Goal: Task Accomplishment & Management: Manage account settings

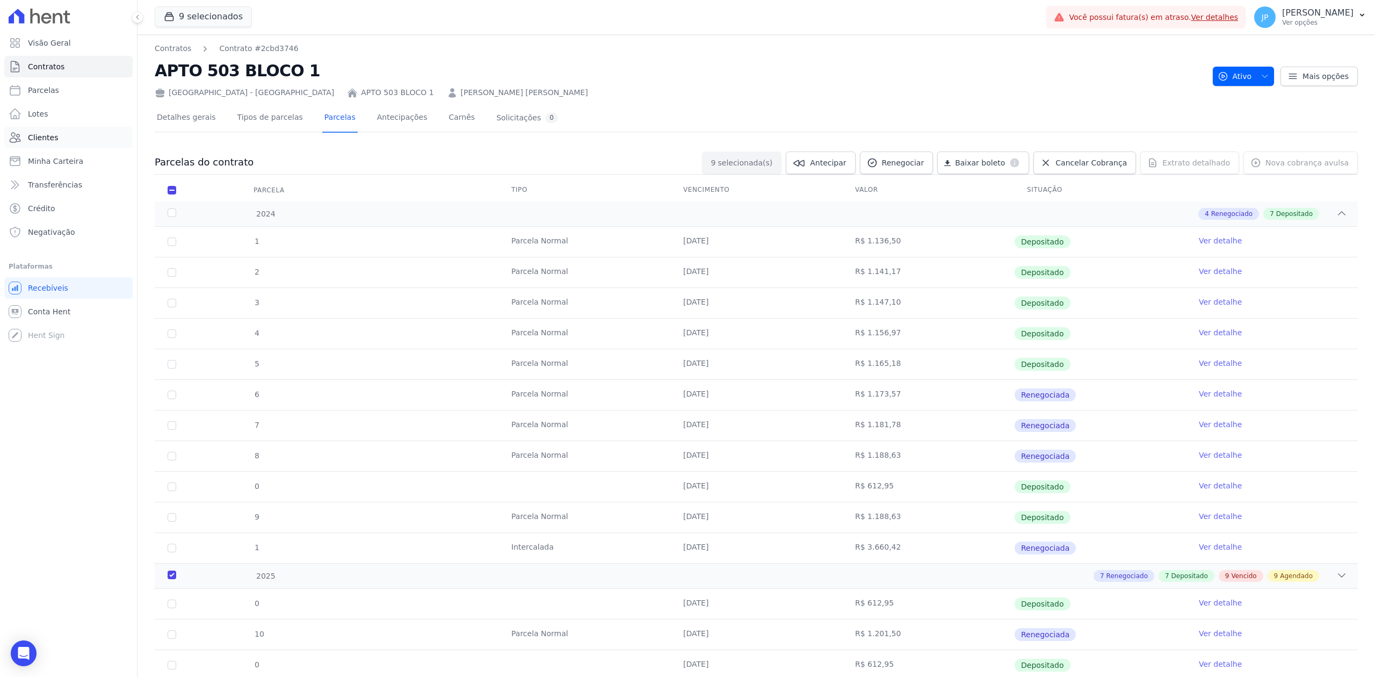
click at [67, 140] on link "Clientes" at bounding box center [68, 137] width 128 height 21
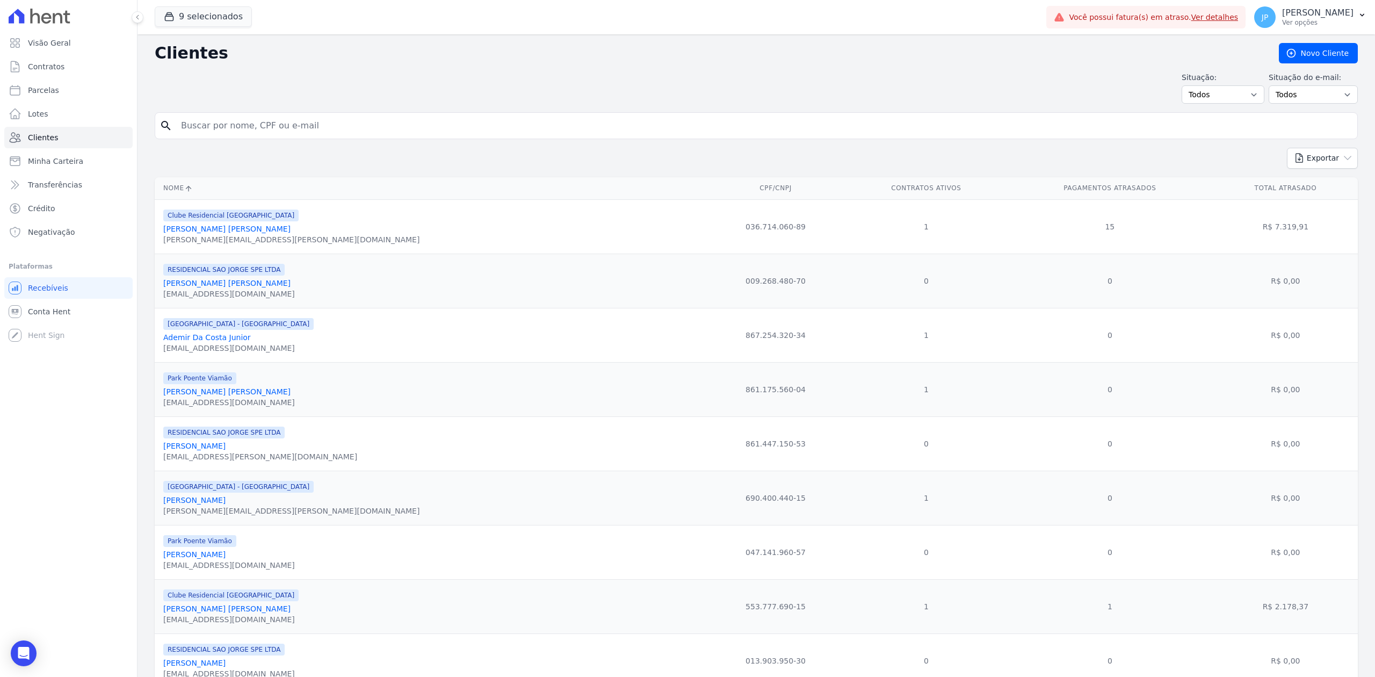
click at [228, 125] on input "search" at bounding box center [764, 125] width 1178 height 21
paste input "Anderson Czimikoski da Silva"
type input "Anderson Czimikoski da Silva"
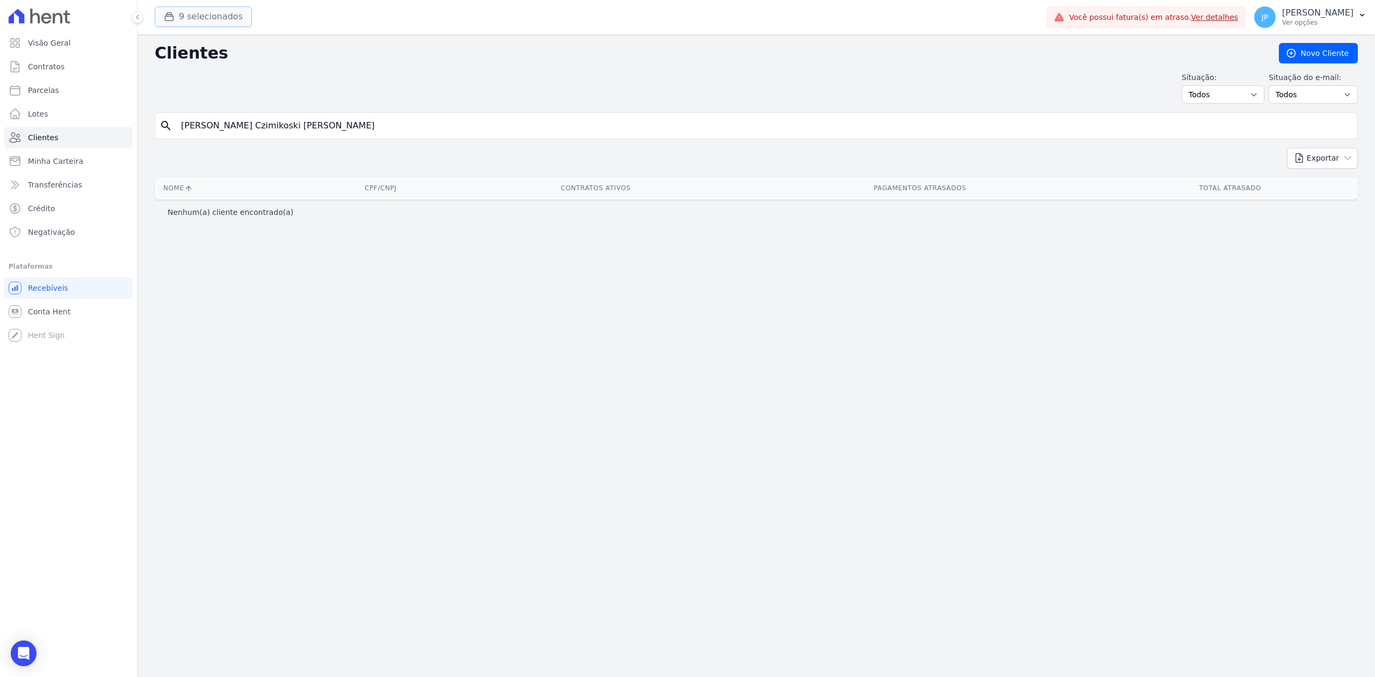
click at [187, 12] on button "9 selecionados" at bounding box center [203, 16] width 97 height 20
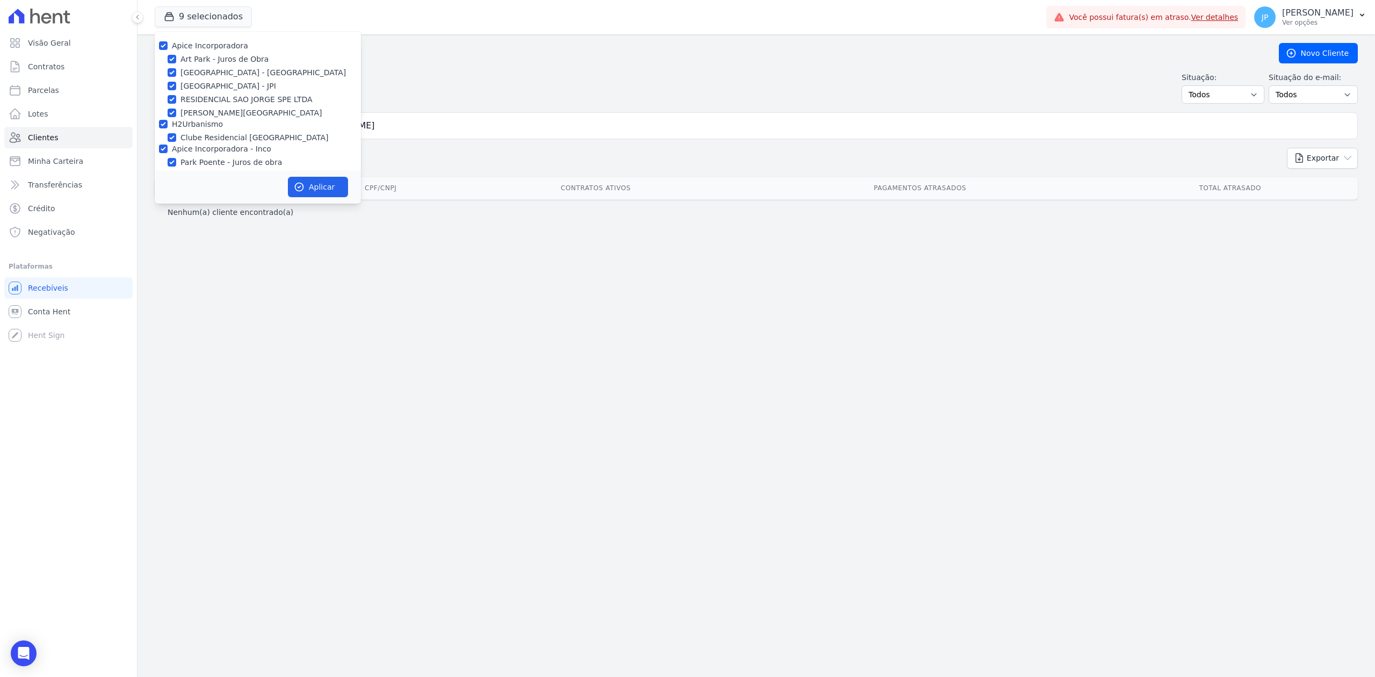
click at [383, 258] on div "Clientes Novo Cliente Situação: Todos Adimplentes Inadimplentes Situação do e-m…" at bounding box center [755, 355] width 1237 height 642
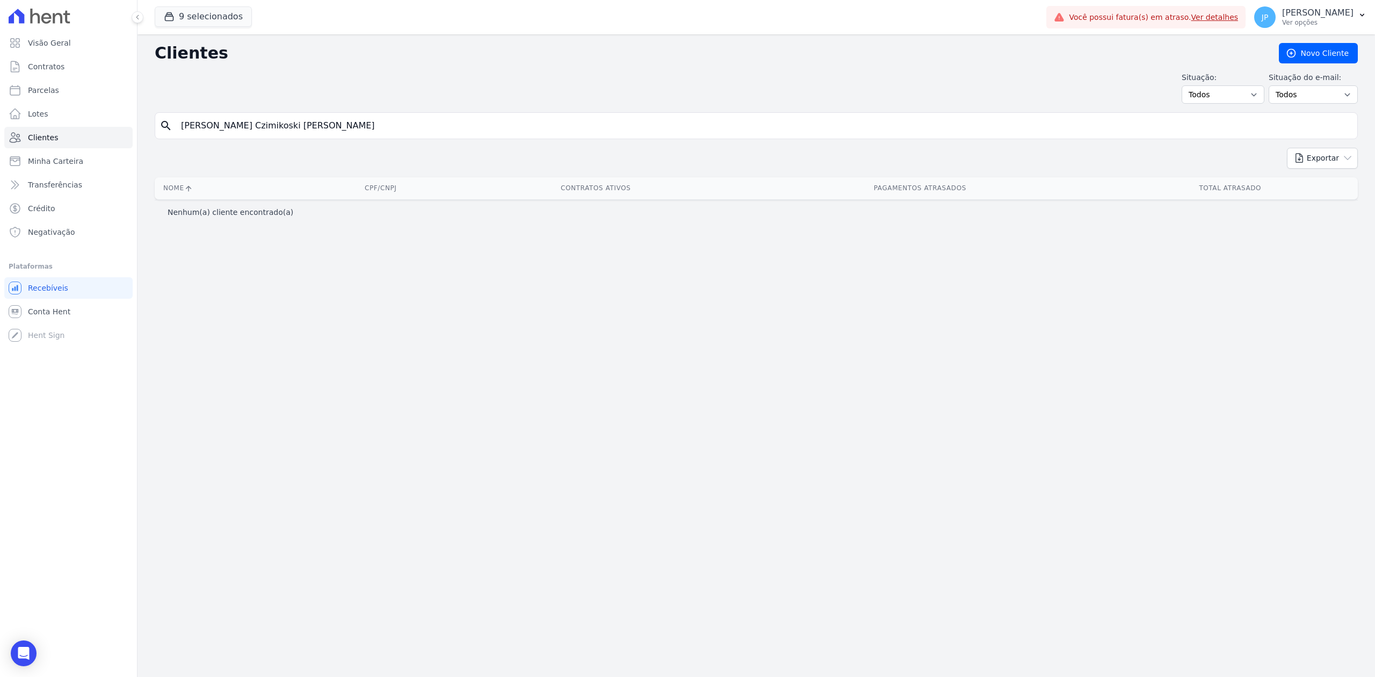
click at [316, 125] on input "Anderson Czimikoski da Silva" at bounding box center [764, 125] width 1178 height 21
type input "Anderson"
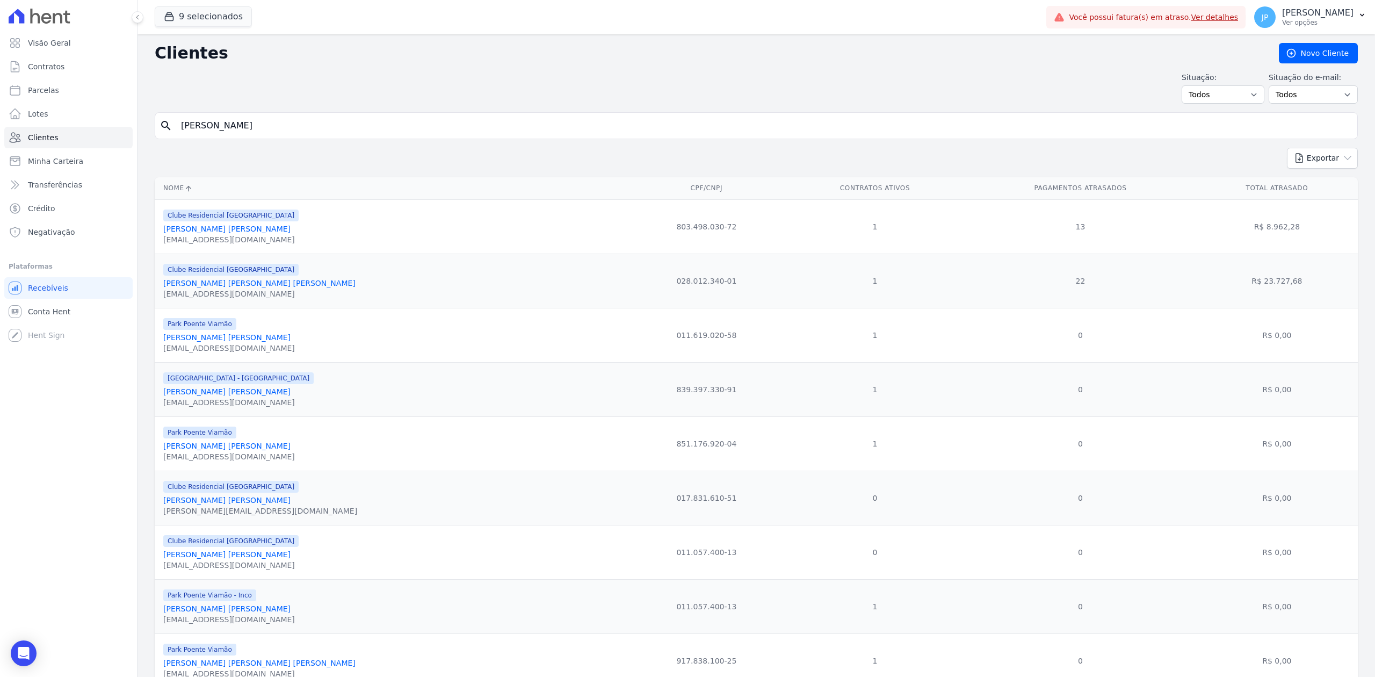
click at [273, 111] on div "Clientes Novo Cliente Situação: Todos Adimplentes Inadimplentes Situação do e-m…" at bounding box center [755, 431] width 1237 height 795
click at [284, 125] on input "Anderson" at bounding box center [764, 125] width 1178 height 21
type input "A"
type input "r"
type input "w"
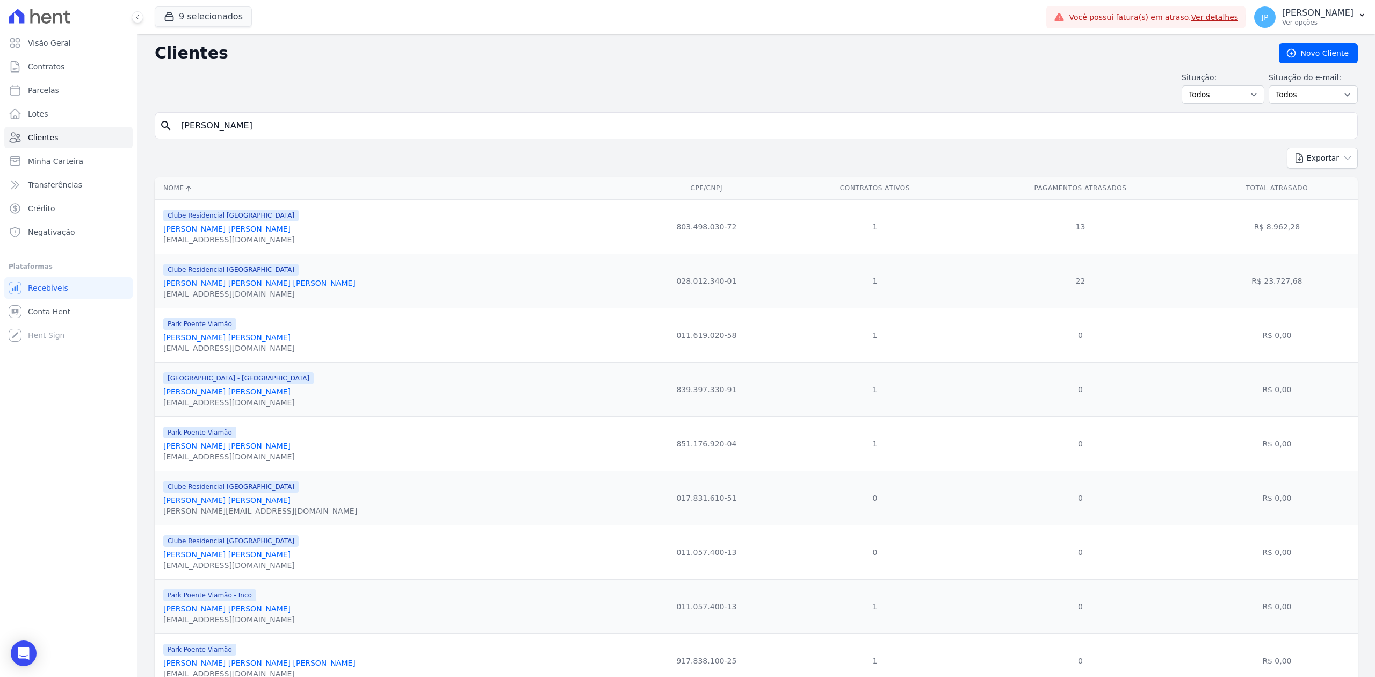
type input "Erica Mietlicki Metz"
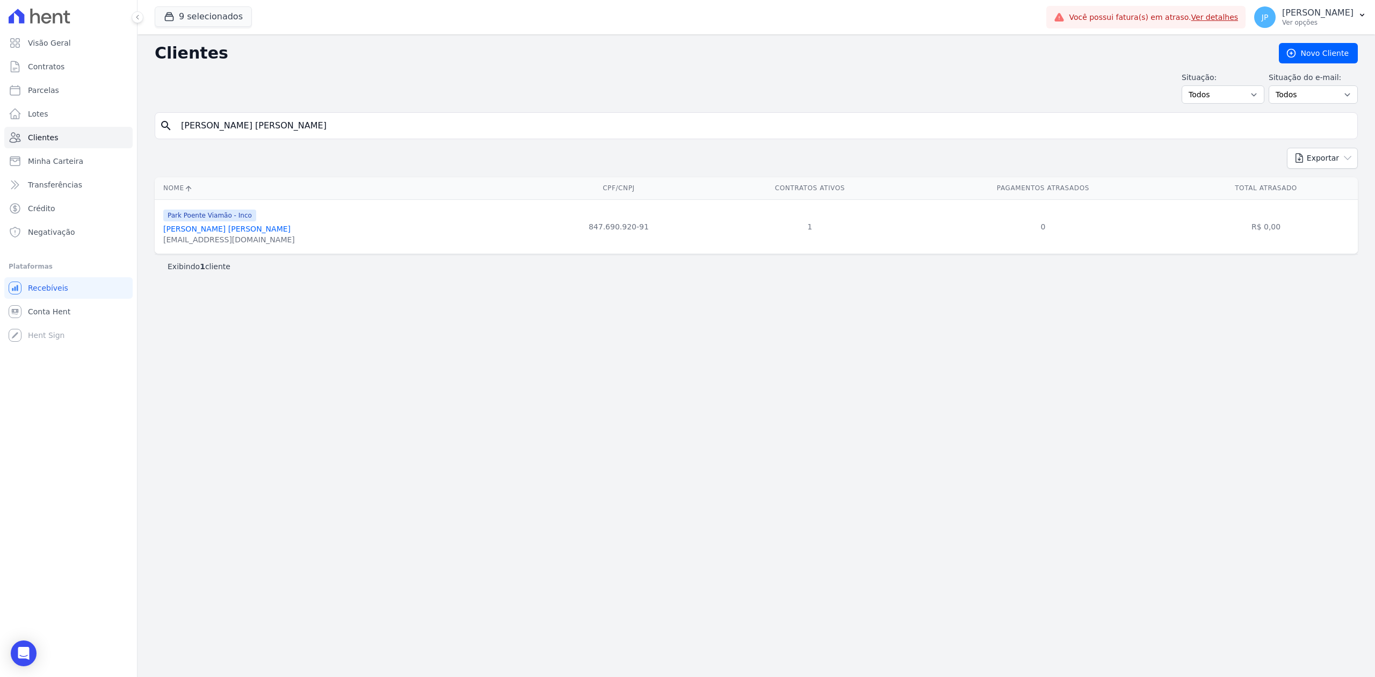
click at [195, 230] on link "Erica Mietlicki Metz" at bounding box center [226, 228] width 127 height 9
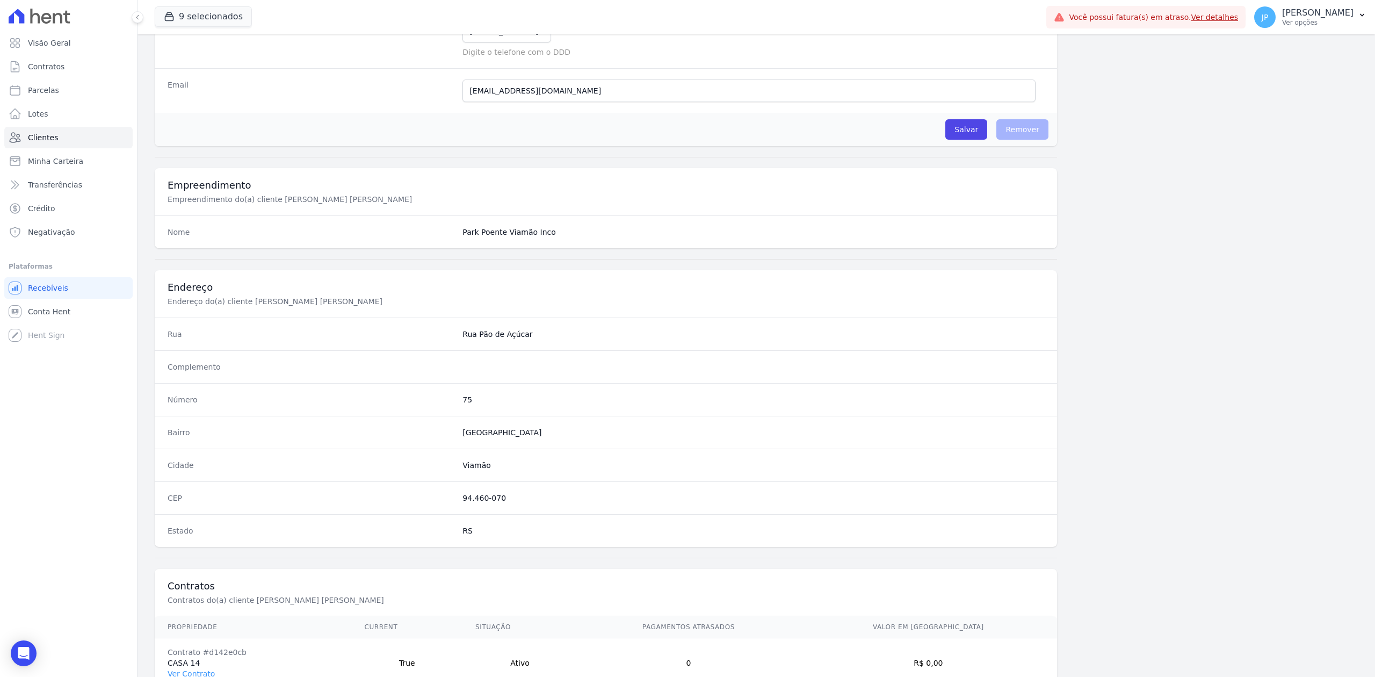
scroll to position [334, 0]
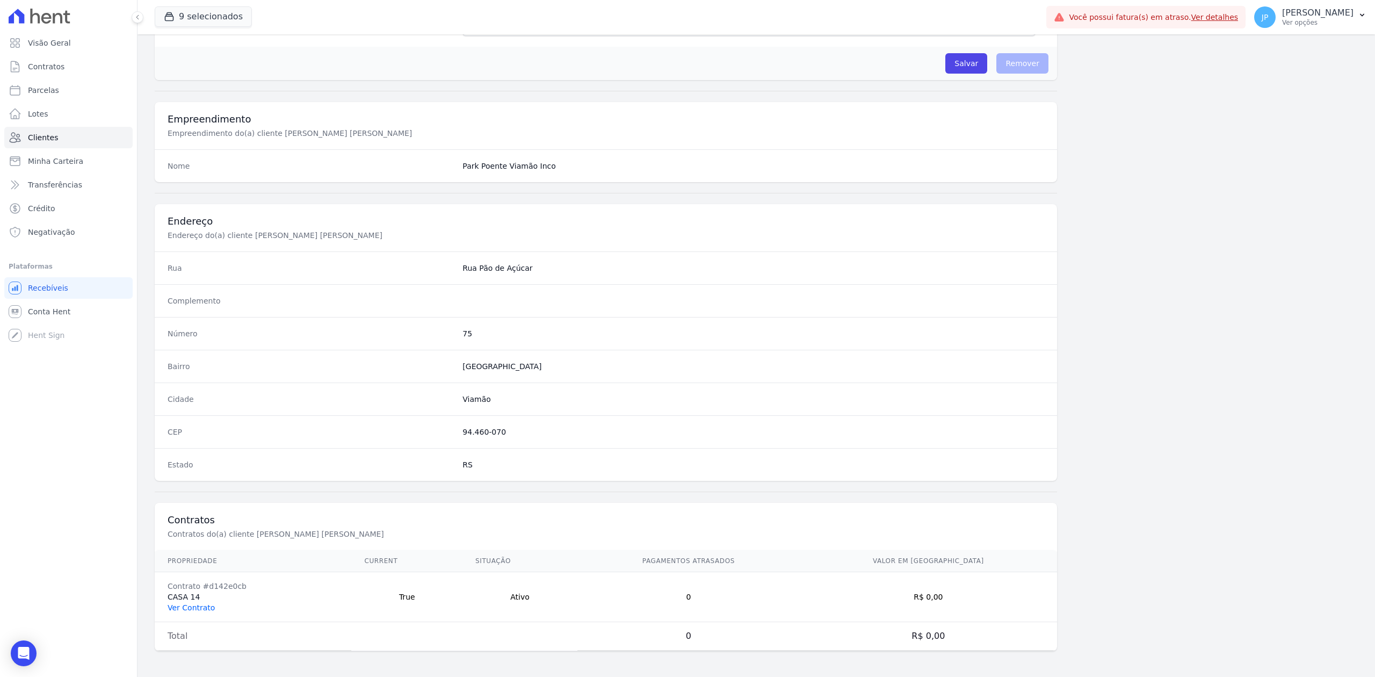
click at [198, 604] on link "Ver Contrato" at bounding box center [191, 607] width 47 height 9
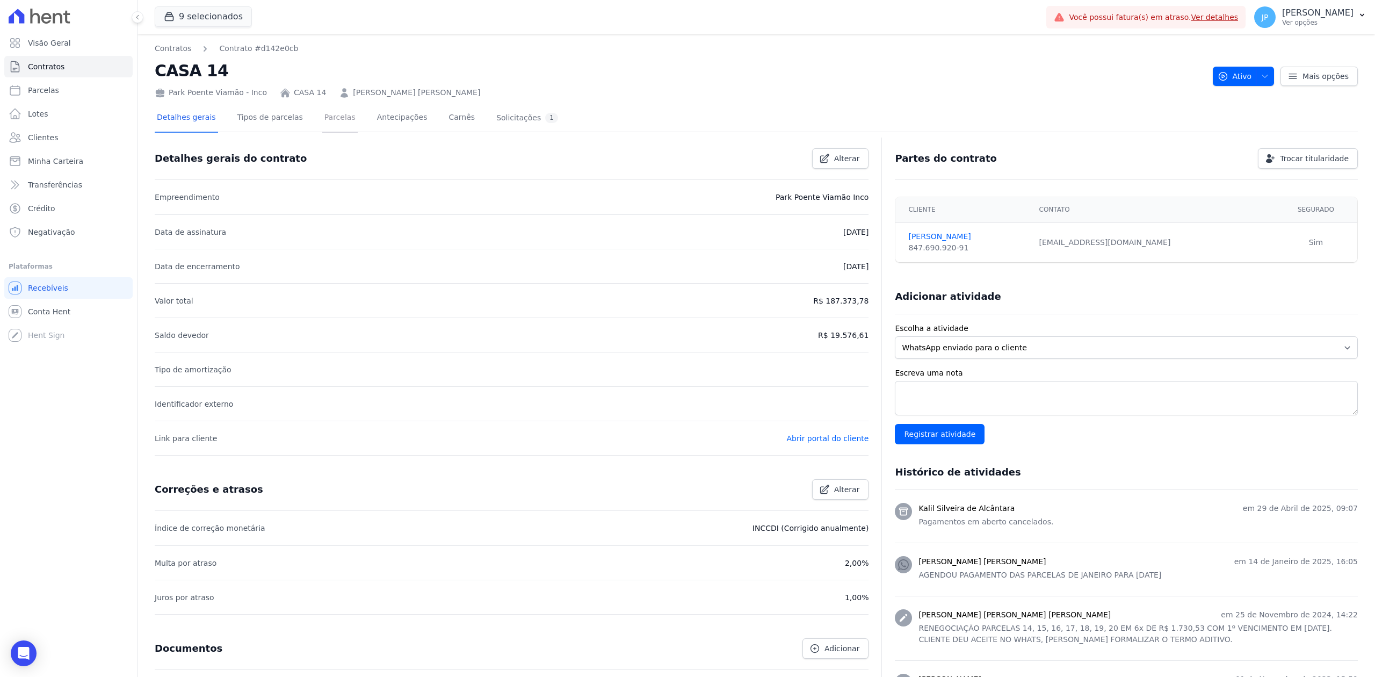
click at [322, 113] on link "Parcelas" at bounding box center [339, 118] width 35 height 28
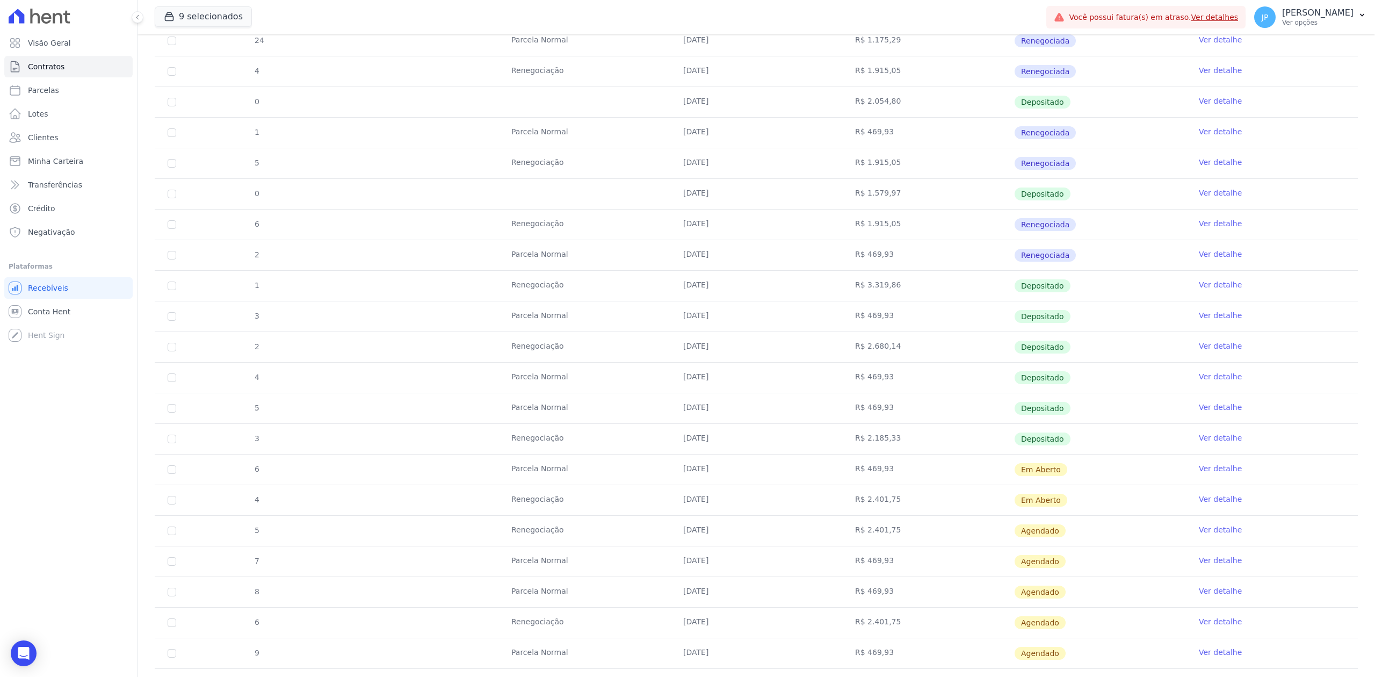
scroll to position [428, 0]
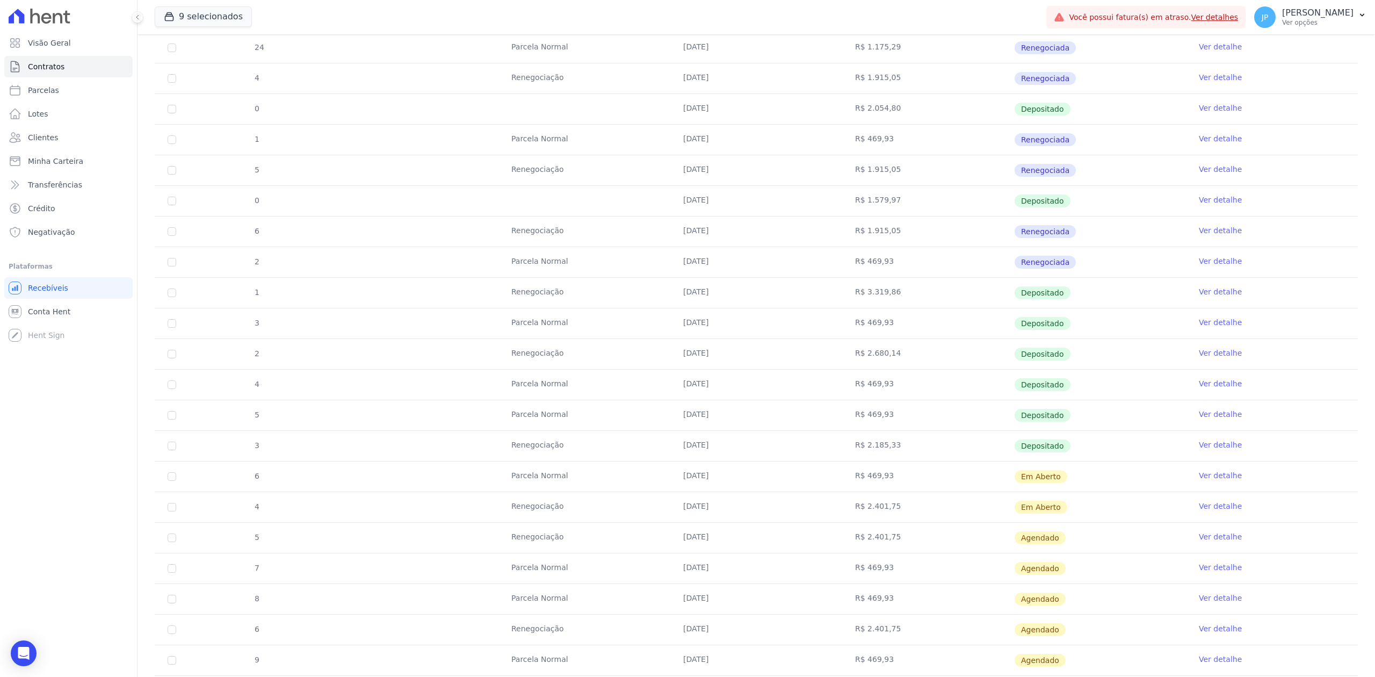
drag, startPoint x: 654, startPoint y: 338, endPoint x: 1089, endPoint y: 338, distance: 435.0
click at [1089, 338] on tr "3 Parcela Normal 10/06/2025 R$ 469,93 Depositado Ver detalhe" at bounding box center [756, 323] width 1203 height 31
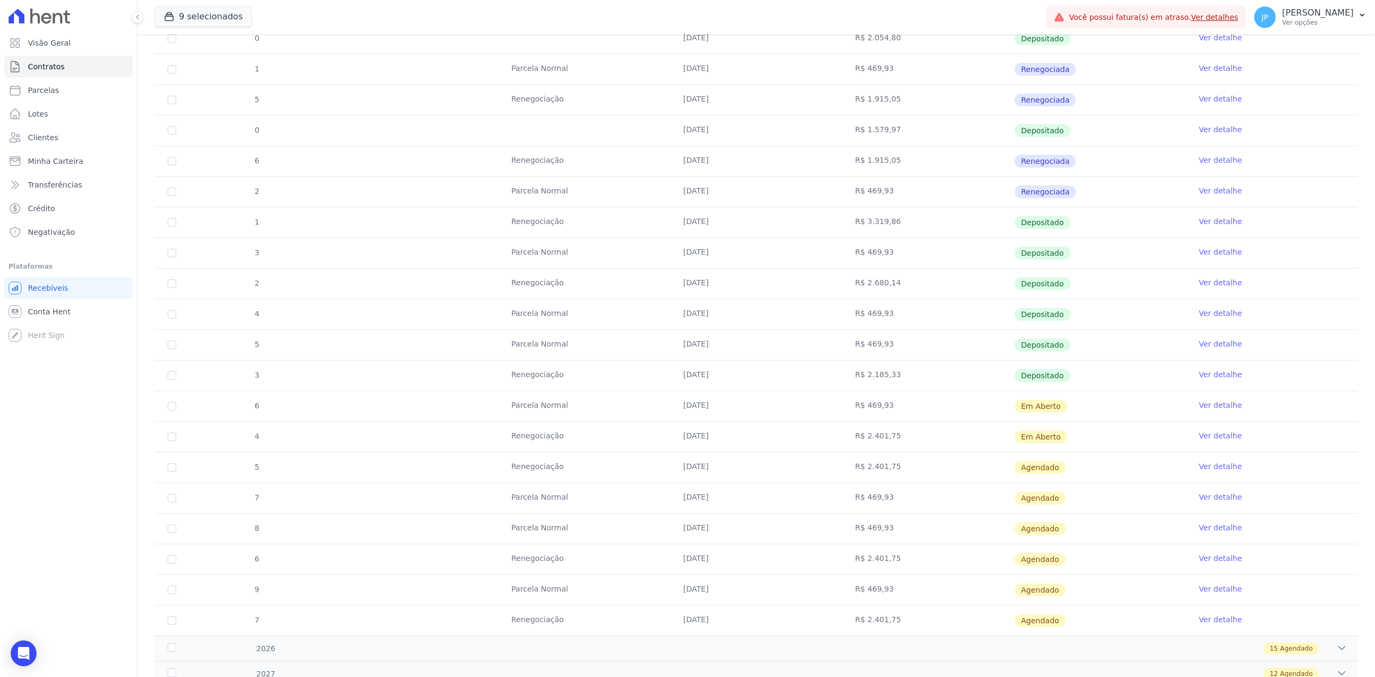
scroll to position [571, 0]
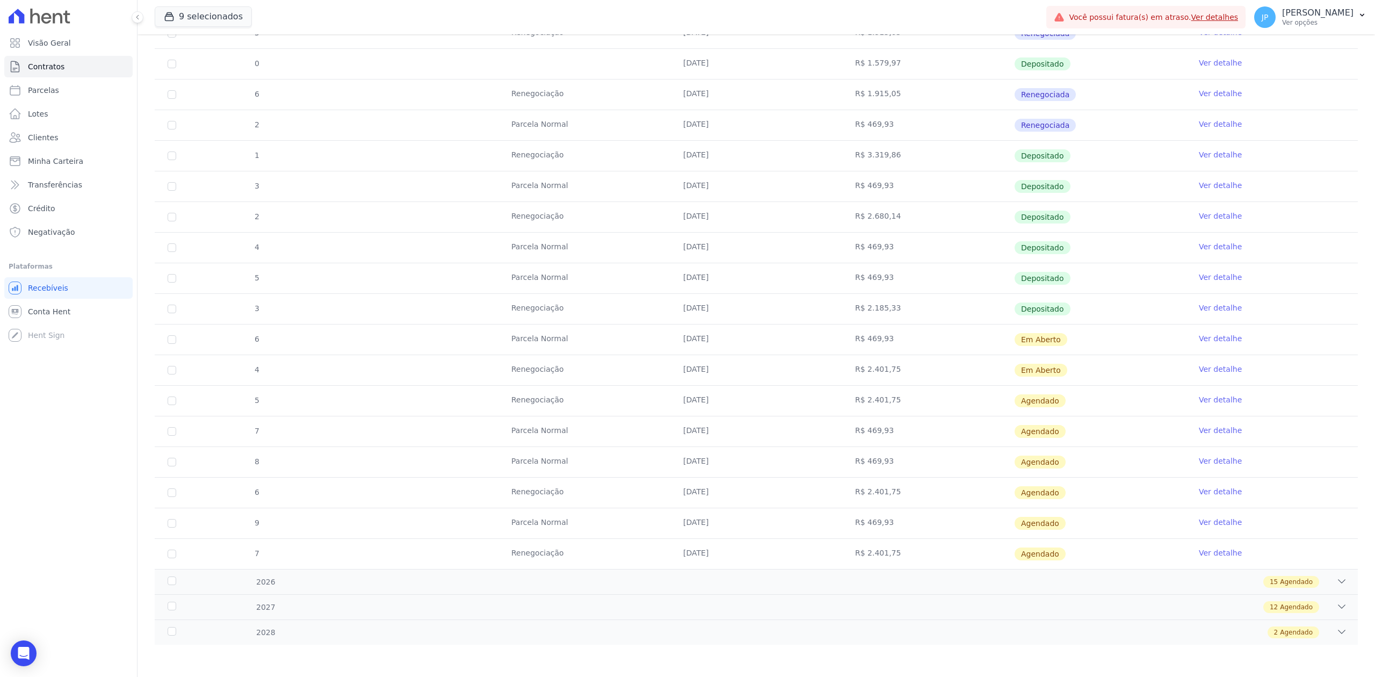
drag, startPoint x: 834, startPoint y: 345, endPoint x: 932, endPoint y: 345, distance: 98.8
click at [932, 345] on tr "6 Parcela Normal 10/09/2025 R$ 469,93 Em Aberto Ver detalhe" at bounding box center [756, 339] width 1203 height 31
drag, startPoint x: 506, startPoint y: 308, endPoint x: 946, endPoint y: 358, distance: 442.7
click at [946, 358] on tbody "1 Intercalada 10/05/2025 R$ 5.711,48 Renegociada Ver detalhe 2 Renegociação 01/…" at bounding box center [756, 140] width 1203 height 857
click at [649, 335] on td "Parcela Normal" at bounding box center [584, 339] width 172 height 30
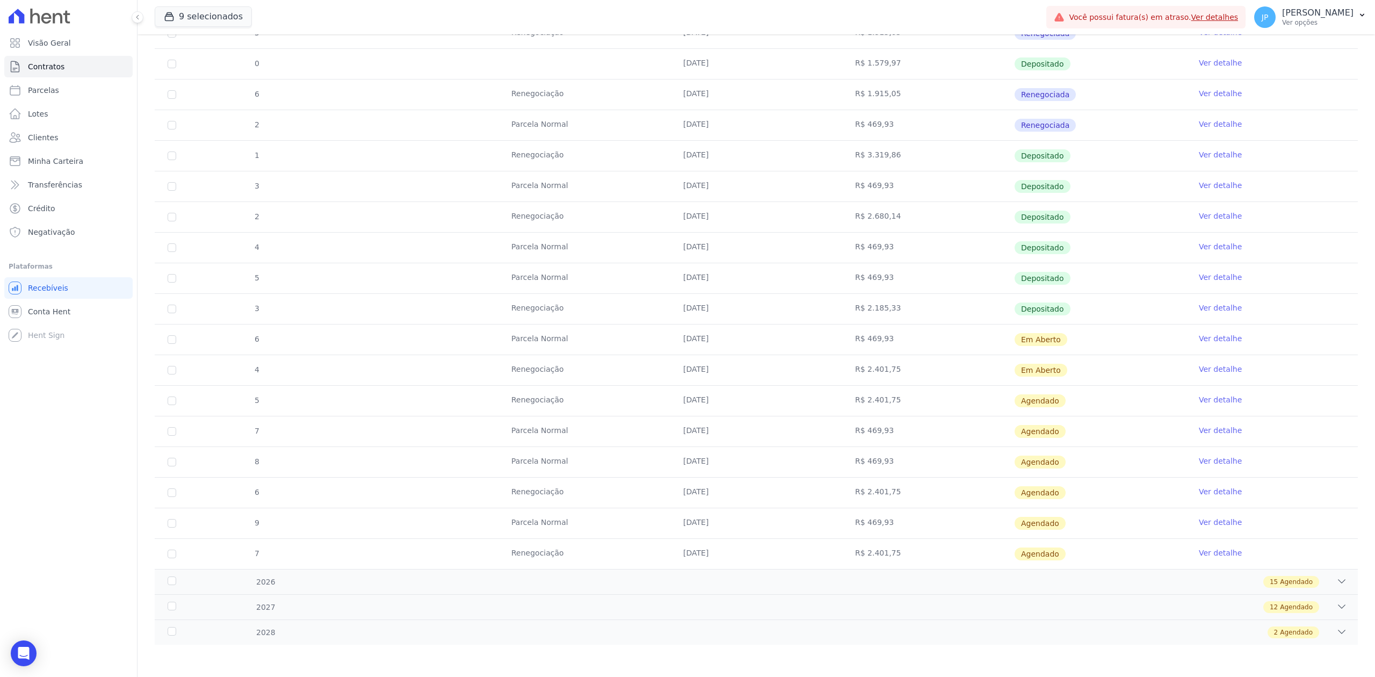
drag, startPoint x: 658, startPoint y: 338, endPoint x: 920, endPoint y: 372, distance: 264.3
click at [920, 372] on tbody "1 Intercalada 10/05/2025 R$ 5.711,48 Renegociada Ver detalhe 2 Renegociação 01/…" at bounding box center [756, 140] width 1203 height 857
click at [905, 338] on td "R$ 469,93" at bounding box center [928, 339] width 172 height 30
drag, startPoint x: 853, startPoint y: 372, endPoint x: 867, endPoint y: 376, distance: 14.6
click at [905, 377] on td "R$ 2.401,75" at bounding box center [928, 370] width 172 height 30
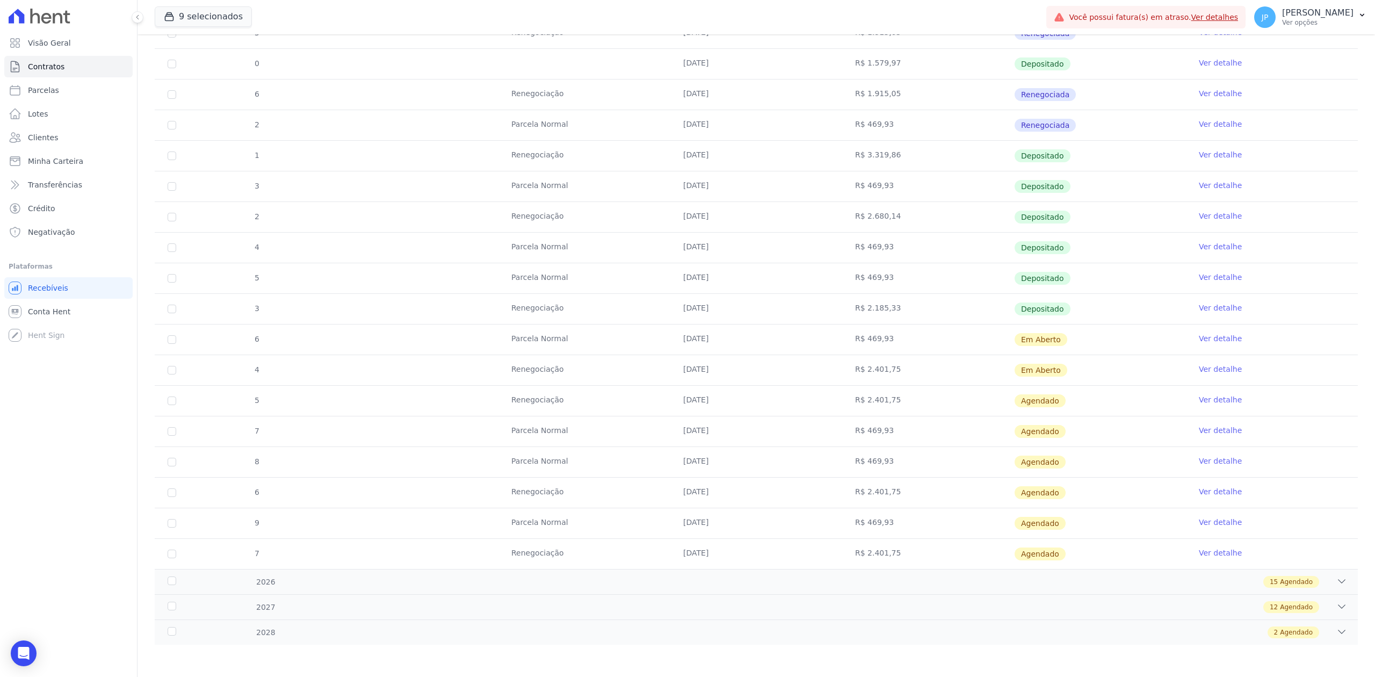
click at [858, 379] on td "R$ 2.401,75" at bounding box center [928, 370] width 172 height 30
click at [908, 368] on td "R$ 2.401,75" at bounding box center [928, 370] width 172 height 30
click at [1204, 365] on link "Ver detalhe" at bounding box center [1220, 369] width 43 height 11
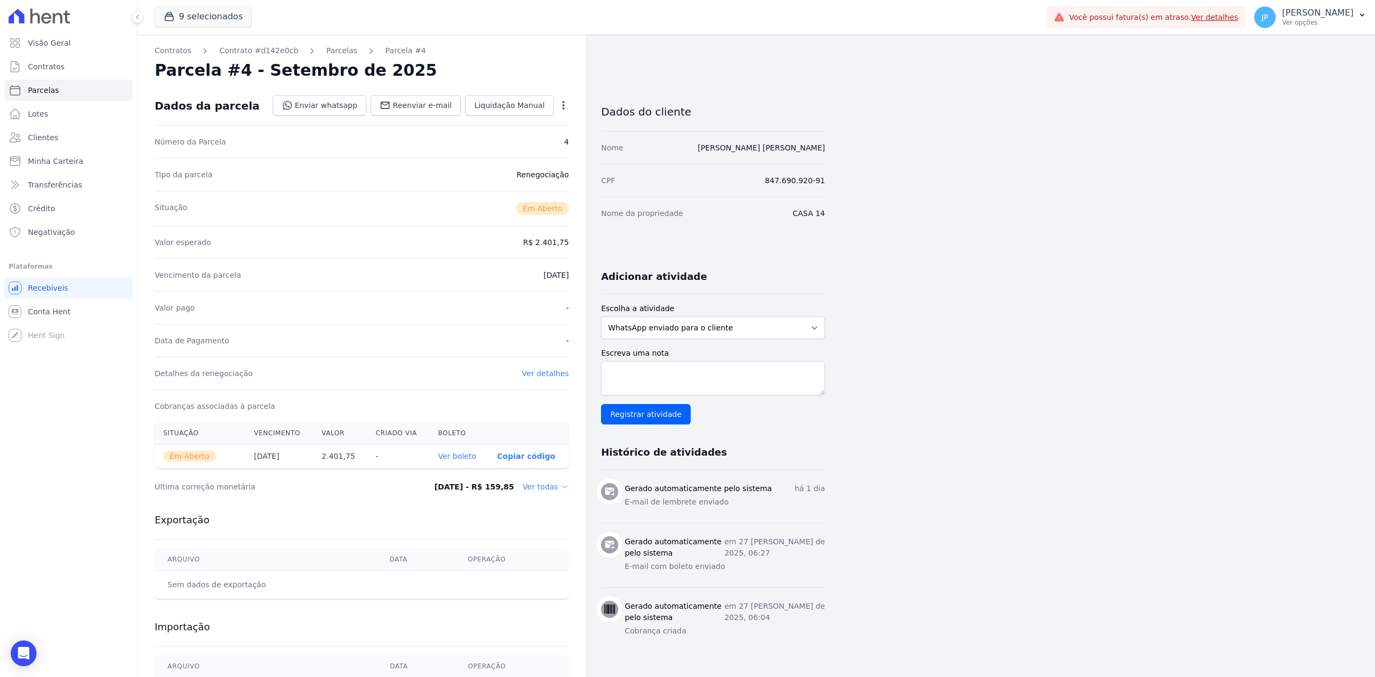
click at [556, 484] on dd "Ver todas" at bounding box center [546, 486] width 46 height 11
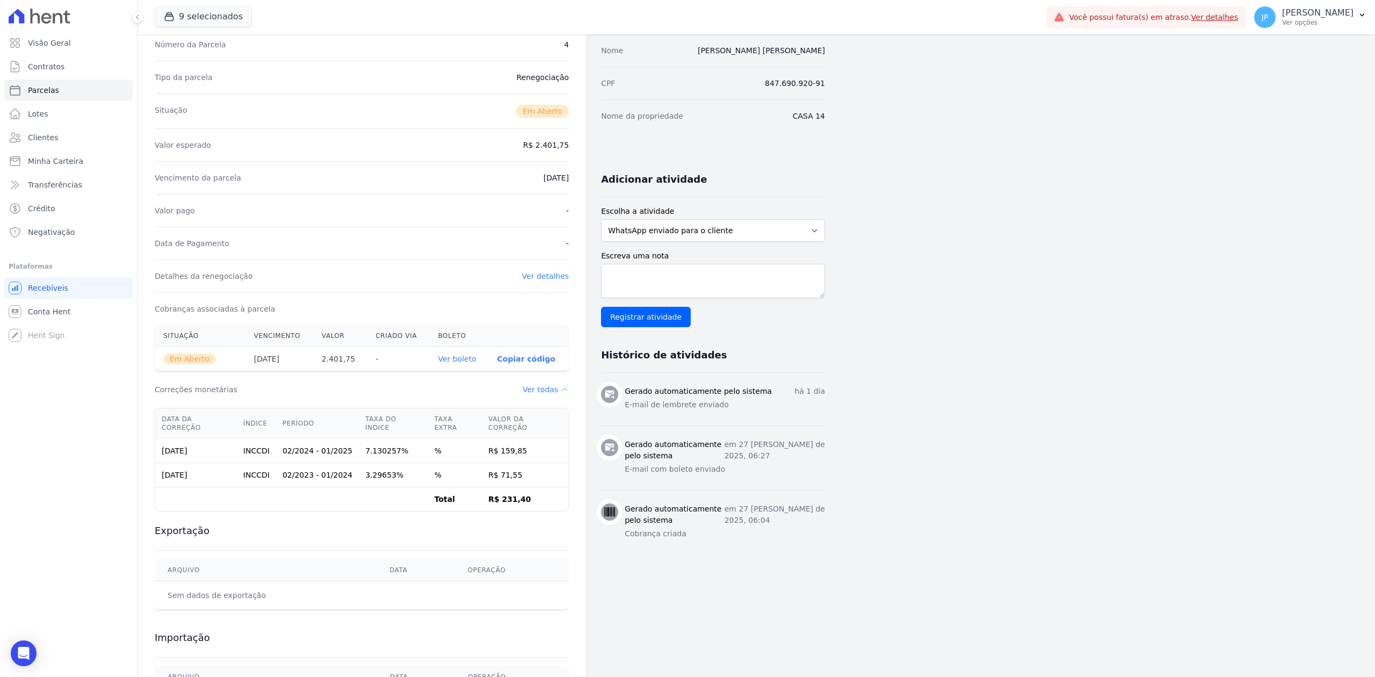
scroll to position [162, 0]
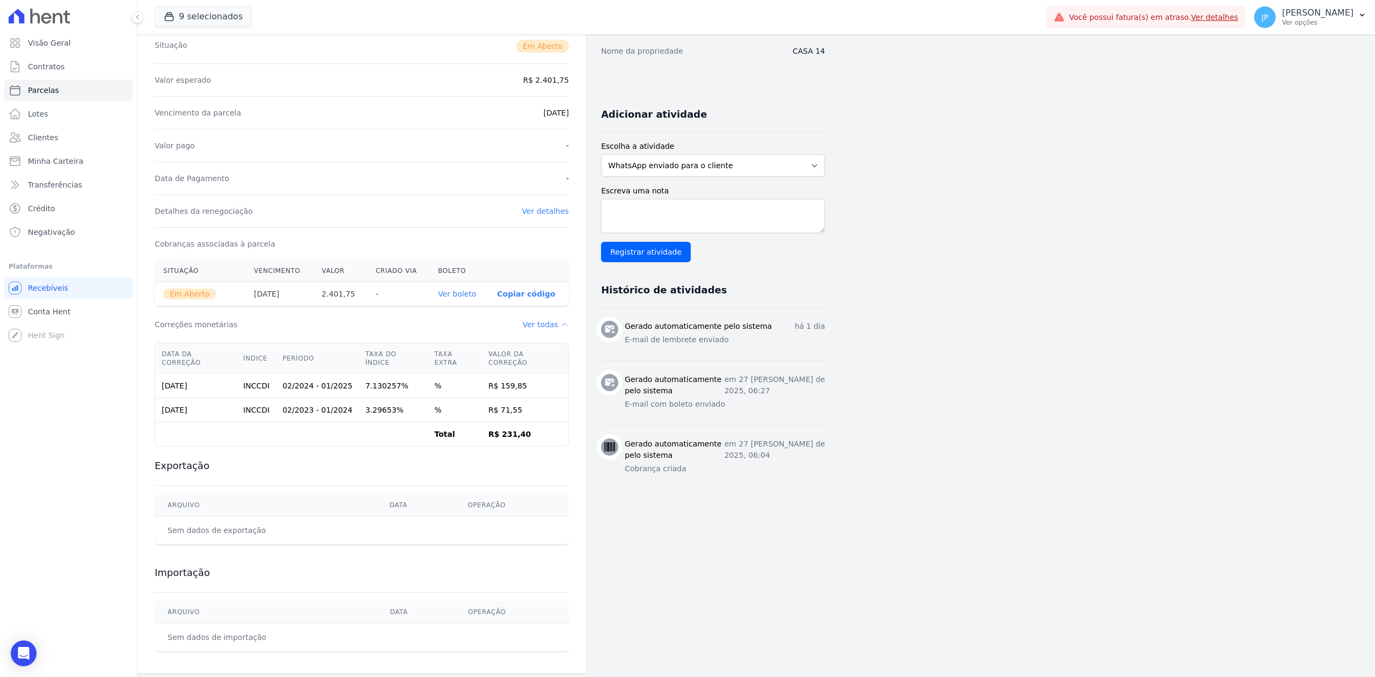
drag, startPoint x: 492, startPoint y: 429, endPoint x: 524, endPoint y: 434, distance: 32.8
click at [524, 434] on td "R$ 231,40" at bounding box center [525, 434] width 86 height 24
click at [446, 430] on td "Total" at bounding box center [455, 434] width 54 height 24
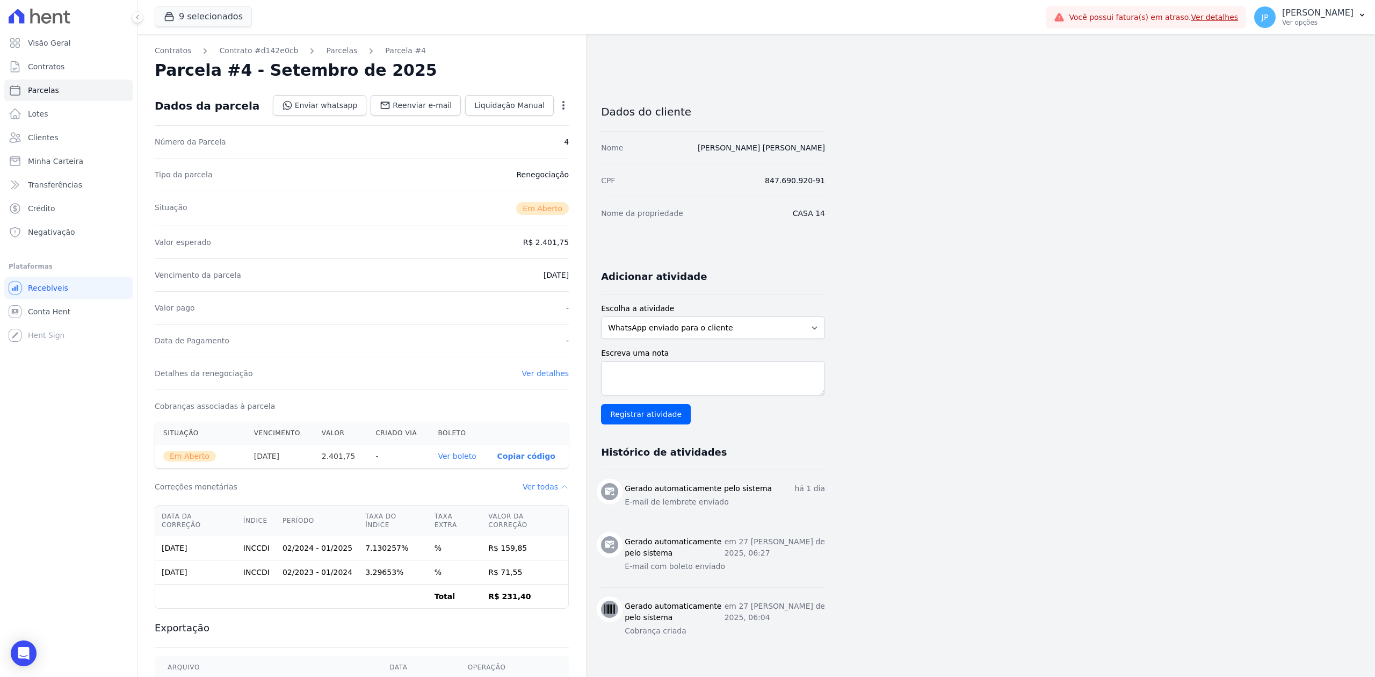
click at [562, 97] on div "Open options Alterar Cancelar Cobrança Cancelar boleto Você está prestes a canc…" at bounding box center [561, 106] width 15 height 18
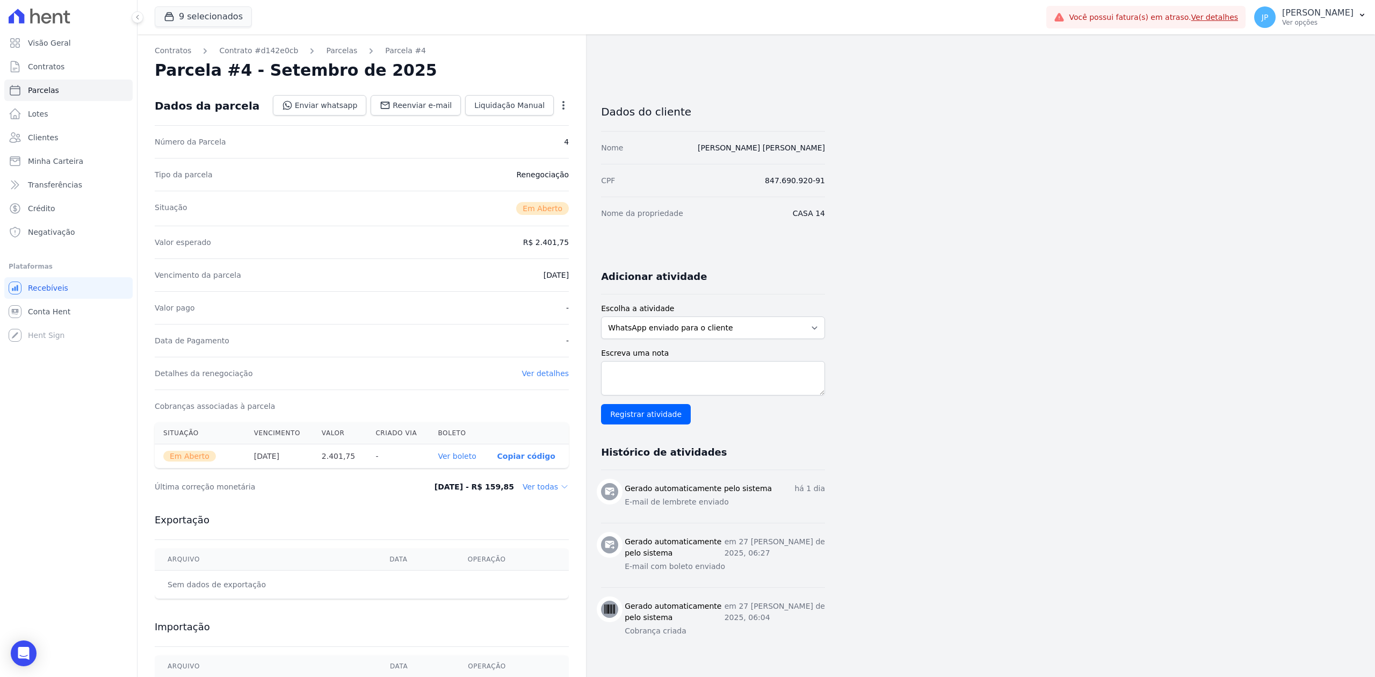
click at [559, 106] on icon "button" at bounding box center [563, 105] width 11 height 11
click at [548, 117] on link "Alterar" at bounding box center [517, 119] width 95 height 19
click at [553, 246] on dd "R$ 2.401,75" at bounding box center [546, 241] width 46 height 11
click at [495, 106] on span "Cancelar" at bounding box center [498, 105] width 33 height 11
click at [512, 102] on span "Cancelar" at bounding box center [498, 105] width 33 height 11
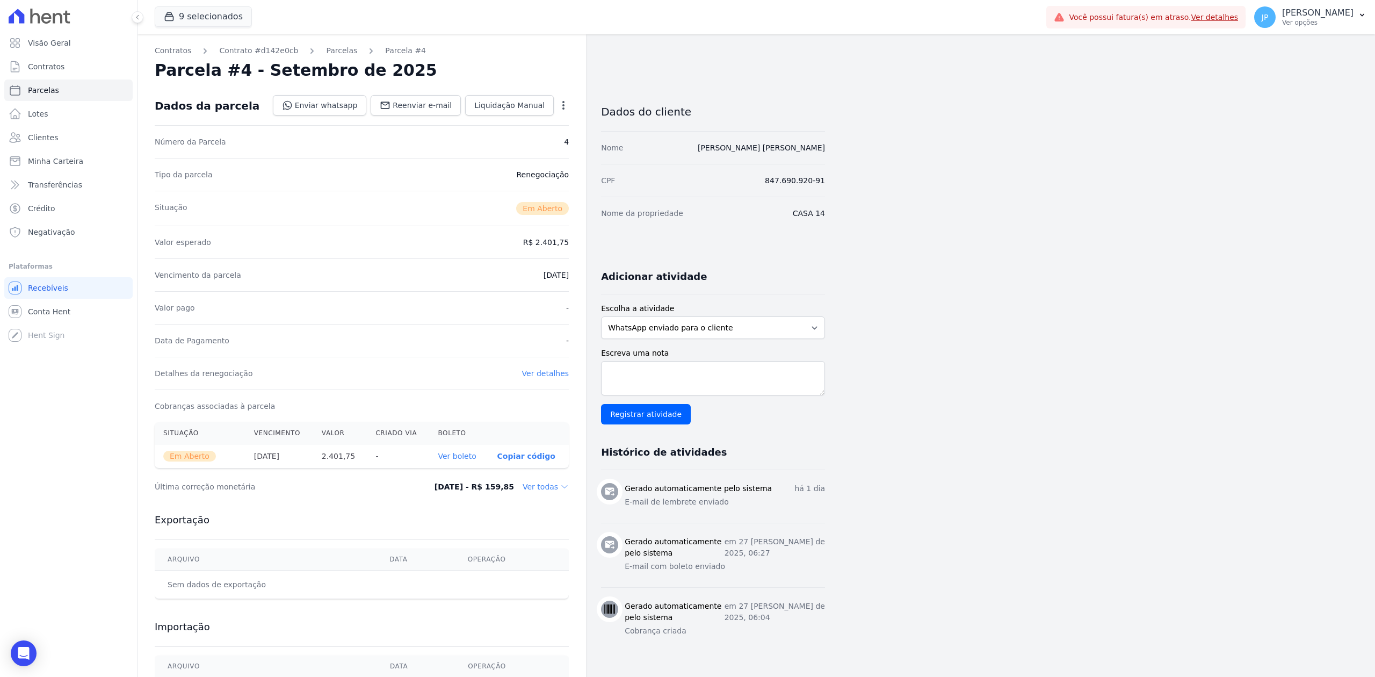
click at [330, 61] on h2 "Parcela #4 - Setembro de 2025" at bounding box center [296, 70] width 282 height 19
click at [334, 46] on link "Parcelas" at bounding box center [341, 50] width 31 height 11
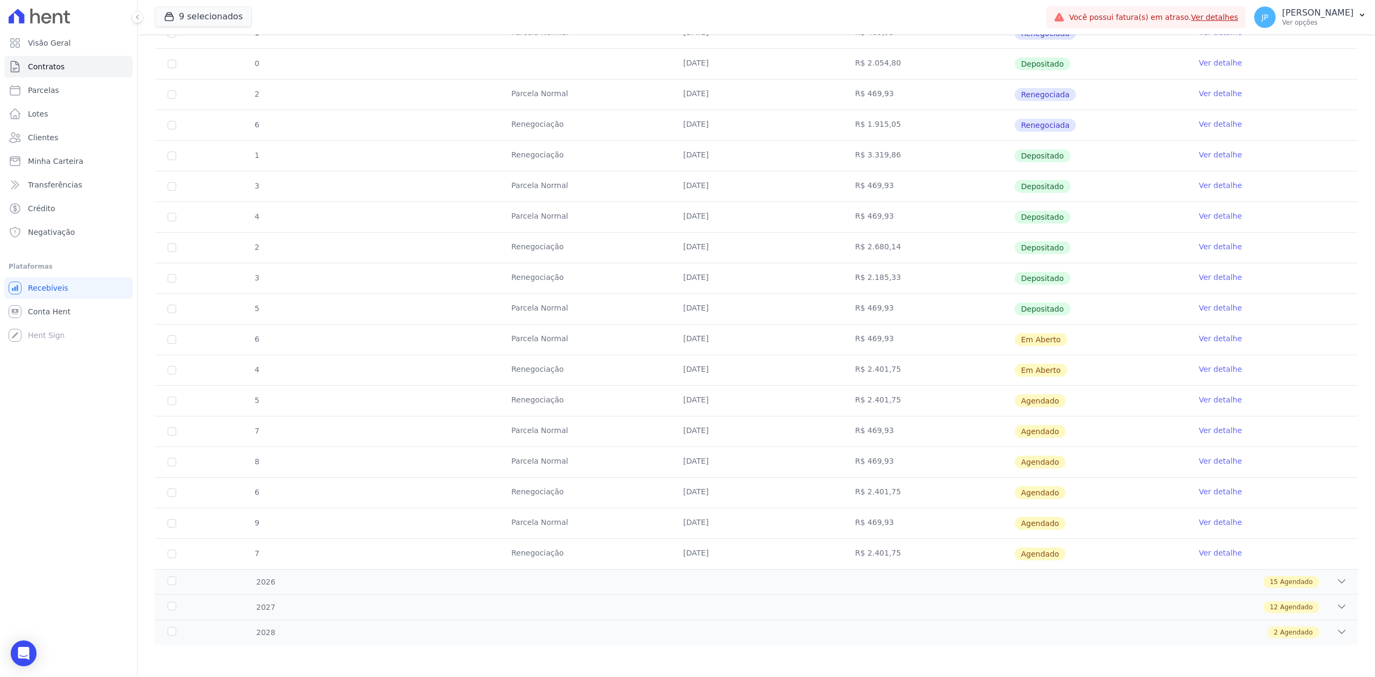
scroll to position [571, 0]
drag, startPoint x: 658, startPoint y: 357, endPoint x: 1223, endPoint y: 368, distance: 565.1
click at [1223, 368] on tr "4 Renegociação 10/09/2025 R$ 2.401,75 Em Aberto Ver detalhe" at bounding box center [756, 369] width 1203 height 31
click at [1219, 366] on link "Ver detalhe" at bounding box center [1220, 369] width 43 height 11
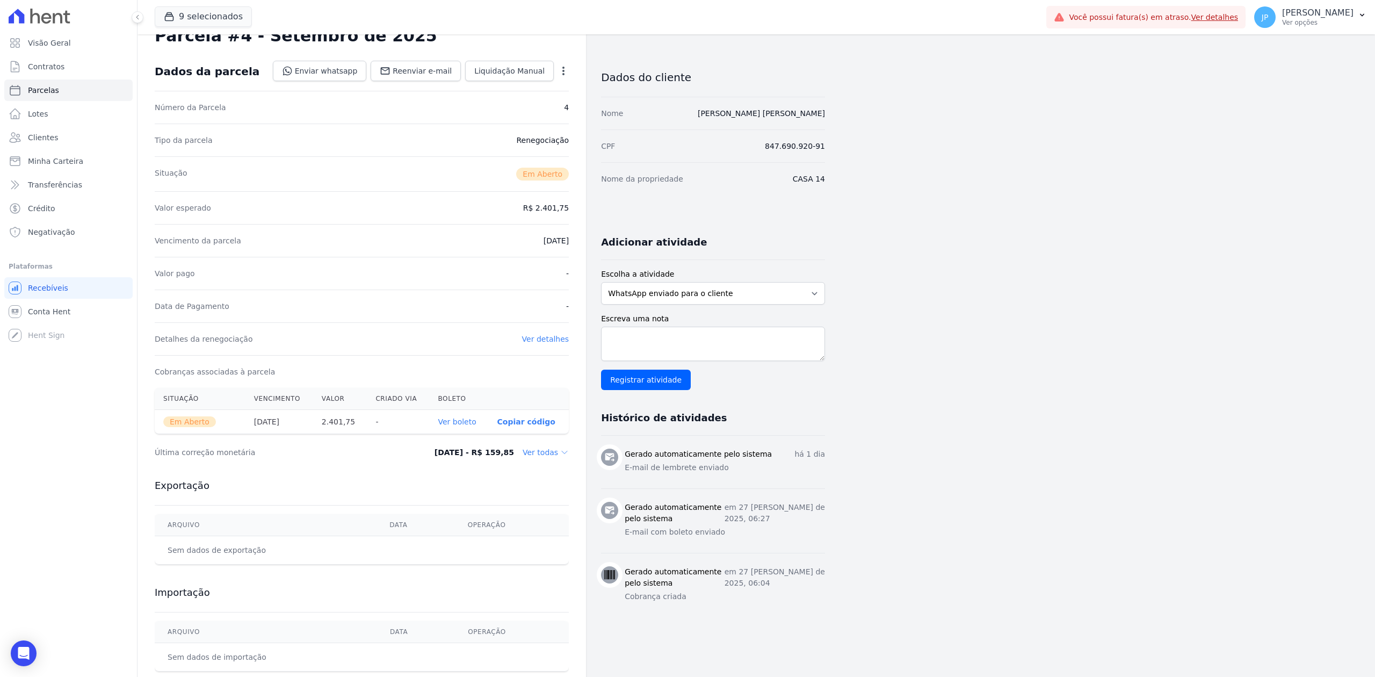
scroll to position [62, 0]
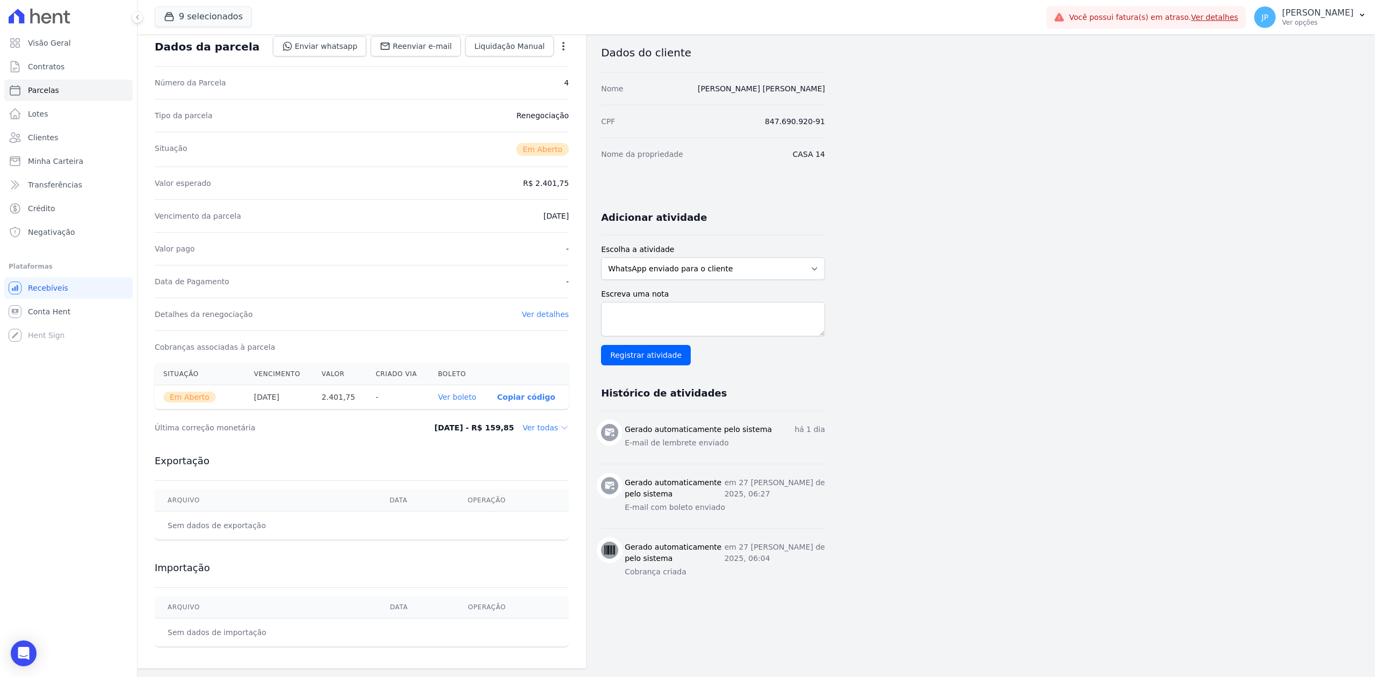
click at [563, 42] on icon "button" at bounding box center [563, 46] width 2 height 9
click at [548, 71] on link "Cancelar Cobrança" at bounding box center [517, 79] width 95 height 19
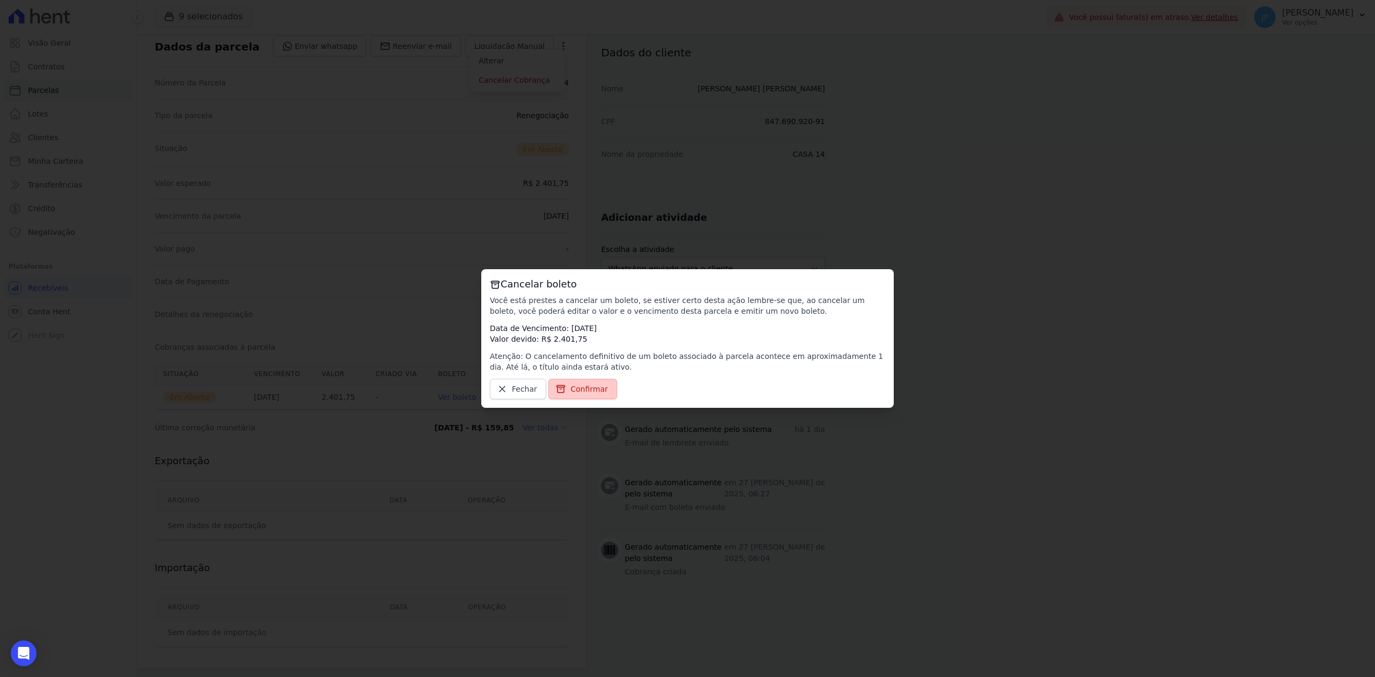
click at [573, 387] on span "Confirmar" at bounding box center [589, 388] width 38 height 11
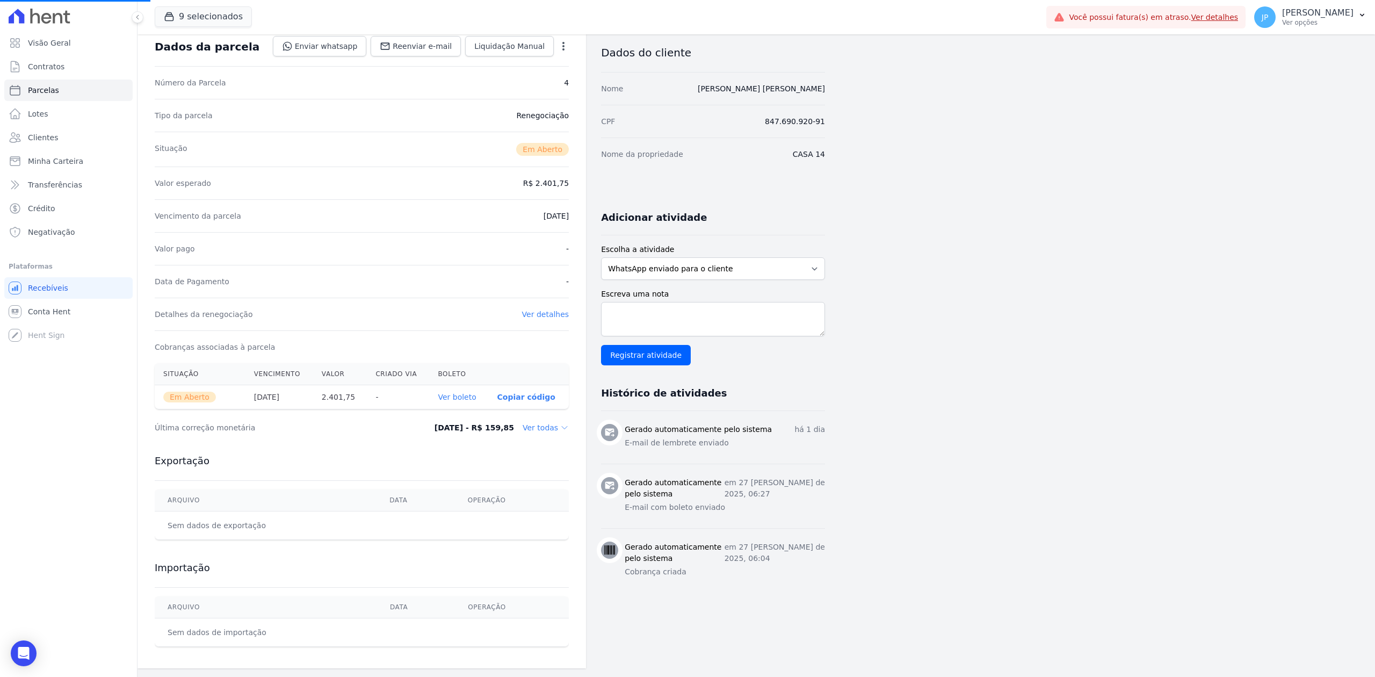
scroll to position [0, 0]
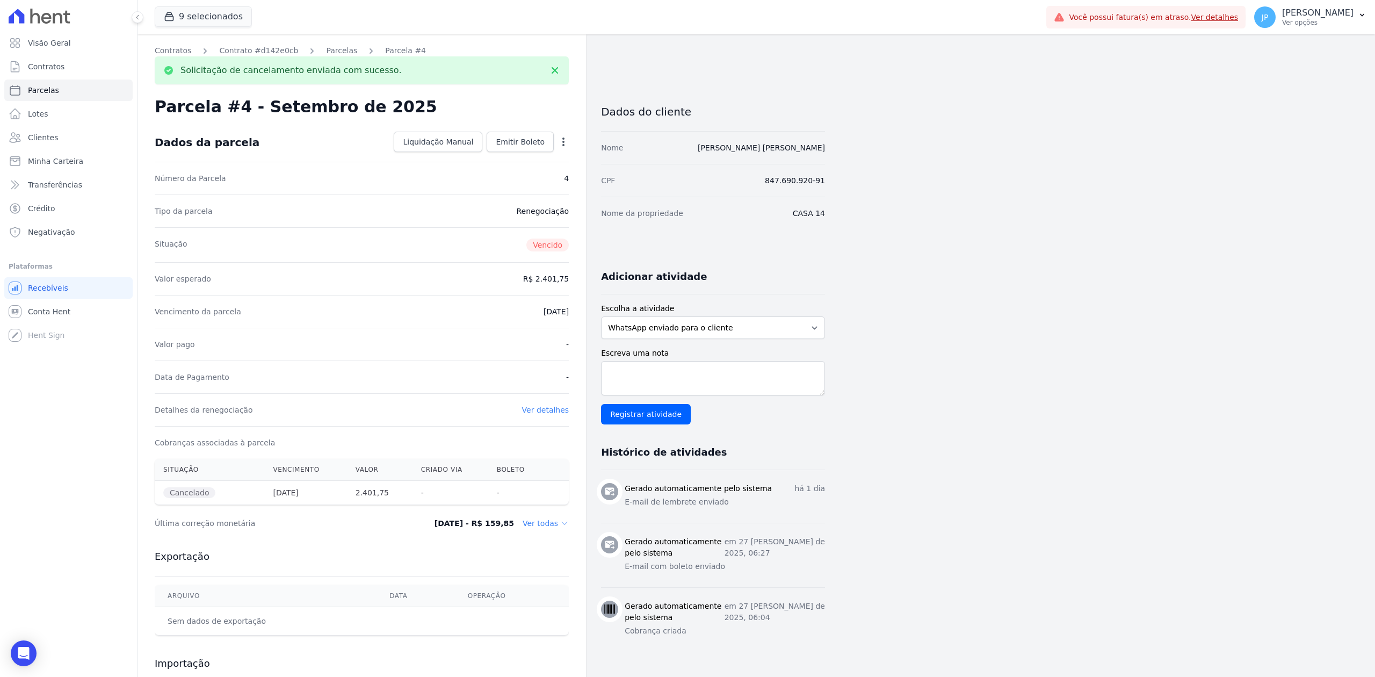
click at [561, 145] on icon "button" at bounding box center [563, 141] width 11 height 11
click at [536, 160] on link "Alterar" at bounding box center [517, 156] width 95 height 19
click at [549, 278] on input "2401.75" at bounding box center [517, 277] width 103 height 23
click at [507, 142] on span "Cancelar" at bounding box center [498, 141] width 33 height 11
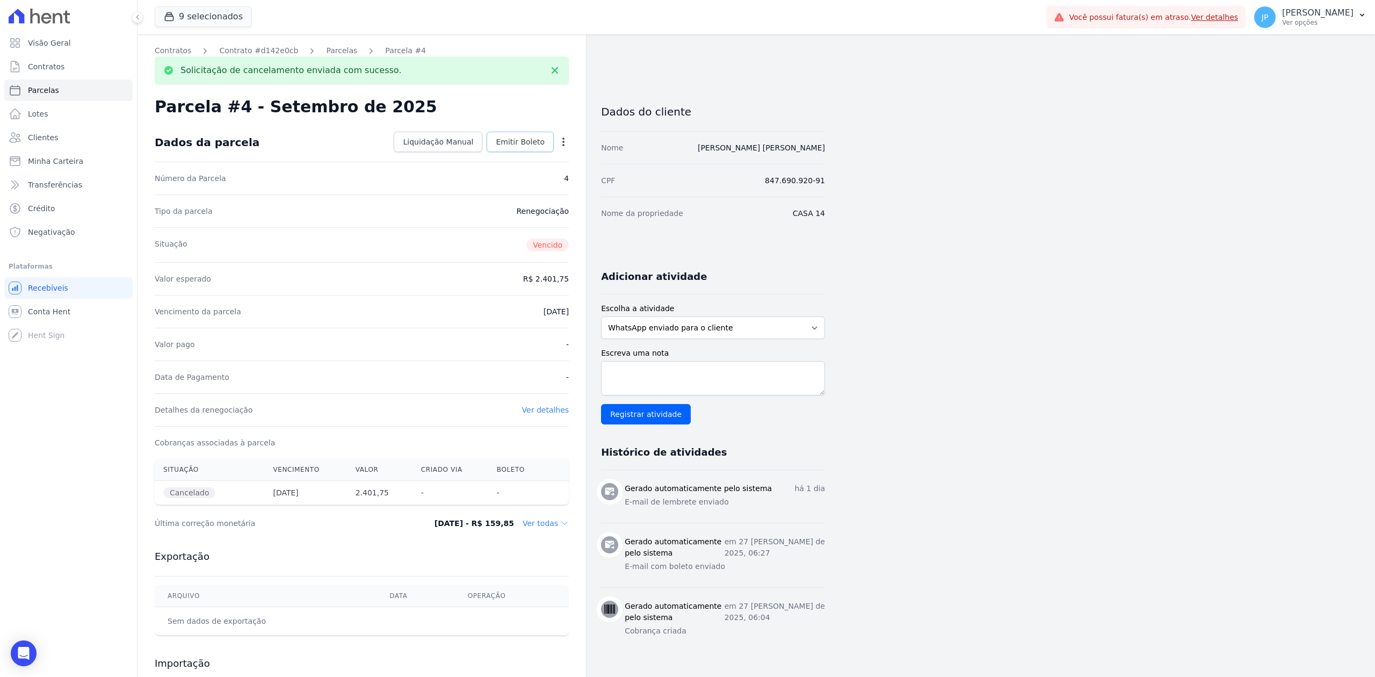
click at [552, 139] on link "Emitir Boleto" at bounding box center [520, 142] width 67 height 20
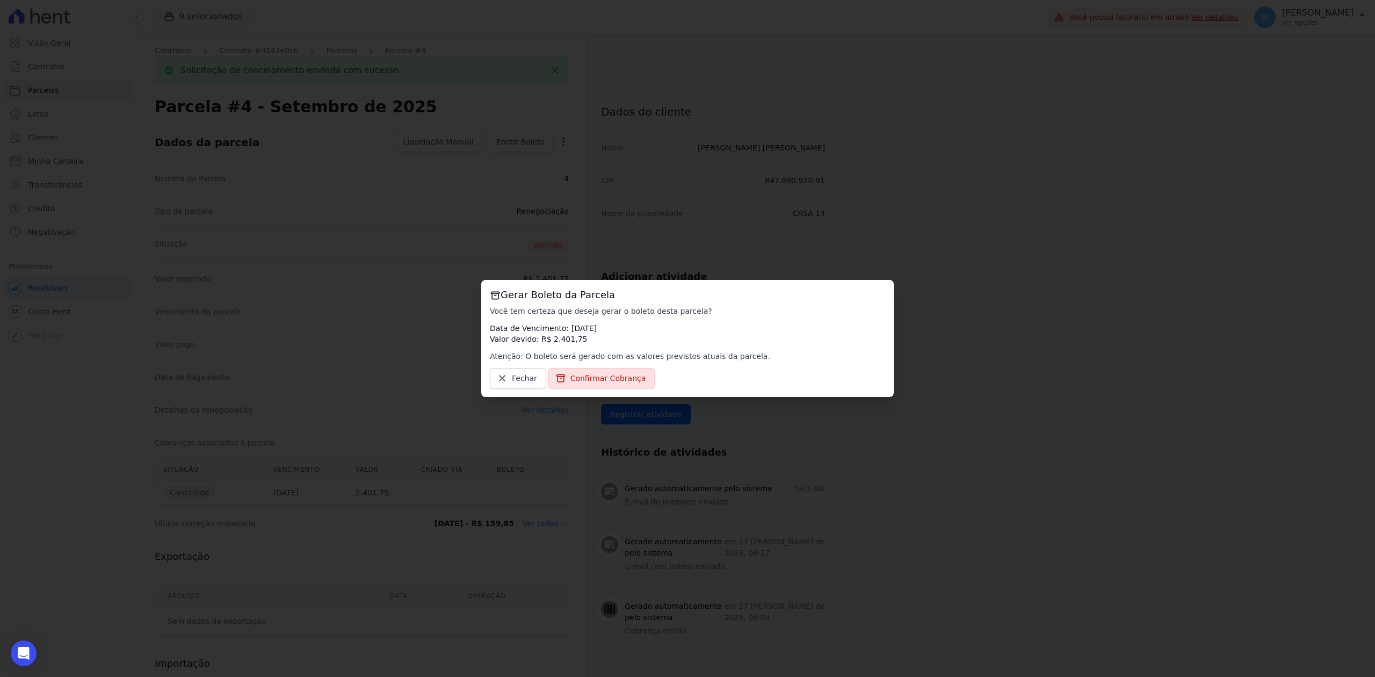
click at [560, 164] on div "Gerar Boleto da Parcela Você tem certeza que deseja gerar o boleto desta parcel…" at bounding box center [687, 338] width 1375 height 677
click at [520, 376] on span "Fechar" at bounding box center [524, 378] width 25 height 11
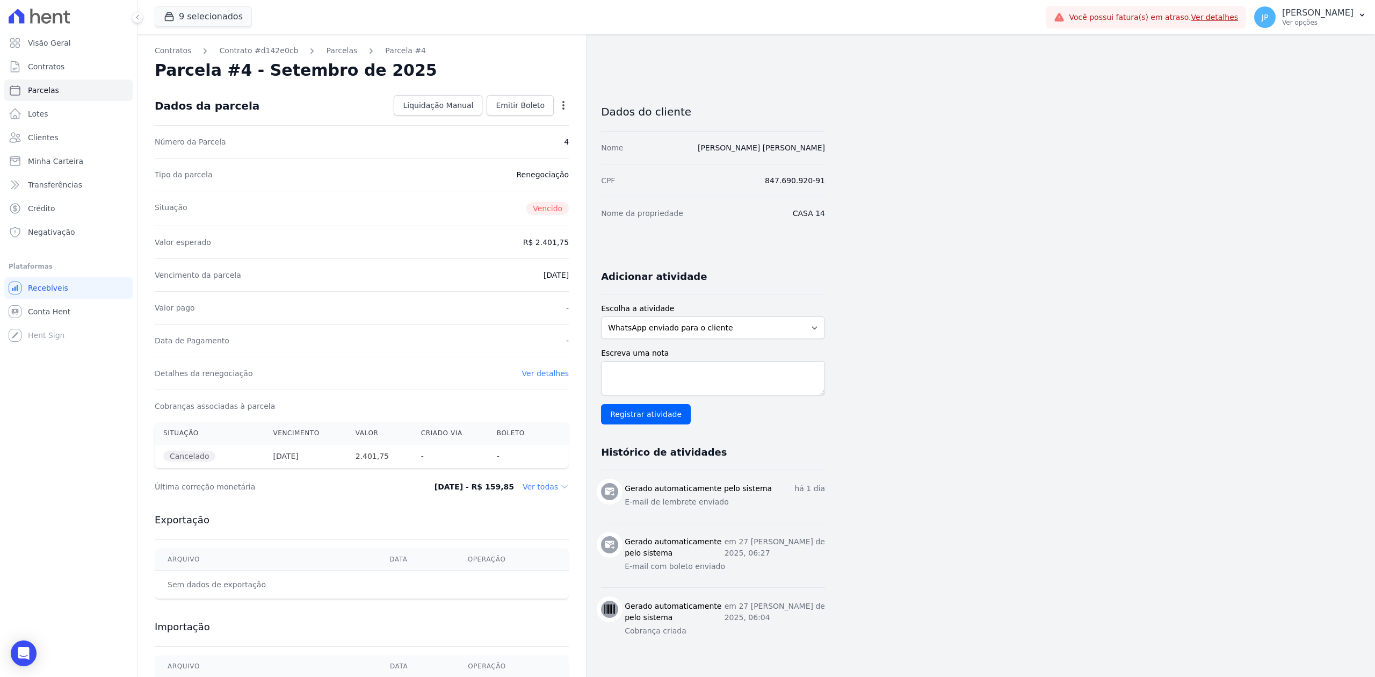
drag, startPoint x: 219, startPoint y: 447, endPoint x: 470, endPoint y: 364, distance: 264.8
click at [321, 447] on tr "Cancelado 10/09/2025 2.401,75 - -" at bounding box center [362, 456] width 414 height 24
click at [561, 107] on icon "button" at bounding box center [563, 105] width 11 height 11
click at [517, 136] on link "Renegociar" at bounding box center [517, 138] width 95 height 19
click at [521, 140] on link "Renegociar" at bounding box center [517, 138] width 95 height 19
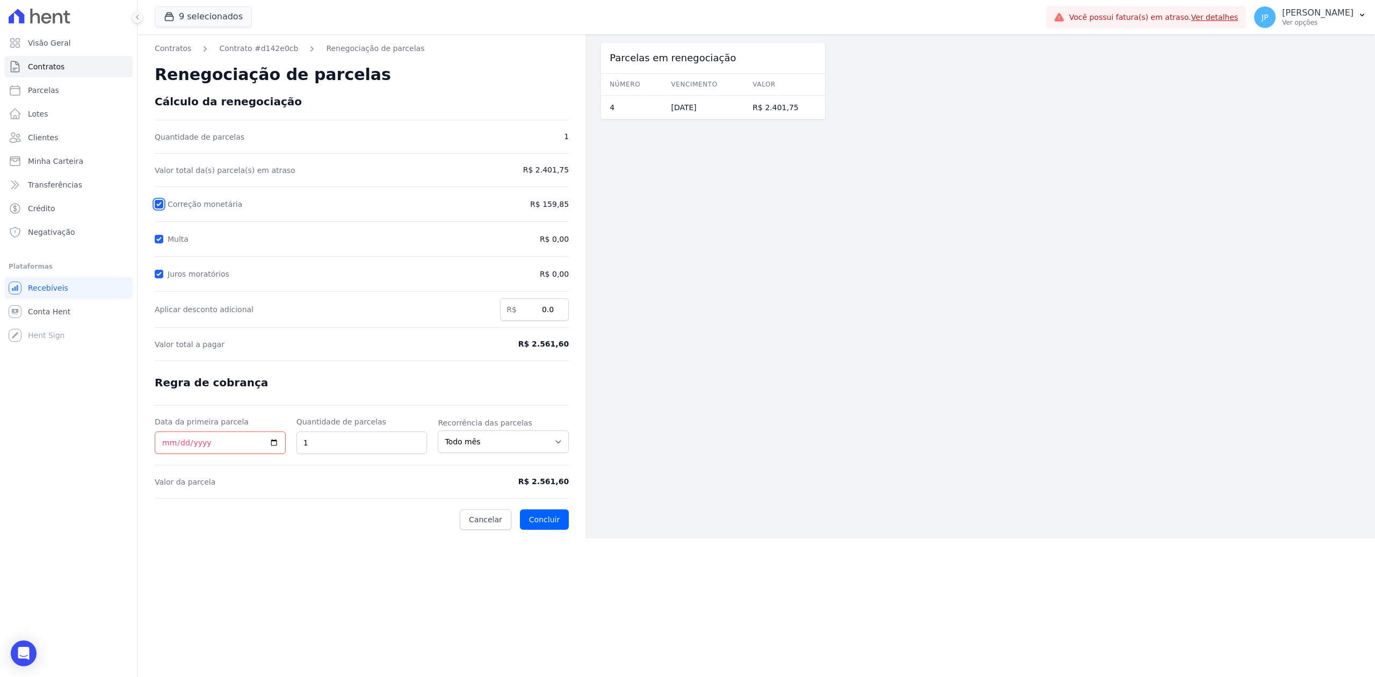
click at [160, 202] on input "Correção monetária" at bounding box center [159, 204] width 9 height 9
checkbox input "false"
click at [400, 481] on span "Valor da parcela" at bounding box center [309, 481] width 308 height 11
click at [424, 394] on form "Cálculo da renegociação Quantidade de parcelas 1 Valor total da(s) parcela(s) e…" at bounding box center [362, 312] width 414 height 434
click at [356, 235] on div "Multa" at bounding box center [309, 239] width 308 height 13
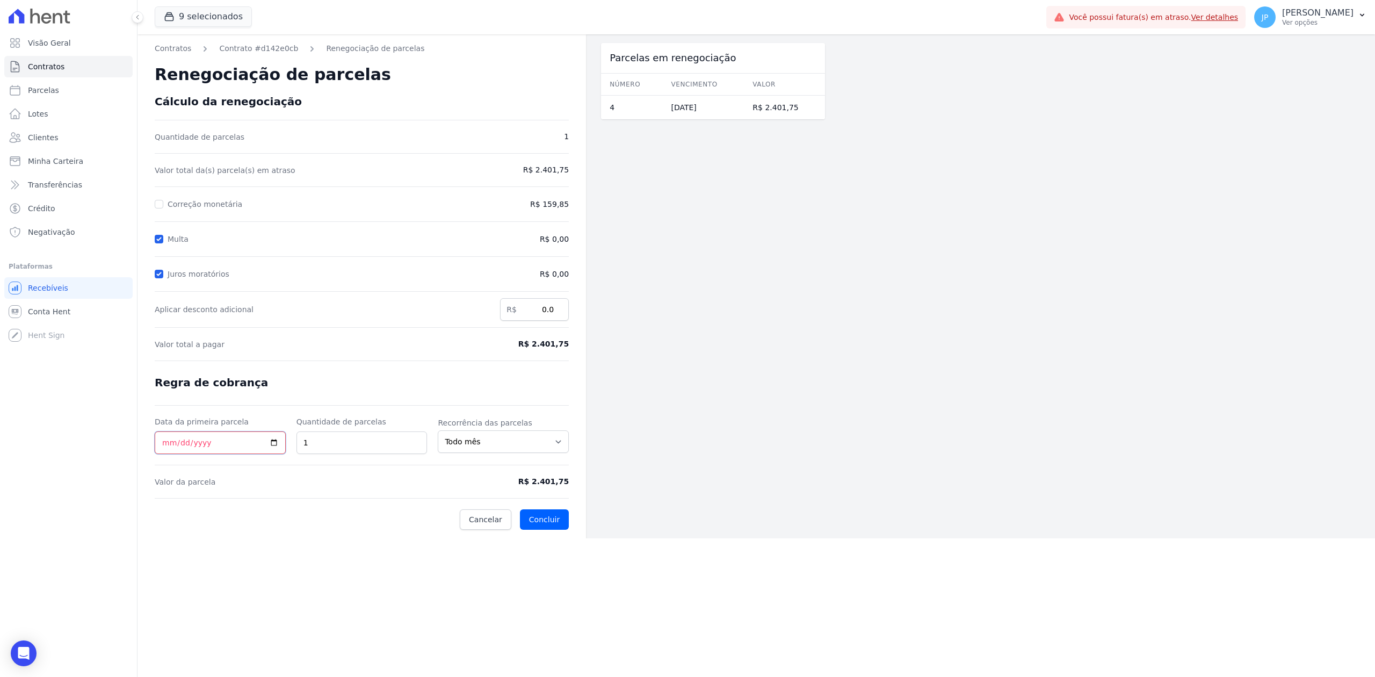
click at [277, 441] on input "Data da primeira parcela" at bounding box center [220, 442] width 131 height 23
type input "[DATE]"
click at [671, 295] on div "Parcelas em renegociação Número Vencimento Valor 4 10/09/2025 R$ 2.401,75" at bounding box center [713, 286] width 224 height 504
click at [168, 233] on div "Multa" at bounding box center [180, 239] width 25 height 13
click at [160, 240] on input "Multa" at bounding box center [159, 239] width 9 height 9
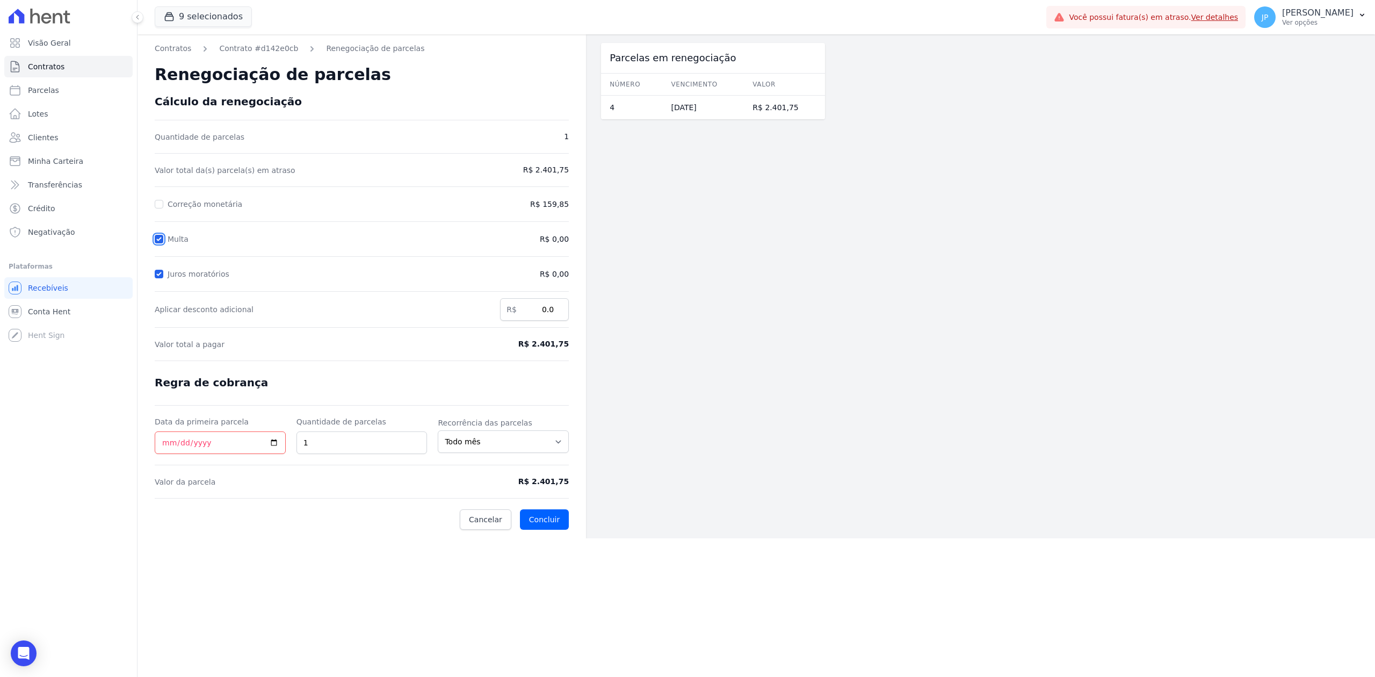
checkbox input "false"
click at [157, 269] on div at bounding box center [159, 274] width 9 height 11
click at [156, 276] on input "Juros moratórios" at bounding box center [159, 274] width 9 height 9
checkbox input "false"
click at [554, 513] on button "Concluir" at bounding box center [544, 519] width 49 height 20
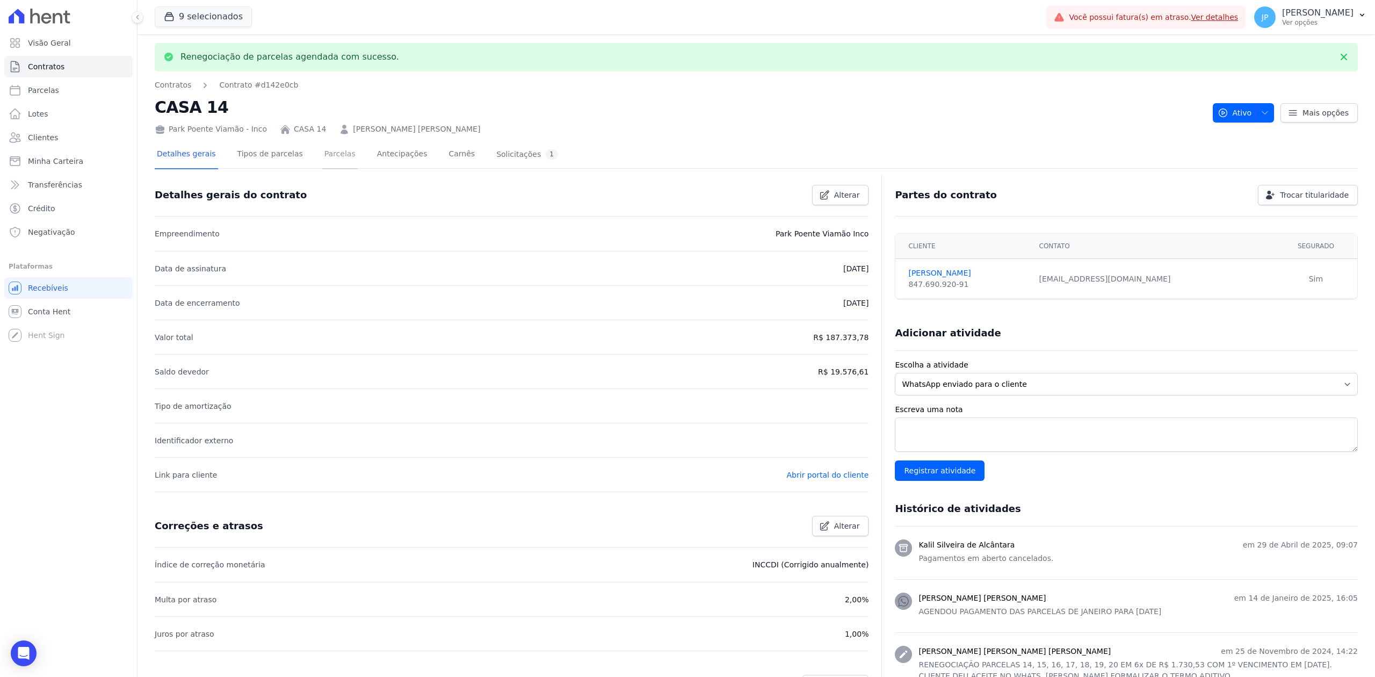
click at [334, 154] on link "Parcelas" at bounding box center [339, 155] width 35 height 28
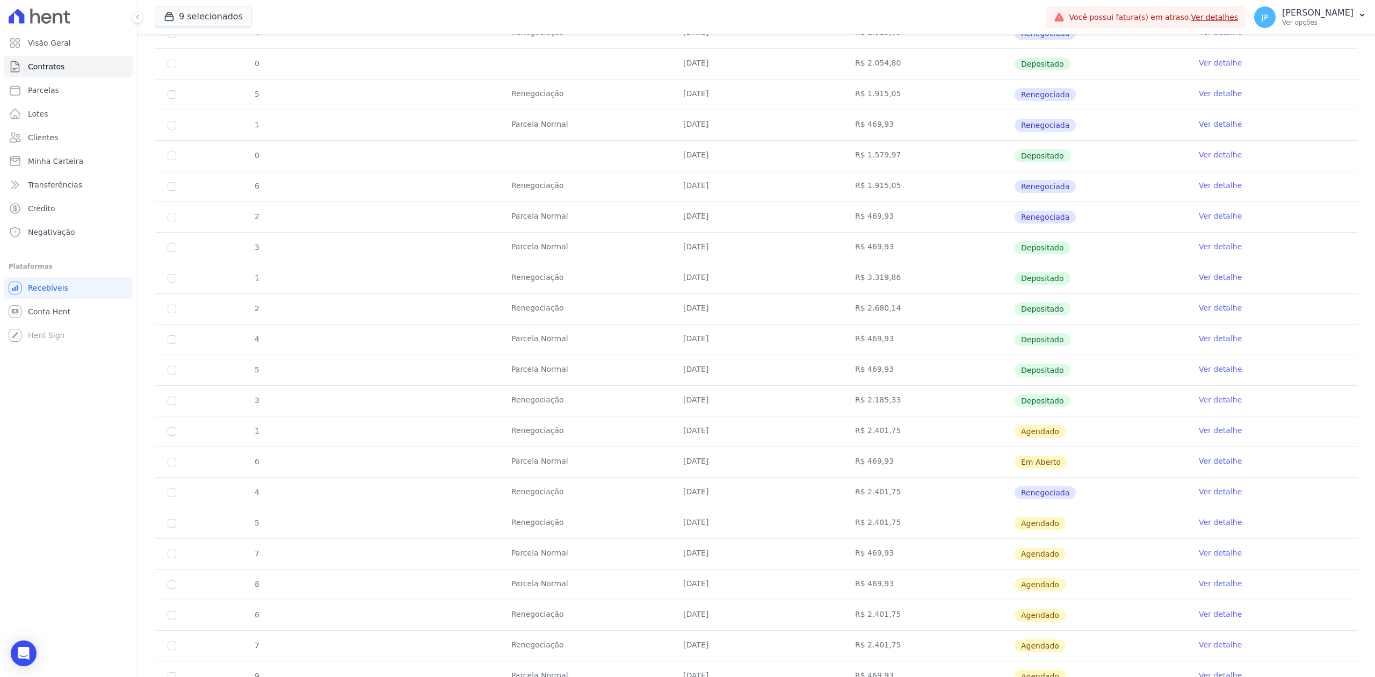
scroll to position [602, 0]
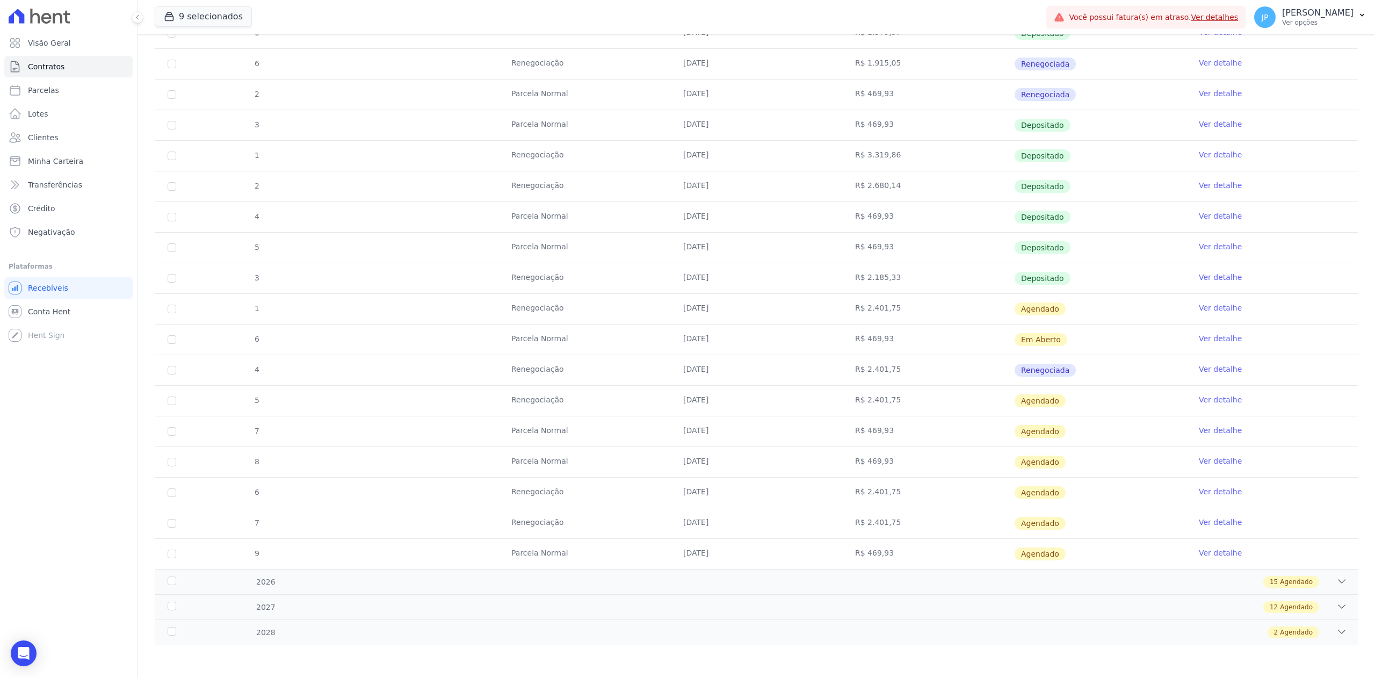
drag, startPoint x: 689, startPoint y: 302, endPoint x: 1040, endPoint y: 306, distance: 351.8
click at [1040, 306] on tr "1 Renegociação 10/09/2025 R$ 2.401,75 Agendado Ver detalhe" at bounding box center [756, 308] width 1203 height 31
click at [1208, 307] on link "Ver detalhe" at bounding box center [1220, 307] width 43 height 11
drag, startPoint x: 534, startPoint y: 308, endPoint x: 1060, endPoint y: 308, distance: 525.8
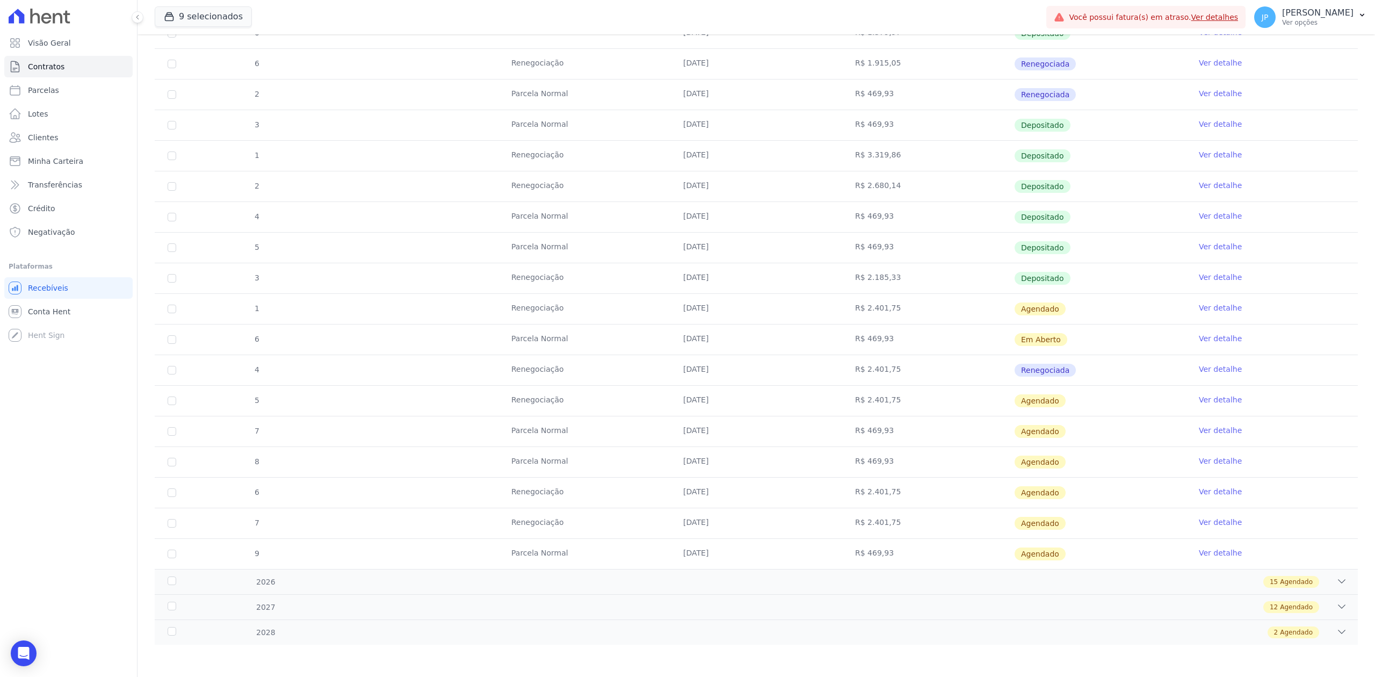
click at [1060, 308] on tr "1 Renegociação 10/09/2025 R$ 2.401,75 Agendado Ver detalhe" at bounding box center [756, 308] width 1203 height 31
click at [1214, 303] on link "Ver detalhe" at bounding box center [1220, 307] width 43 height 11
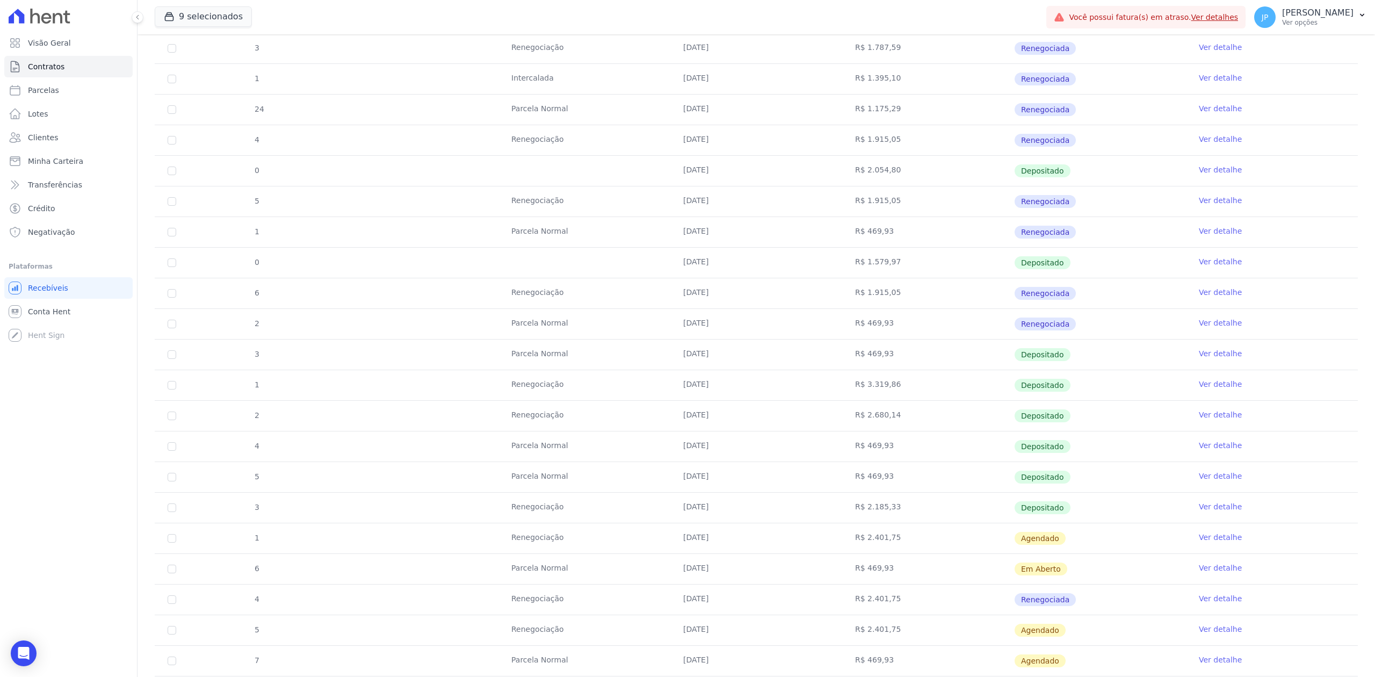
scroll to position [573, 0]
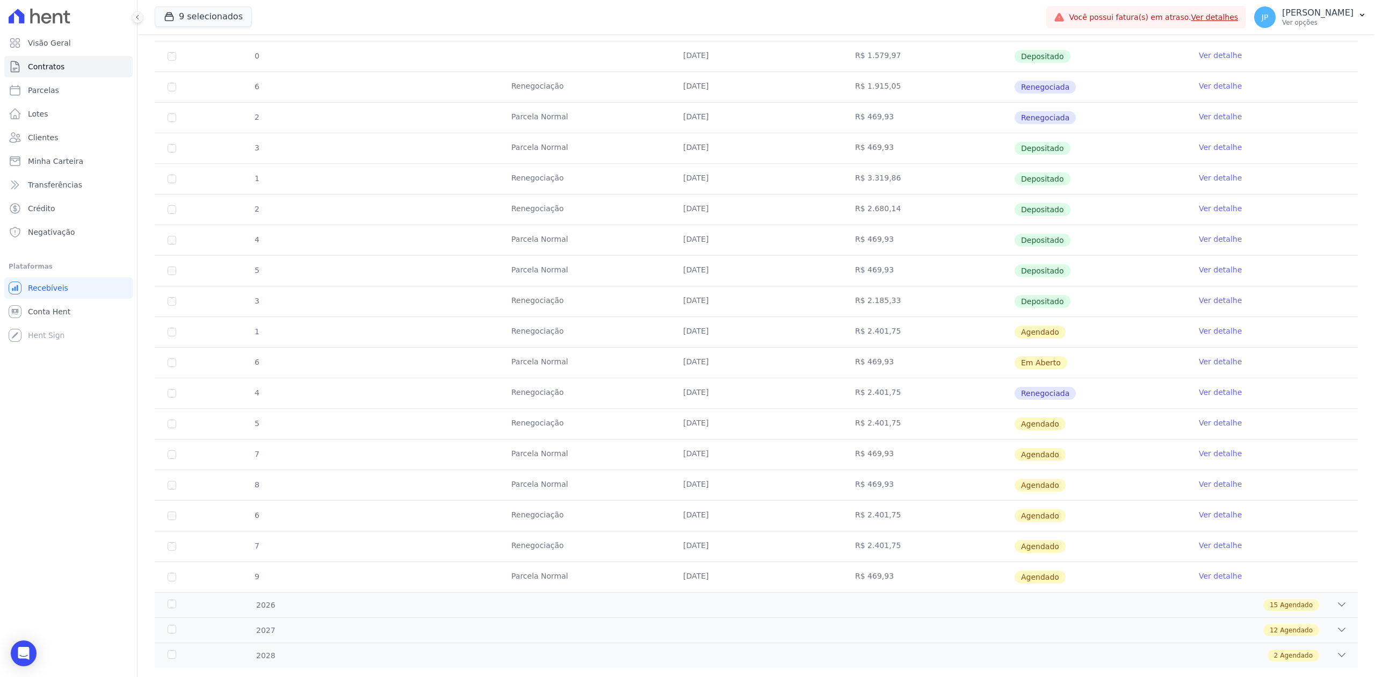
drag, startPoint x: 919, startPoint y: 399, endPoint x: 1199, endPoint y: 401, distance: 279.3
click at [1188, 401] on tr "4 Renegociação 10/09/2025 R$ 2.401,75 Renegociada Ver detalhe" at bounding box center [756, 393] width 1203 height 31
click at [1213, 396] on link "Ver detalhe" at bounding box center [1220, 392] width 43 height 11
drag, startPoint x: 581, startPoint y: 337, endPoint x: 1174, endPoint y: 334, distance: 592.9
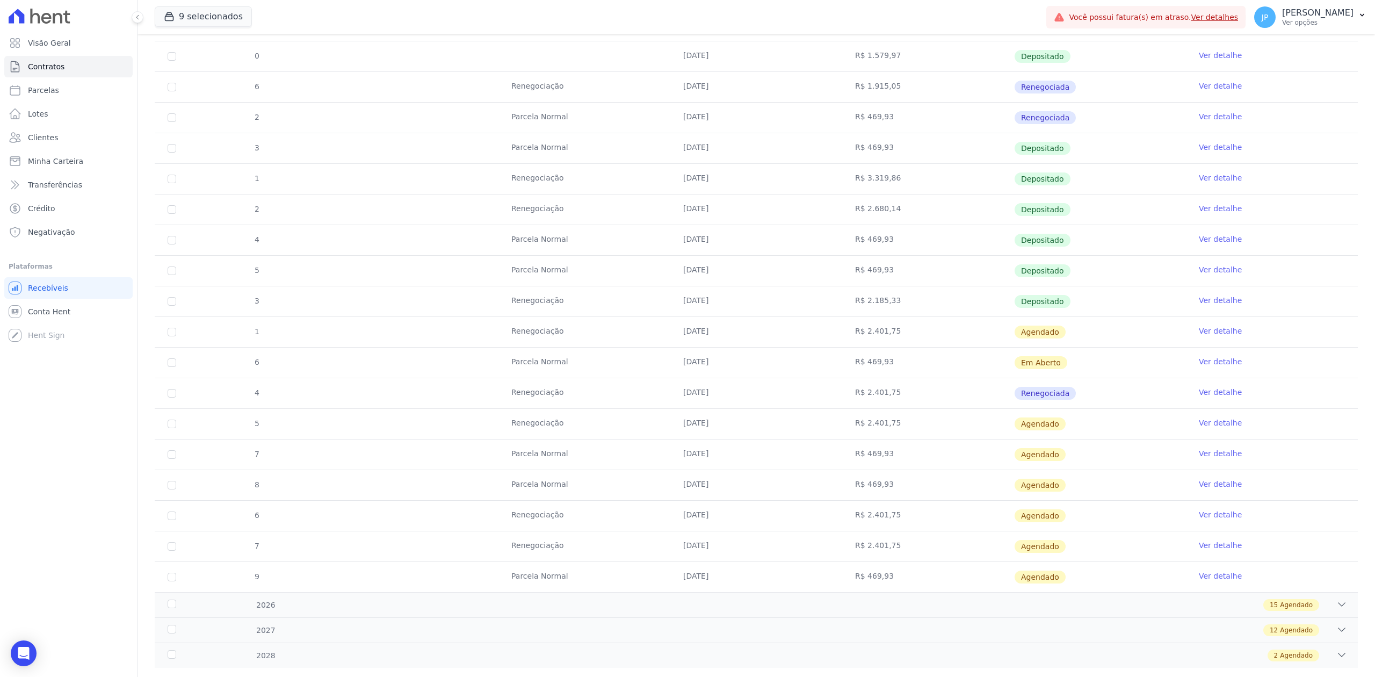
click at [1135, 334] on tr "1 Renegociação 10/09/2025 R$ 2.401,75 Agendado Ver detalhe" at bounding box center [756, 331] width 1203 height 31
click at [1208, 330] on link "Ver detalhe" at bounding box center [1220, 330] width 43 height 11
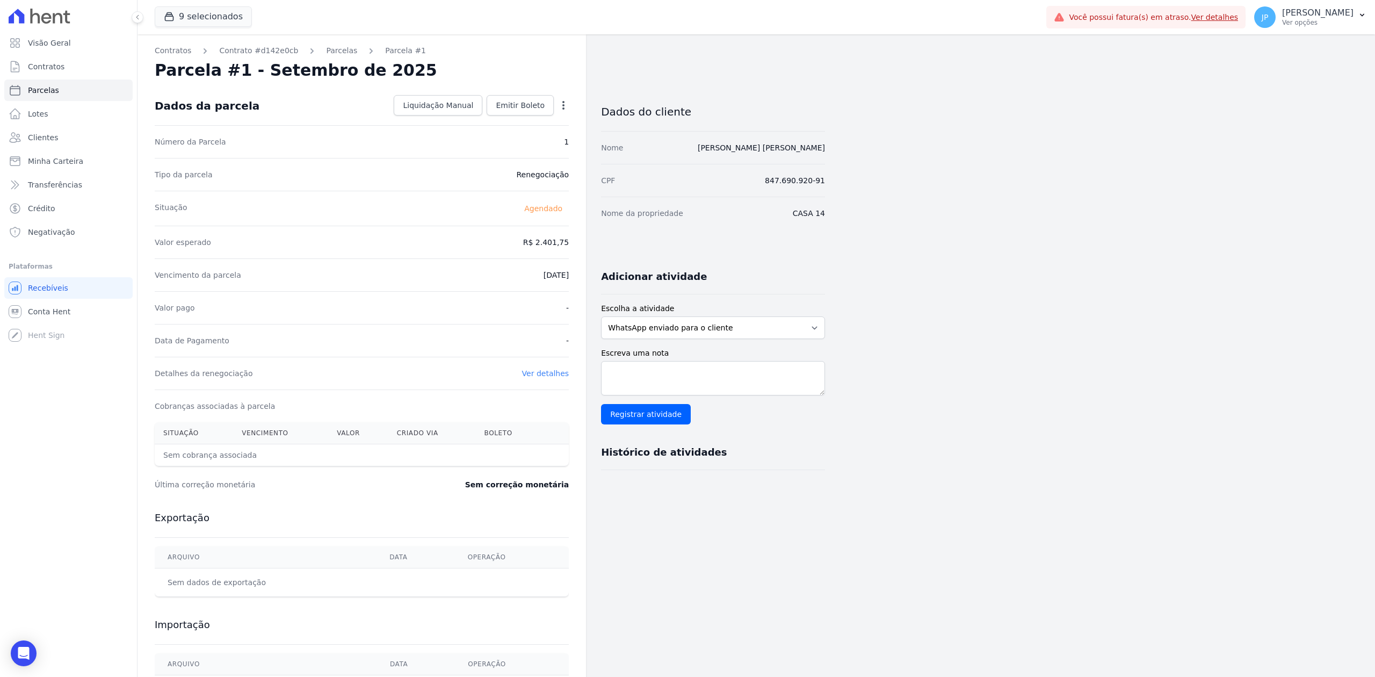
click at [569, 102] on div "Contratos Contrato #d142e0cb Parcelas Parcela #1 Parcela #1 - Setembro de 2025 …" at bounding box center [361, 379] width 448 height 691
click at [563, 102] on icon "button" at bounding box center [563, 105] width 2 height 9
click at [546, 119] on link "Alterar" at bounding box center [517, 119] width 95 height 19
click at [542, 243] on input "2401.75" at bounding box center [517, 241] width 103 height 23
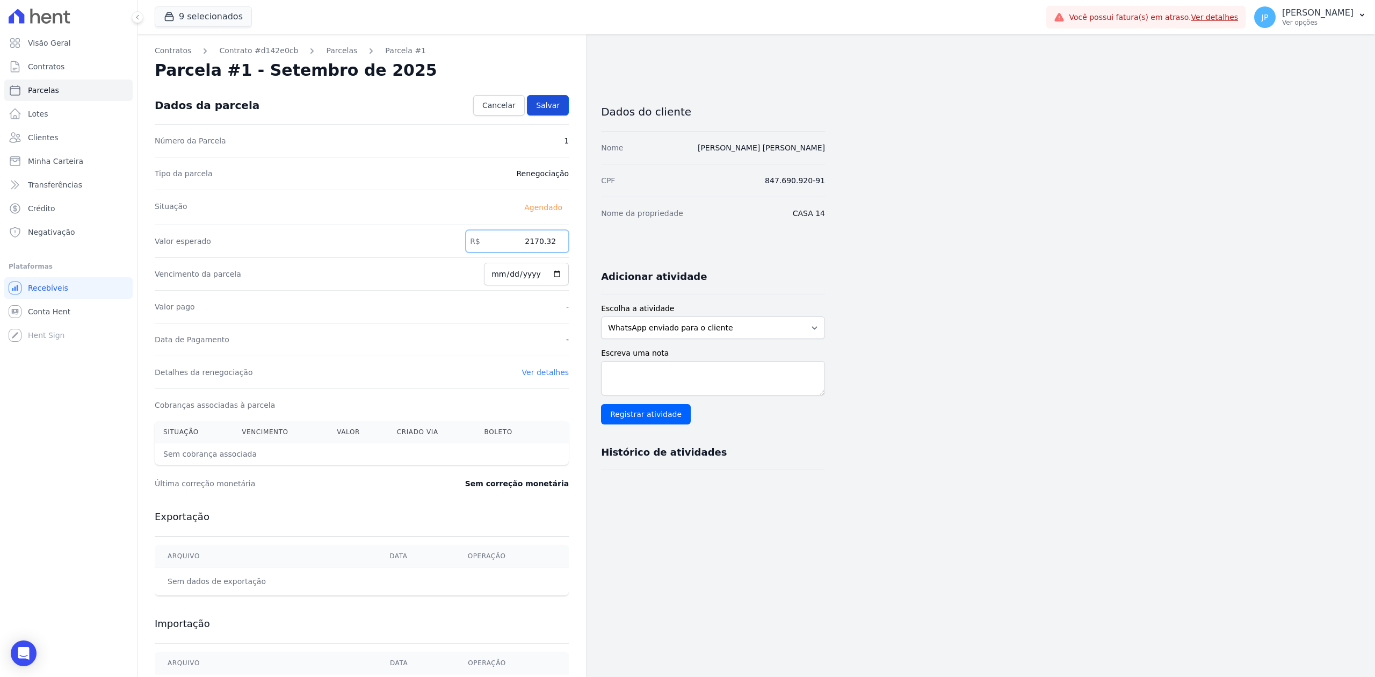
type input "2170.32"
click at [548, 105] on span "Salvar" at bounding box center [548, 105] width 24 height 11
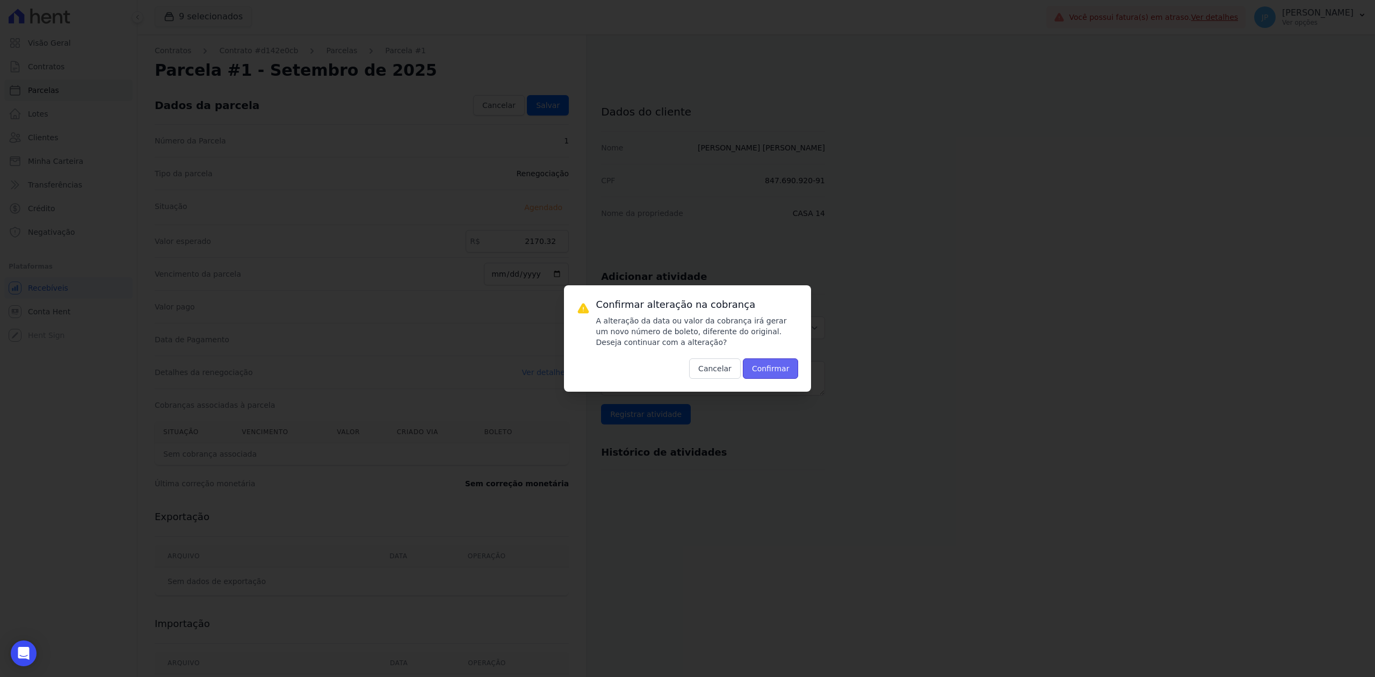
click at [779, 363] on button "Confirmar" at bounding box center [771, 368] width 56 height 20
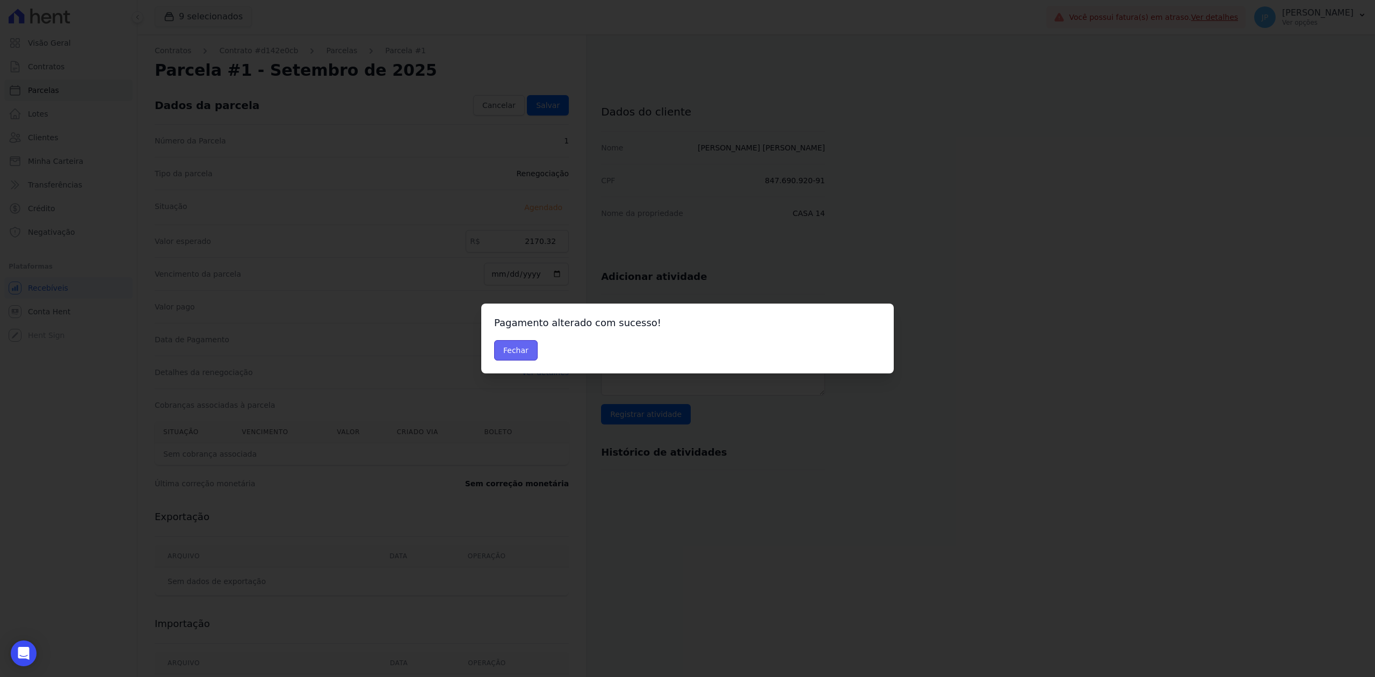
click at [513, 355] on button "Fechar" at bounding box center [516, 350] width 44 height 20
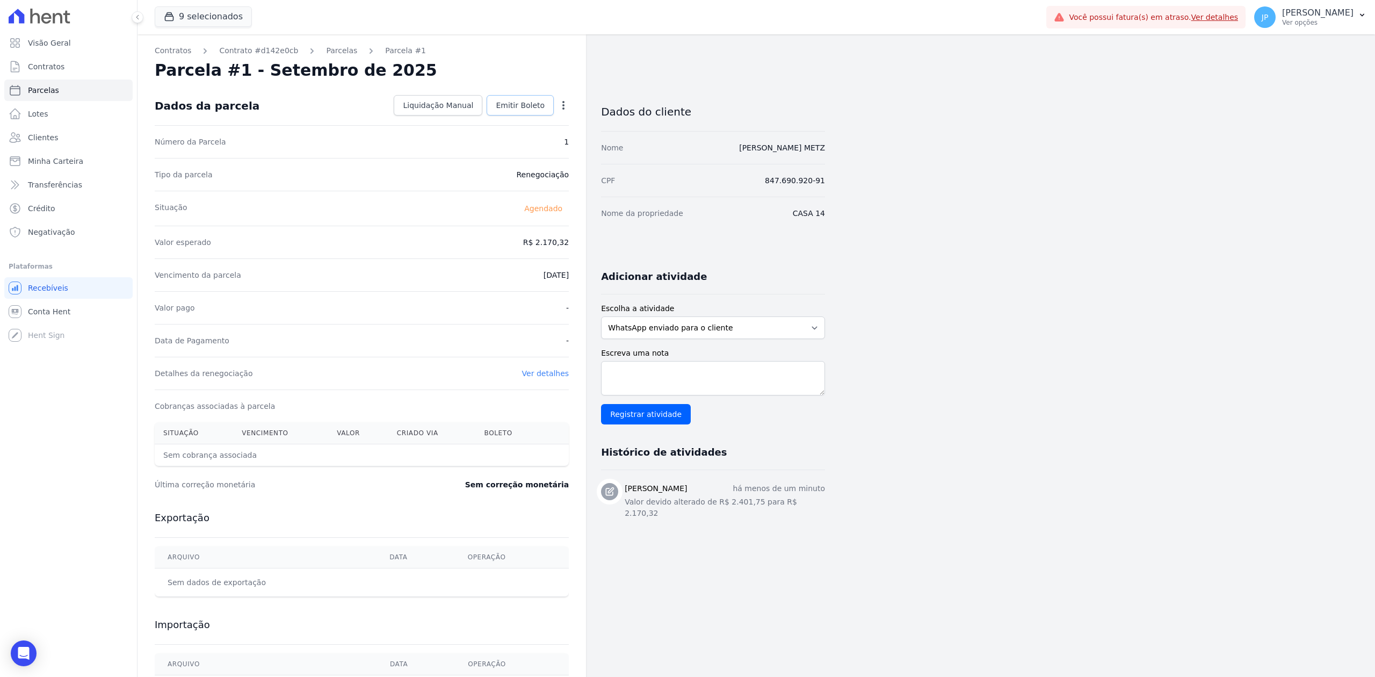
click at [521, 108] on span "Emitir Boleto" at bounding box center [520, 105] width 49 height 11
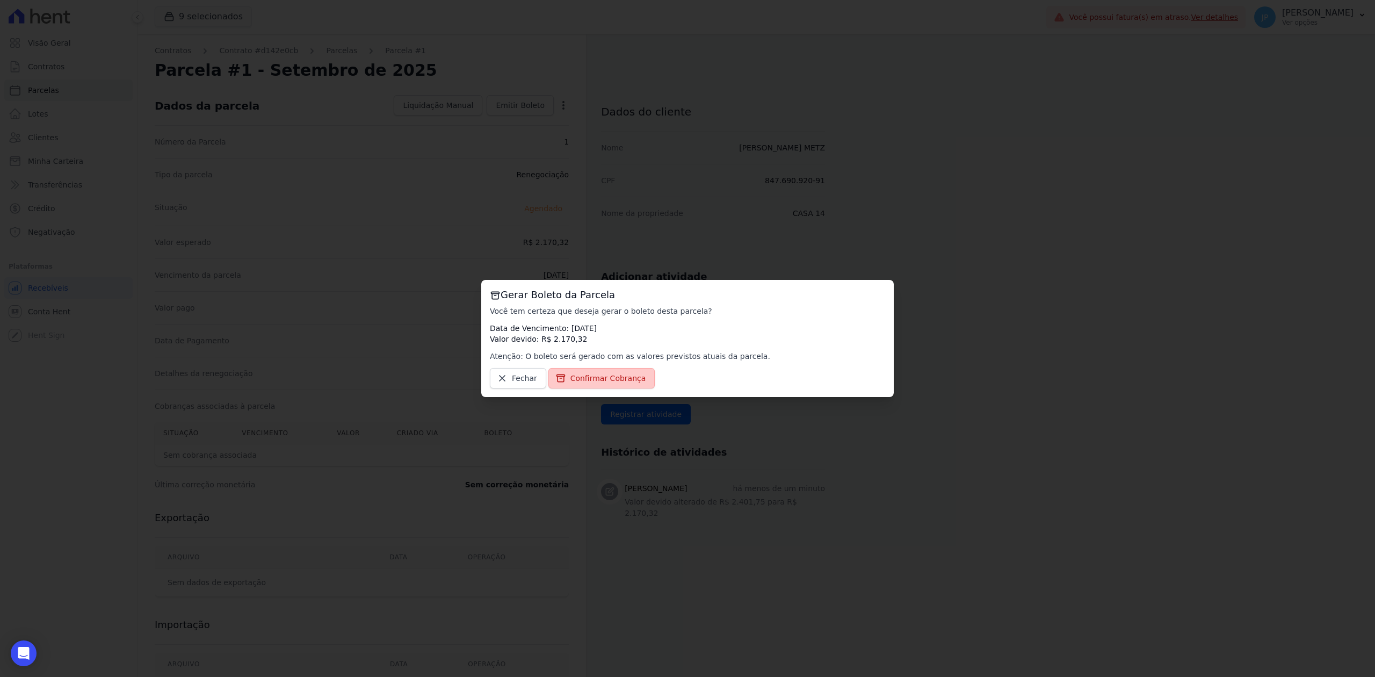
click at [583, 371] on link "Confirmar Cobrança" at bounding box center [601, 378] width 107 height 20
click at [583, 377] on span "Confirmar Cobrança" at bounding box center [608, 378] width 76 height 11
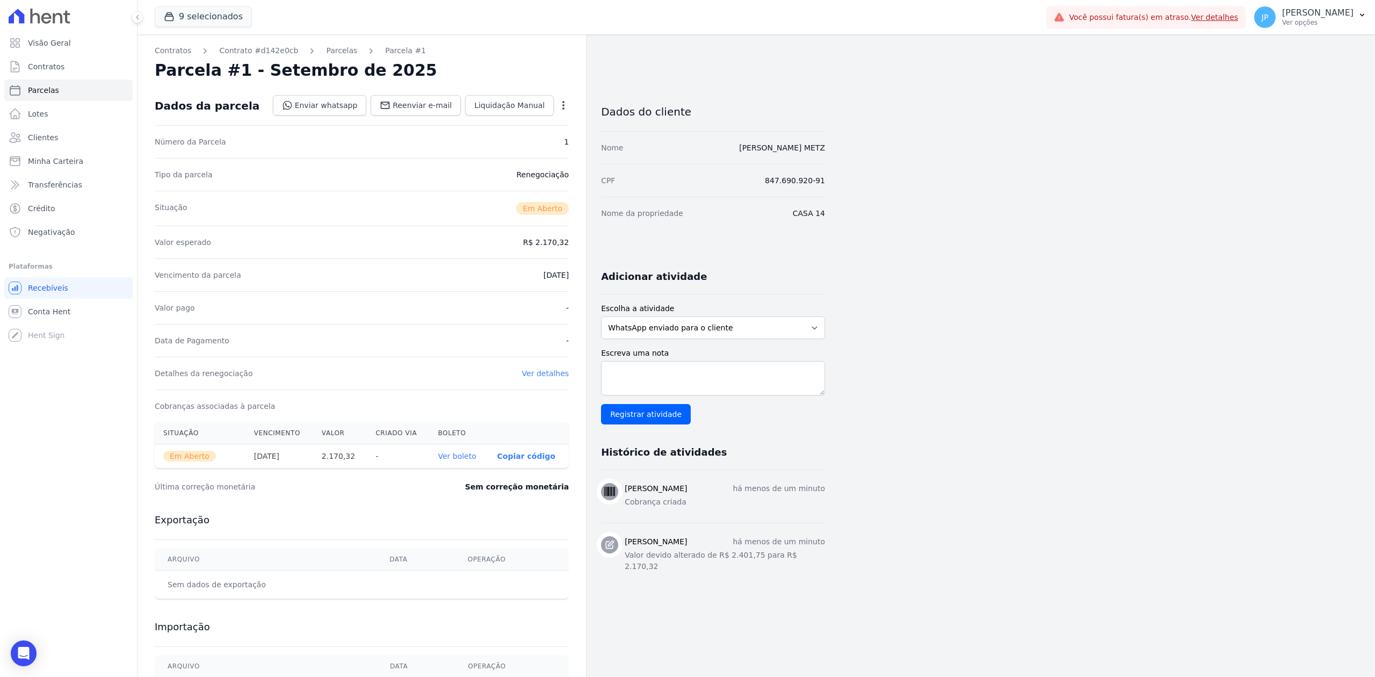
click at [462, 455] on link "Ver boleto" at bounding box center [457, 456] width 38 height 9
click at [326, 50] on link "Parcelas" at bounding box center [341, 50] width 31 height 11
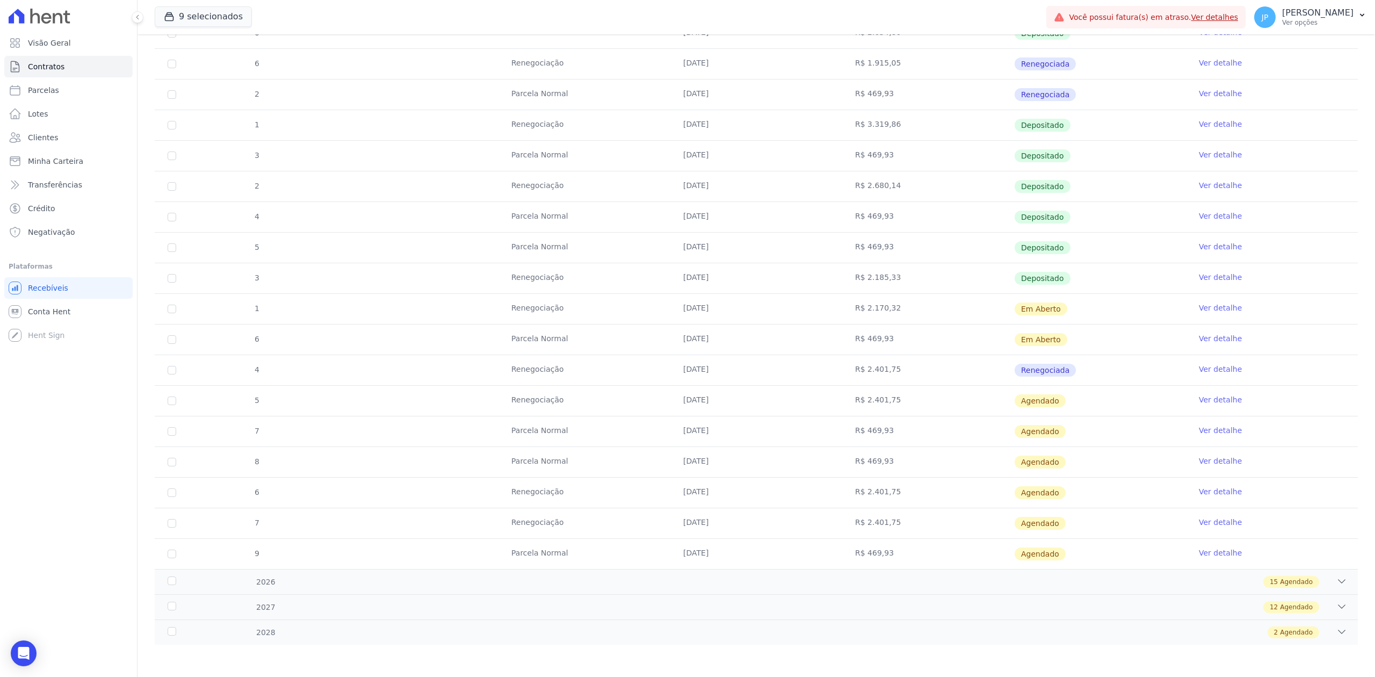
scroll to position [602, 0]
drag, startPoint x: 490, startPoint y: 301, endPoint x: 1063, endPoint y: 310, distance: 573.1
click at [1063, 310] on tr "1 Renegociação 10/09/2025 R$ 2.170,32 Em Aberto Ver detalhe" at bounding box center [756, 308] width 1203 height 31
click at [1205, 335] on link "Ver detalhe" at bounding box center [1220, 338] width 43 height 11
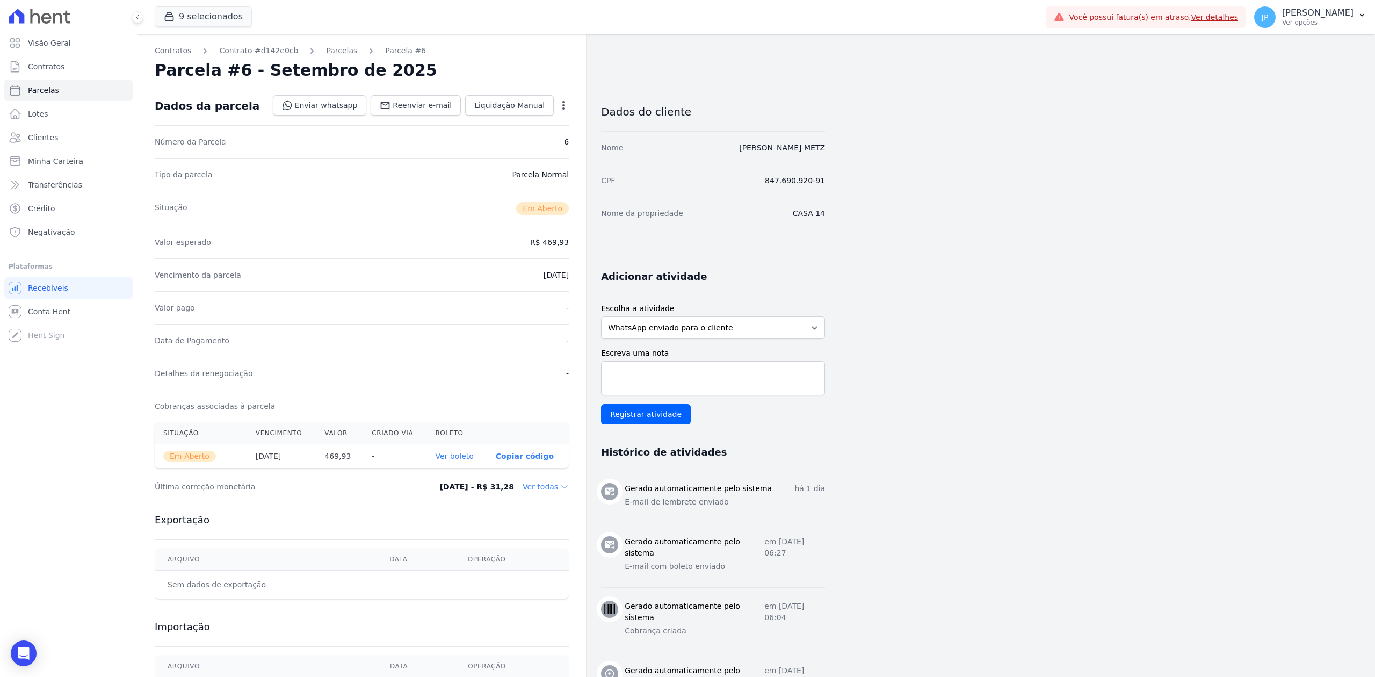
click at [468, 459] on link "Ver boleto" at bounding box center [455, 456] width 38 height 9
click at [334, 52] on link "Parcelas" at bounding box center [341, 50] width 31 height 11
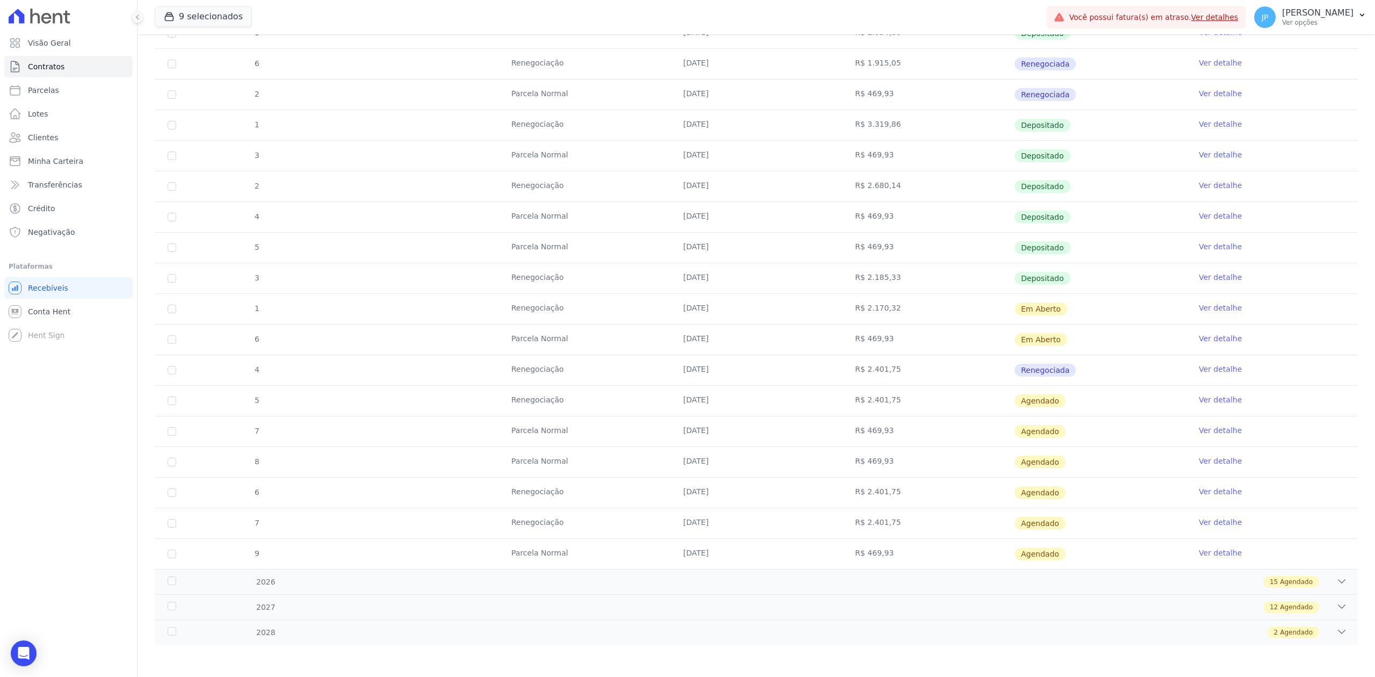
scroll to position [602, 0]
drag, startPoint x: 679, startPoint y: 301, endPoint x: 1073, endPoint y: 301, distance: 393.7
click at [1073, 301] on tr "1 Renegociação 10/09/2025 R$ 2.170,32 Em Aberto Ver detalhe" at bounding box center [756, 308] width 1203 height 31
drag, startPoint x: 677, startPoint y: 334, endPoint x: 808, endPoint y: 350, distance: 132.0
click at [808, 350] on td "[DATE]" at bounding box center [756, 339] width 172 height 30
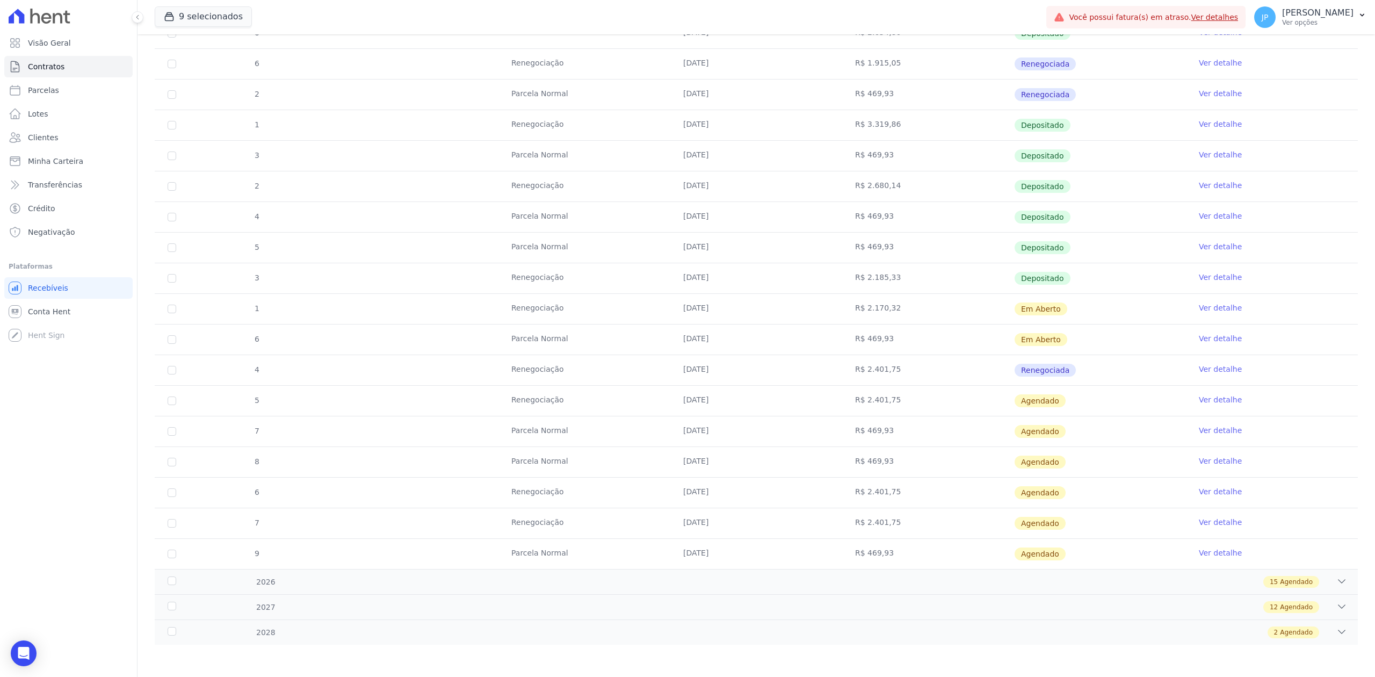
drag, startPoint x: 894, startPoint y: 378, endPoint x: 948, endPoint y: 378, distance: 53.7
click at [948, 378] on tr "4 Renegociação 10/09/2025 R$ 2.401,75 Renegociada Ver detalhe" at bounding box center [756, 369] width 1203 height 31
drag, startPoint x: 631, startPoint y: 394, endPoint x: 1086, endPoint y: 403, distance: 455.5
click at [1086, 403] on tr "5 Renegociação 10/10/2025 R$ 2.401,75 Agendado Ver detalhe" at bounding box center [756, 400] width 1203 height 31
click at [1206, 394] on link "Ver detalhe" at bounding box center [1220, 399] width 43 height 11
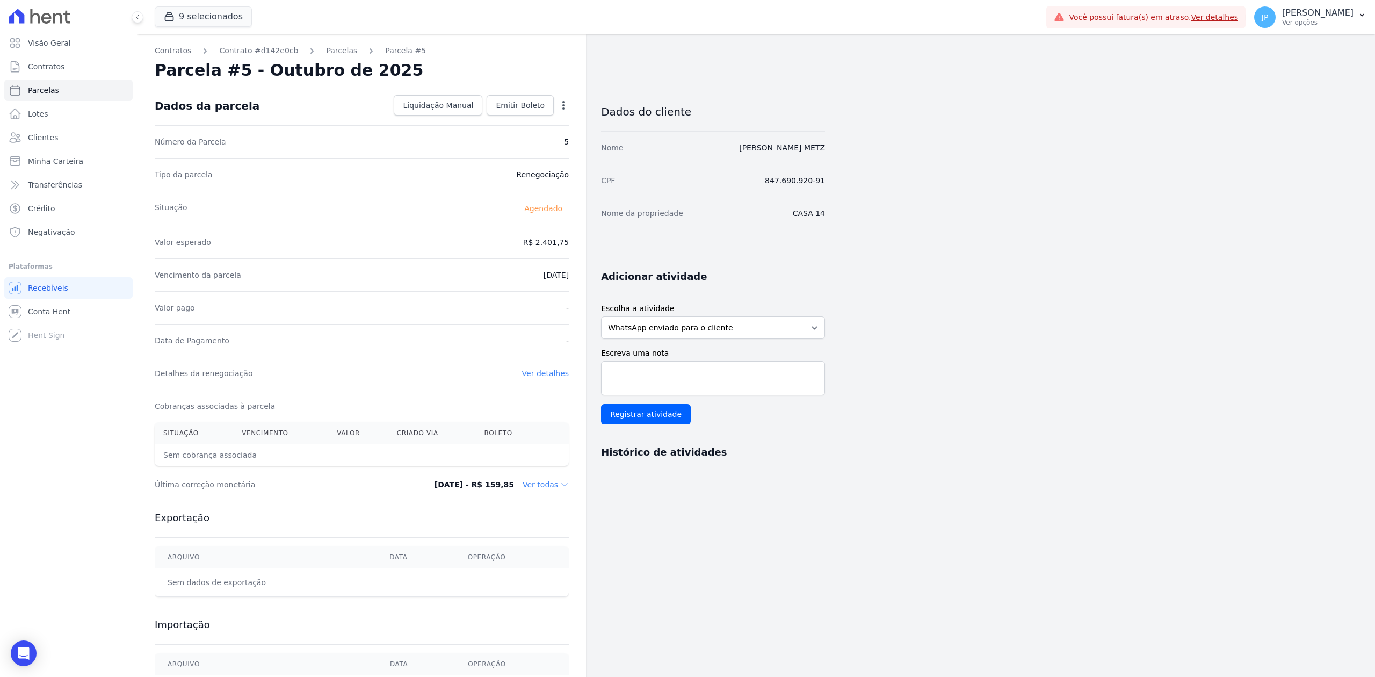
click at [562, 100] on icon "button" at bounding box center [563, 105] width 11 height 11
click at [524, 120] on link "Alterar" at bounding box center [517, 119] width 95 height 19
click at [535, 241] on input "2401.75" at bounding box center [517, 241] width 103 height 23
type input "2170.35"
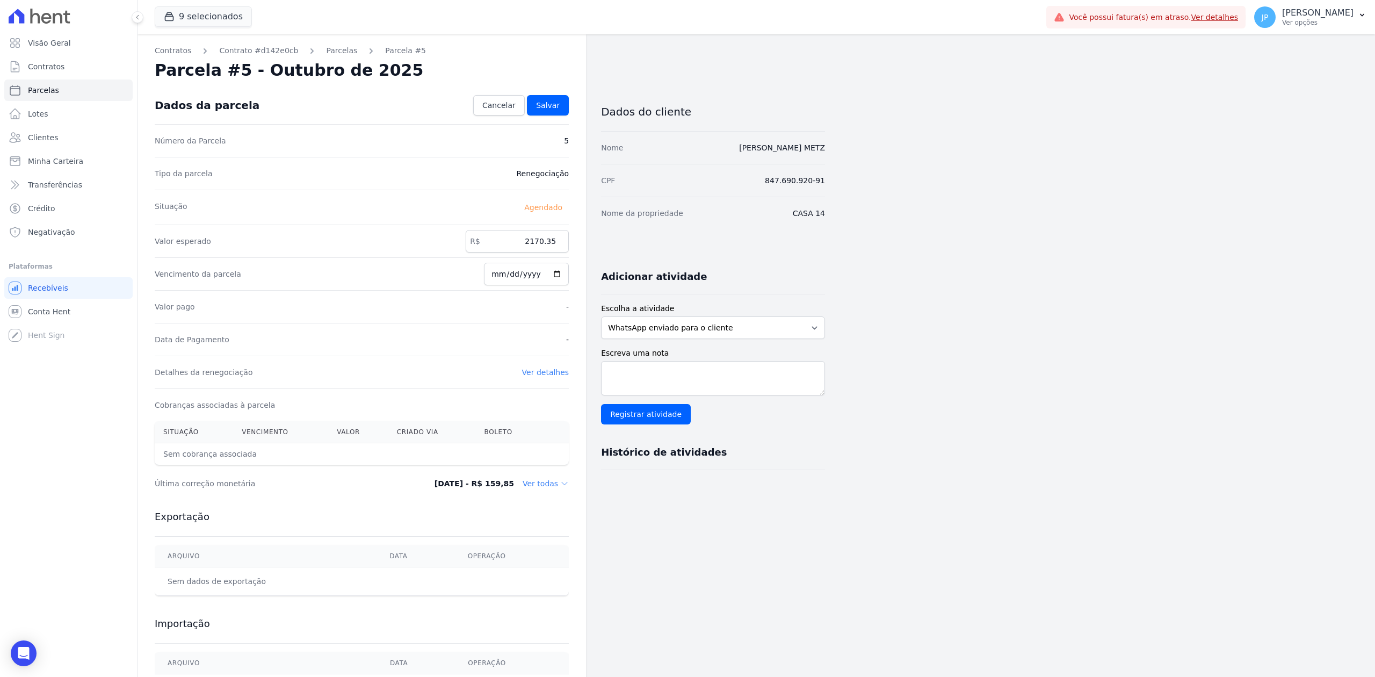
click at [832, 252] on div "Contratos Contrato #d142e0cb Parcelas Parcela #5 Parcela #5 - Outubro de 2025 C…" at bounding box center [747, 379] width 1220 height 690
click at [537, 243] on input "2170.35" at bounding box center [517, 241] width 103 height 23
click at [555, 105] on span "Salvar" at bounding box center [548, 105] width 24 height 11
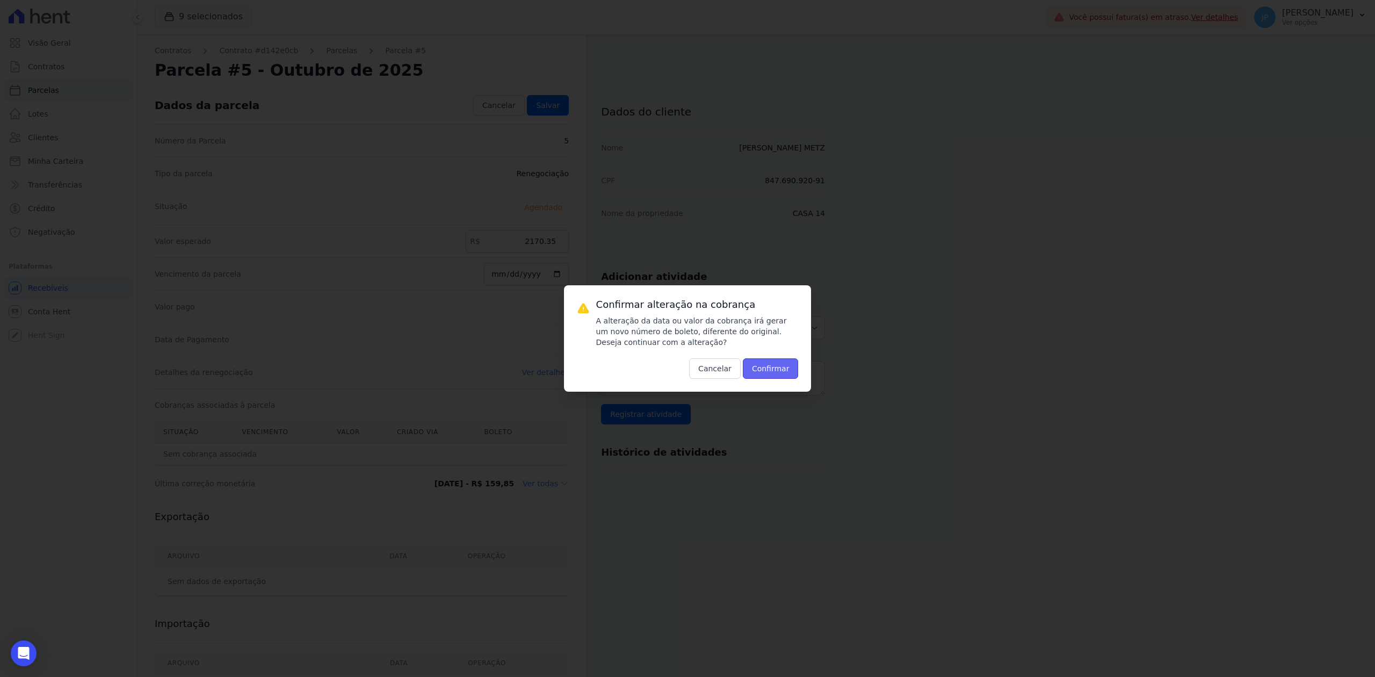
click at [770, 370] on button "Confirmar" at bounding box center [771, 368] width 56 height 20
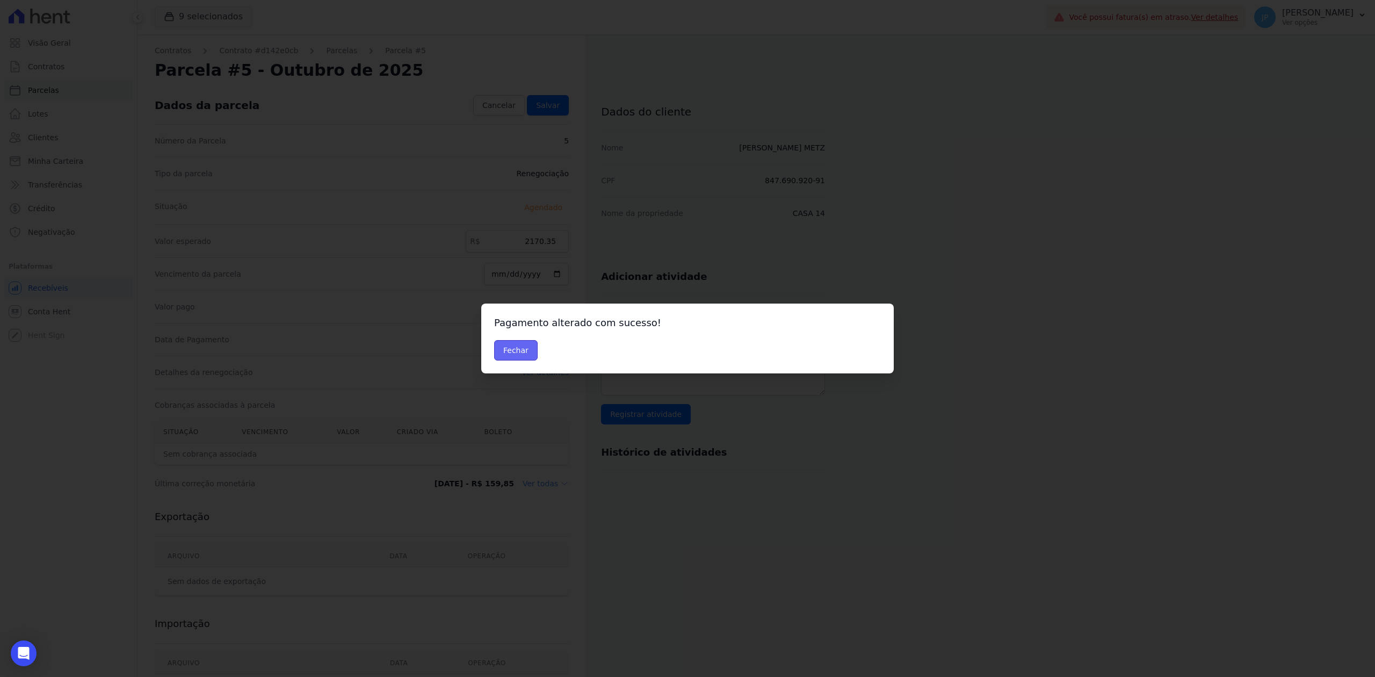
click at [512, 349] on button "Fechar" at bounding box center [516, 350] width 44 height 20
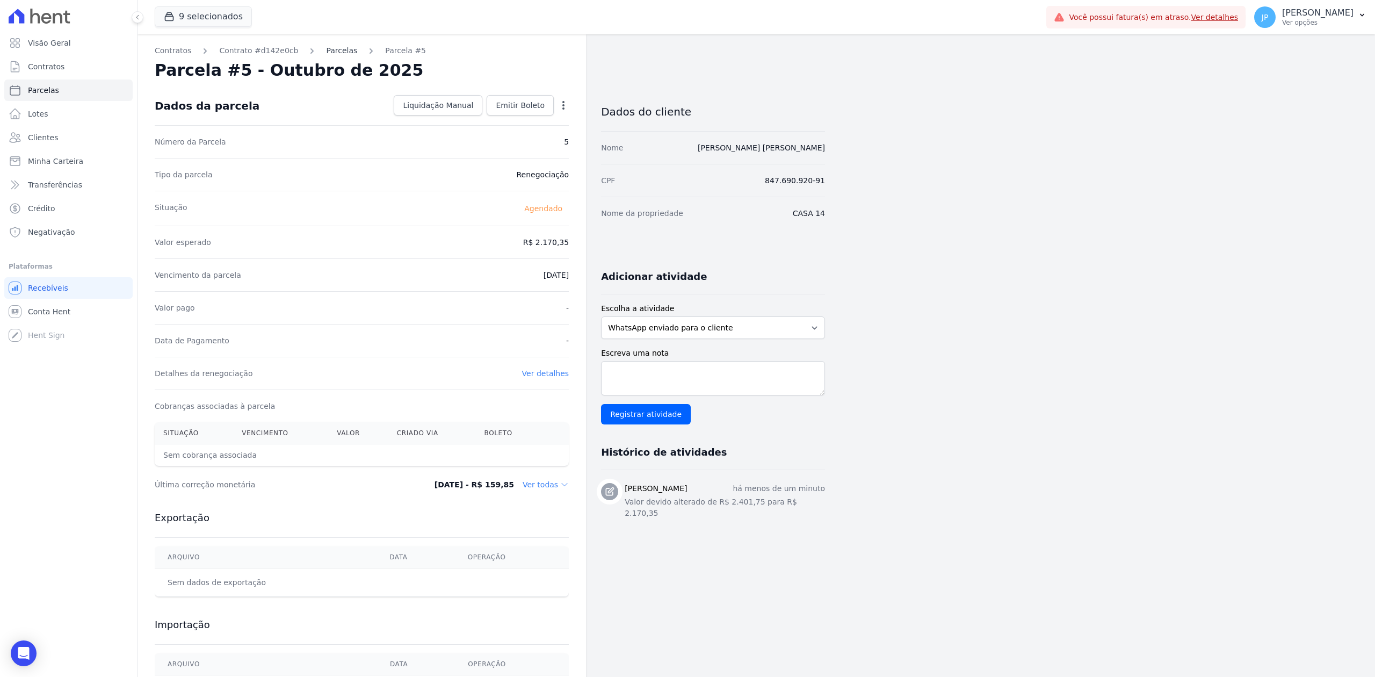
click at [326, 54] on link "Parcelas" at bounding box center [341, 50] width 31 height 11
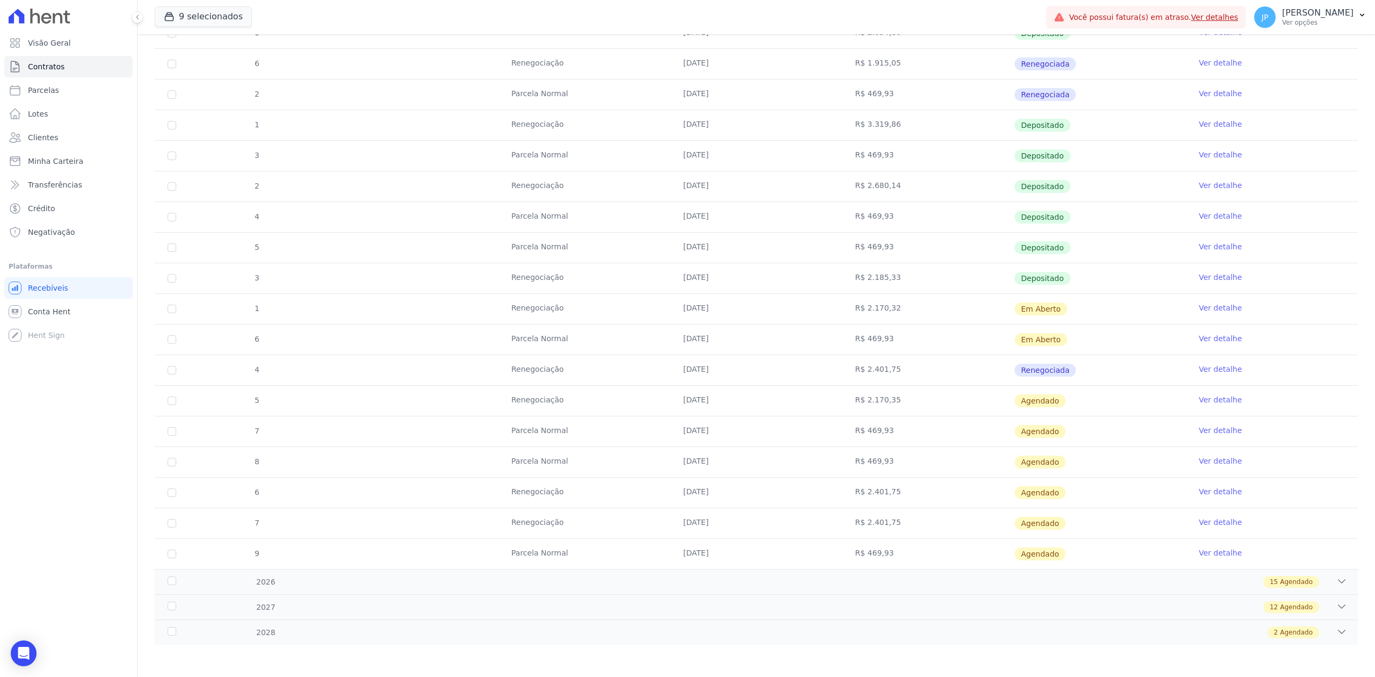
scroll to position [602, 0]
drag, startPoint x: 555, startPoint y: 397, endPoint x: 948, endPoint y: 403, distance: 393.2
click at [948, 403] on tr "5 Renegociação 10/10/2025 R$ 2.170,35 Agendado Ver detalhe" at bounding box center [756, 400] width 1203 height 31
drag, startPoint x: 556, startPoint y: 489, endPoint x: 957, endPoint y: 488, distance: 400.6
click at [957, 488] on tr "6 Renegociação 10/11/2025 R$ 2.401,75 Agendado Ver detalhe" at bounding box center [756, 492] width 1203 height 31
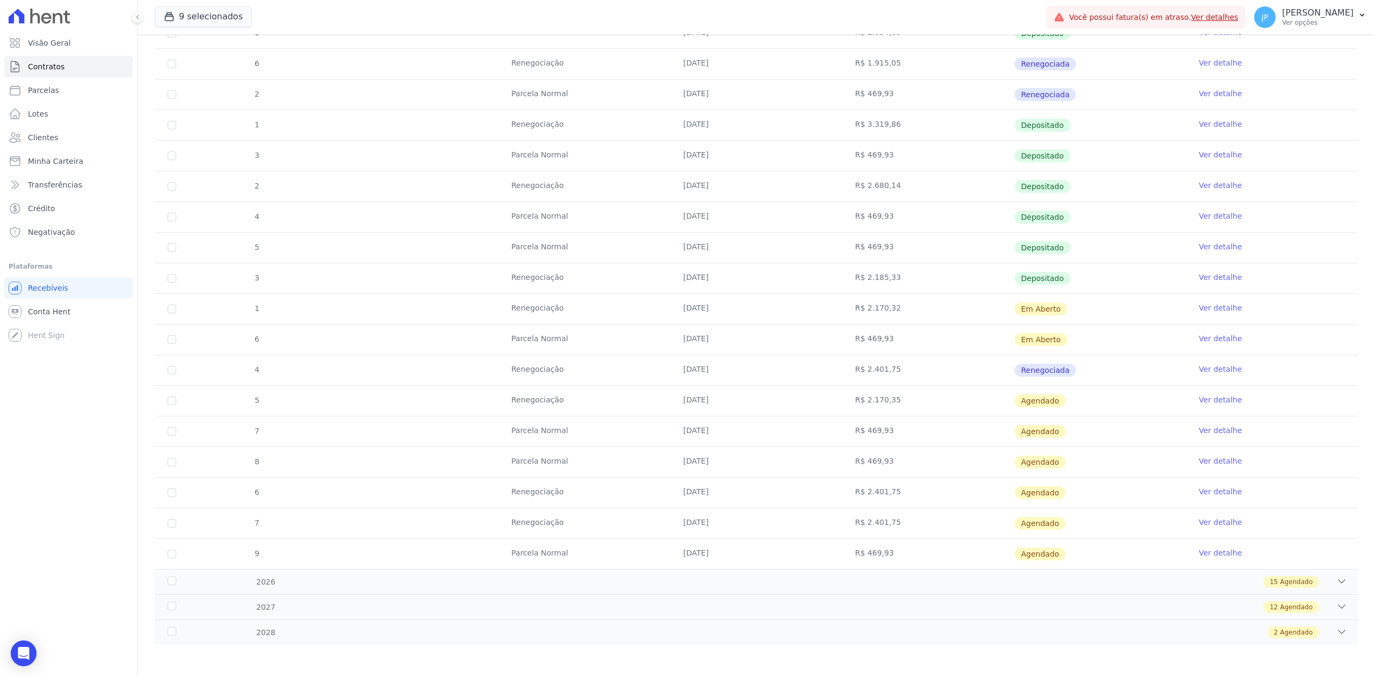
click at [1210, 492] on link "Ver detalhe" at bounding box center [1220, 491] width 43 height 11
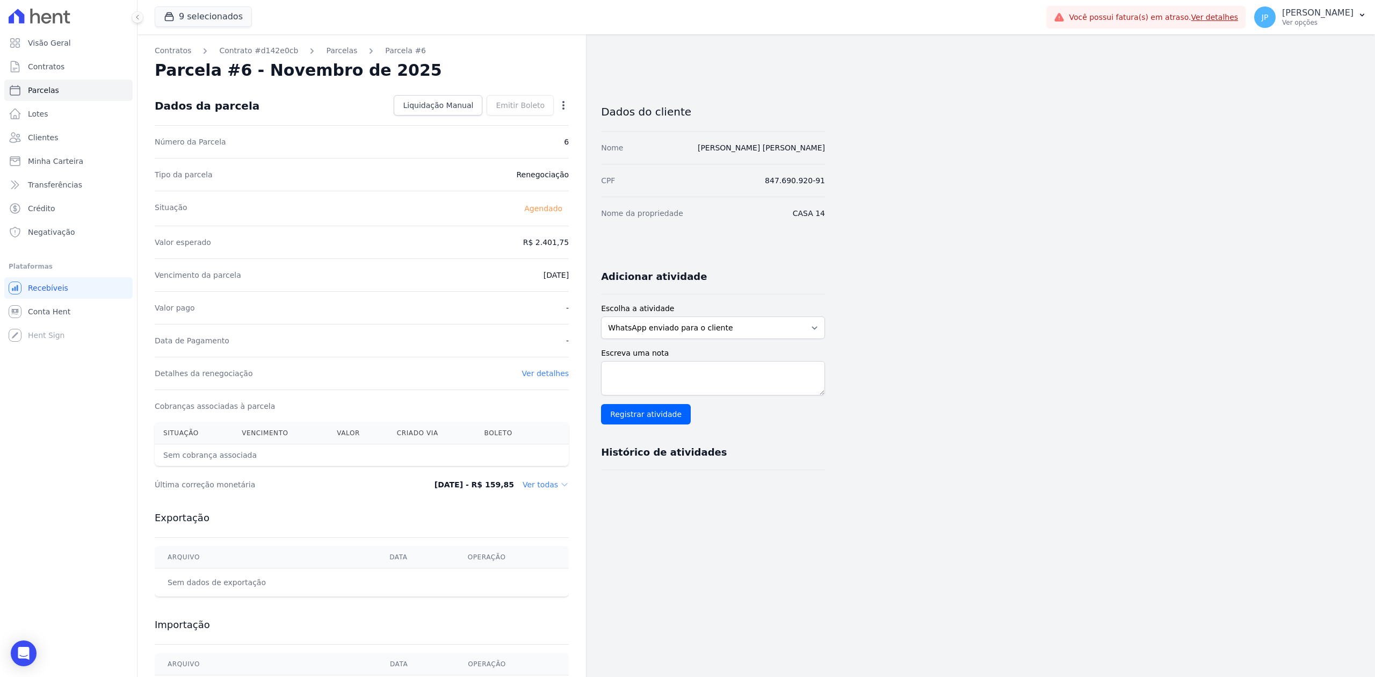
click at [565, 104] on icon "button" at bounding box center [563, 105] width 11 height 11
click at [536, 118] on link "Alterar" at bounding box center [517, 119] width 95 height 19
click at [544, 236] on input "2401.75" at bounding box center [517, 241] width 103 height 23
type input "2170.35"
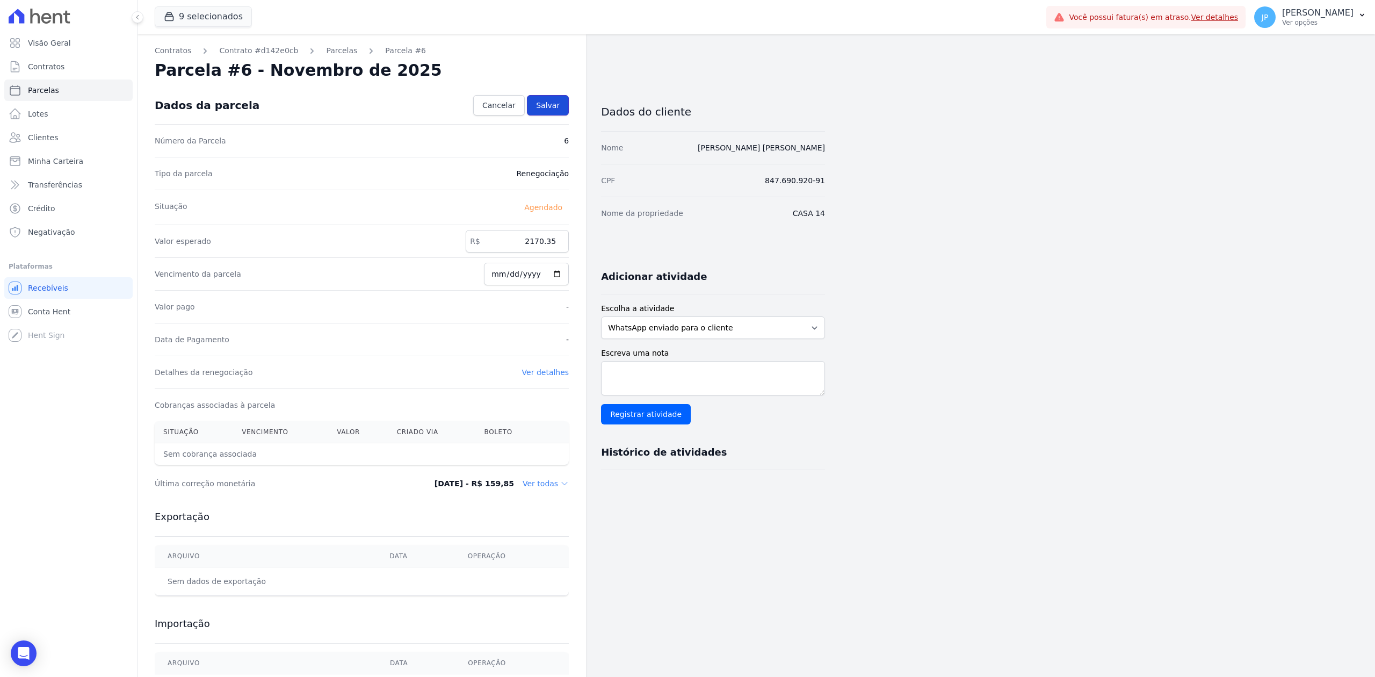
click at [553, 107] on span "Salvar" at bounding box center [548, 105] width 24 height 11
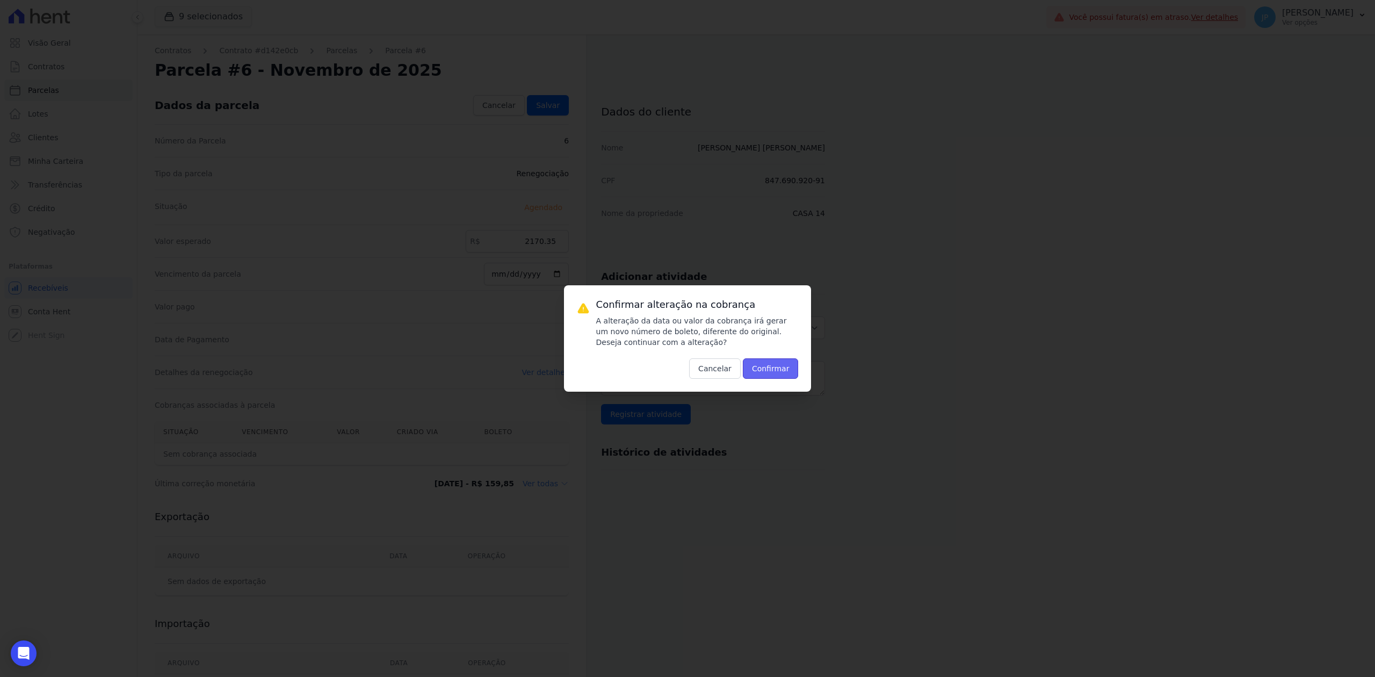
click at [785, 371] on button "Confirmar" at bounding box center [771, 368] width 56 height 20
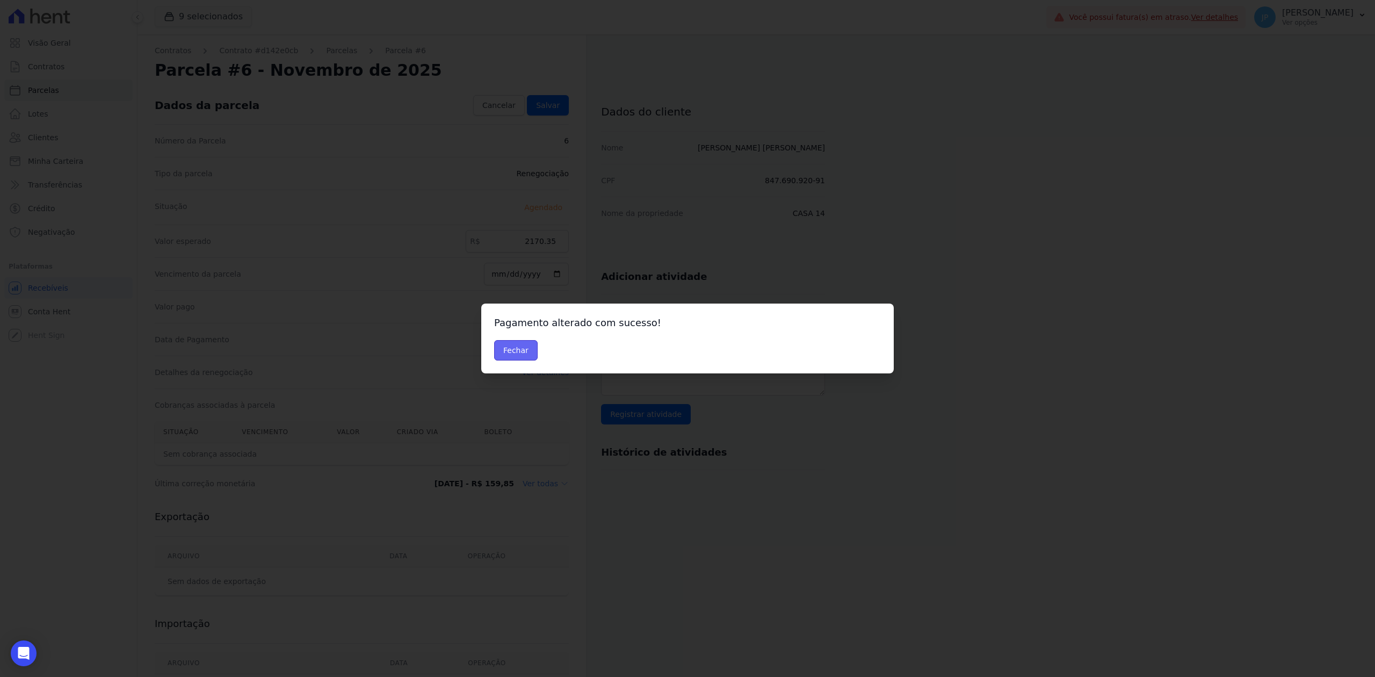
click at [508, 343] on button "Fechar" at bounding box center [516, 350] width 44 height 20
click at [512, 350] on button "Fechar" at bounding box center [516, 350] width 44 height 20
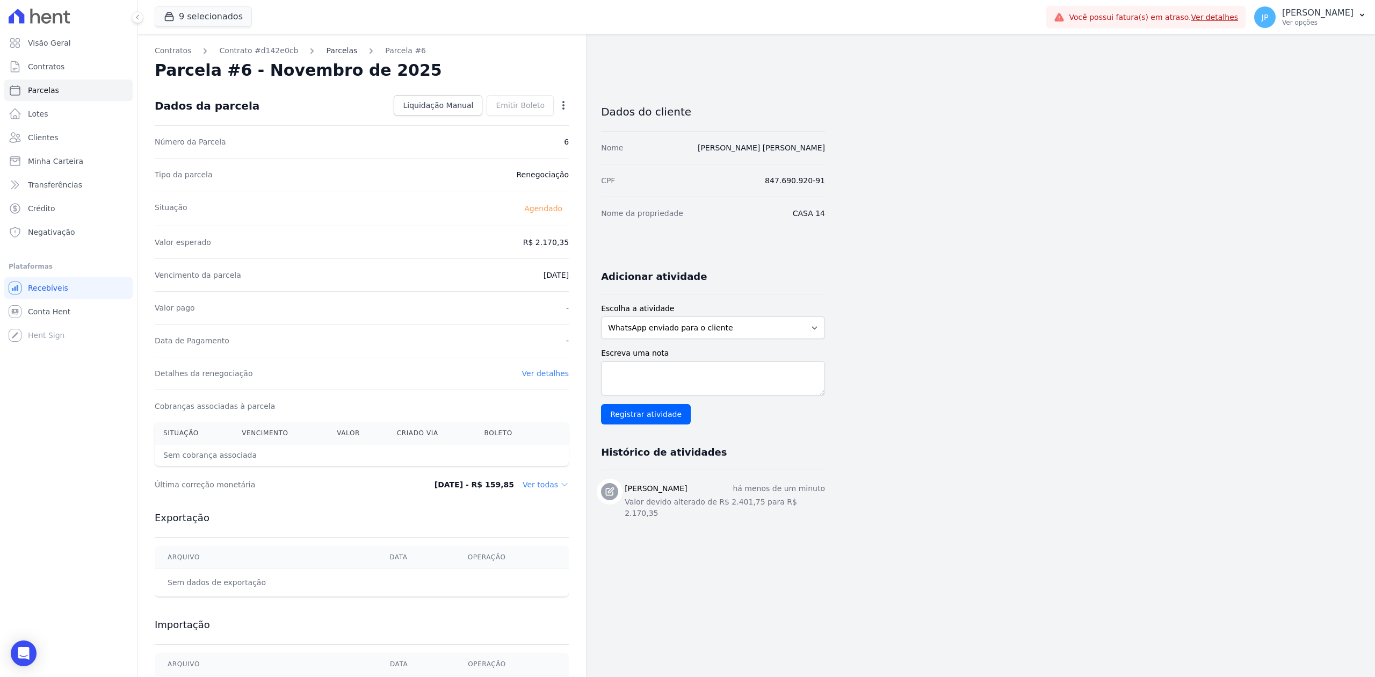
click at [326, 52] on link "Parcelas" at bounding box center [341, 50] width 31 height 11
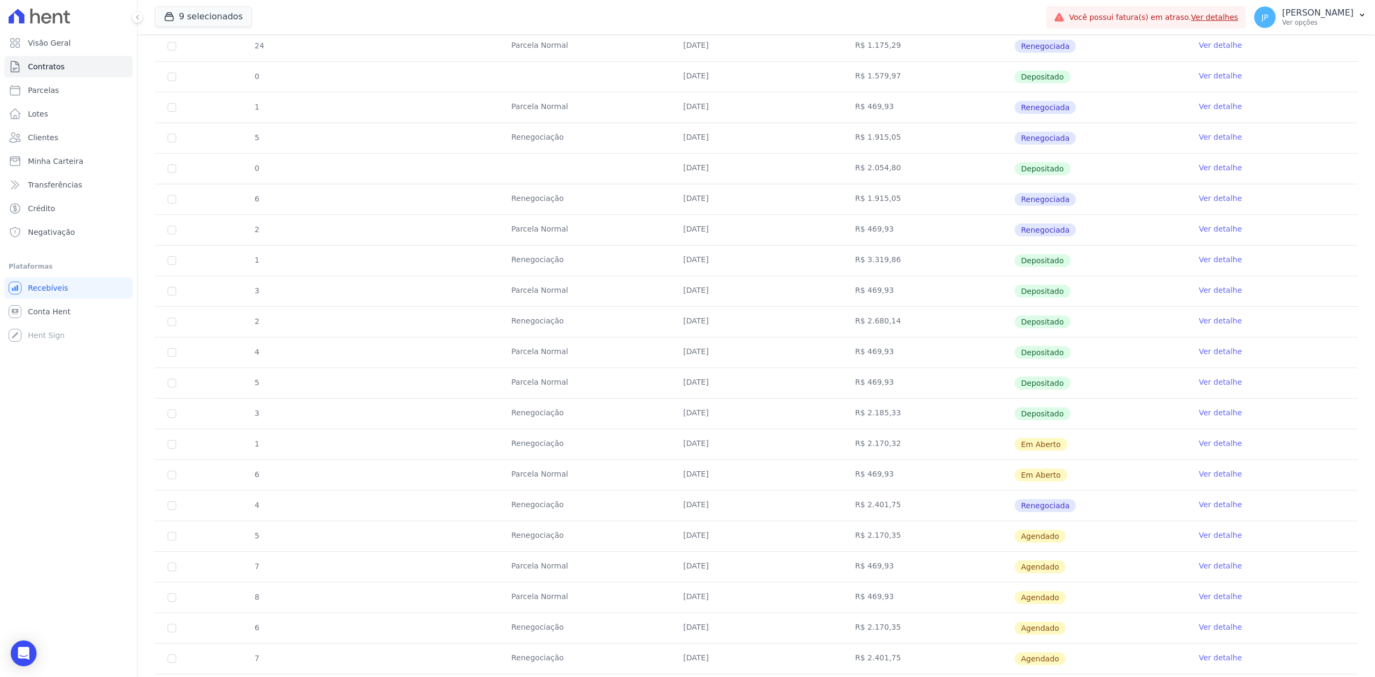
scroll to position [602, 0]
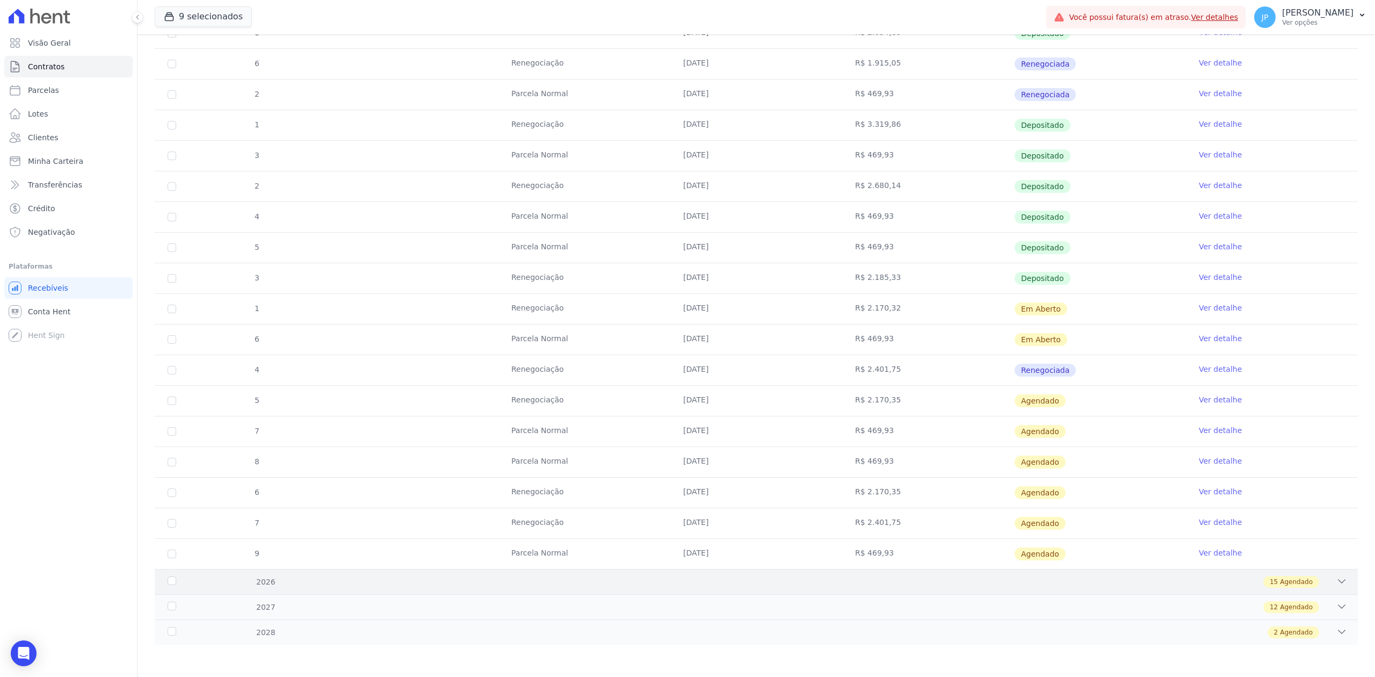
click at [1330, 589] on div "2026 15 Agendado" at bounding box center [756, 581] width 1203 height 25
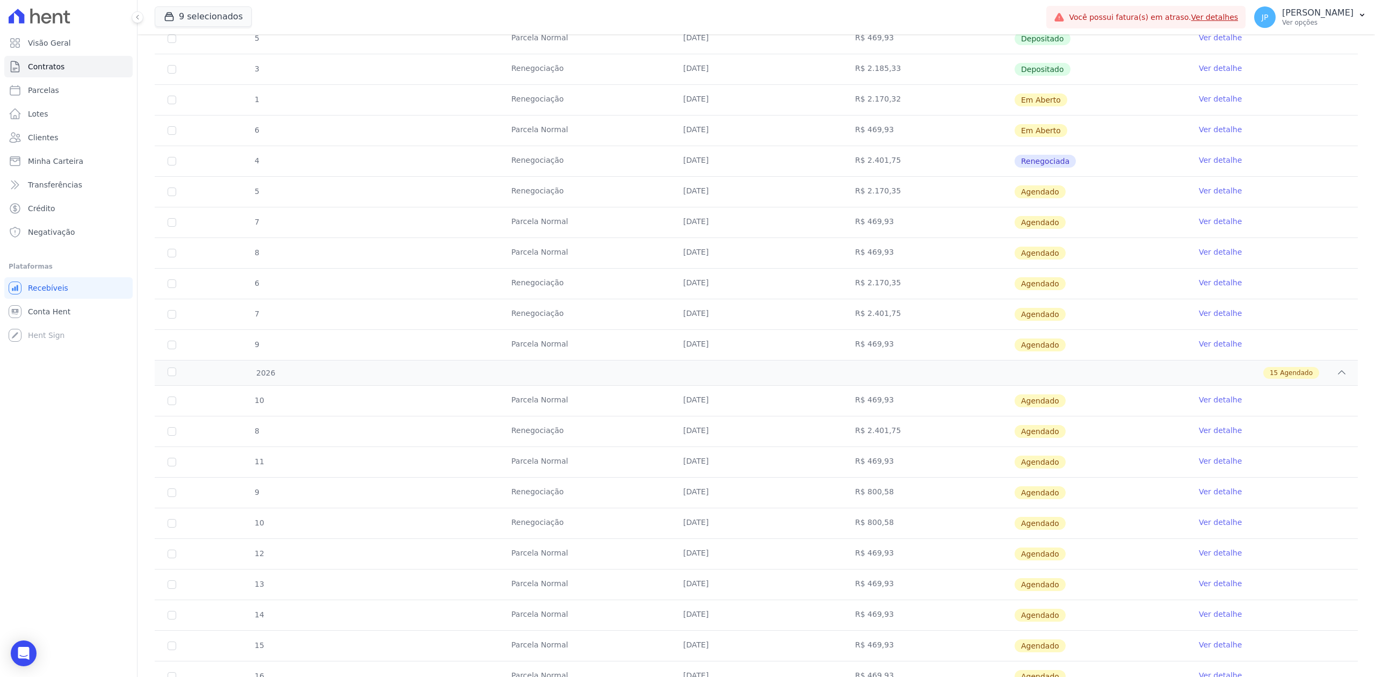
scroll to position [817, 0]
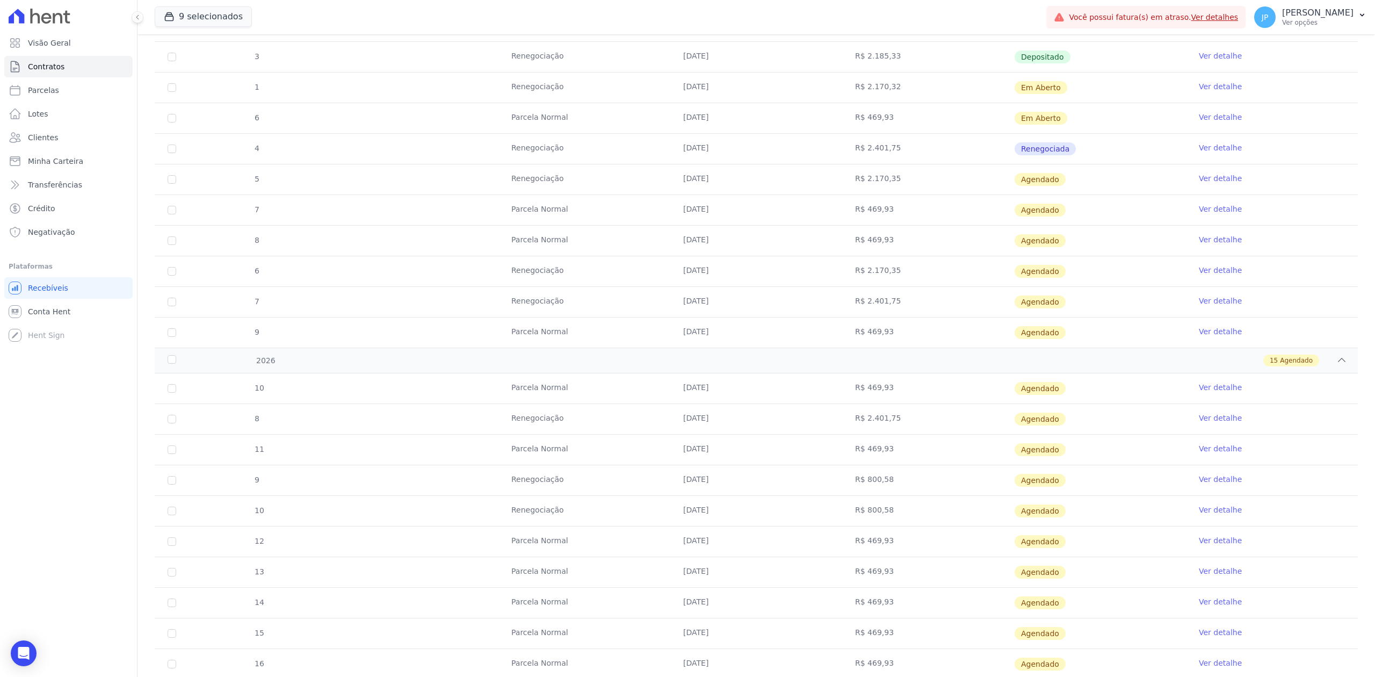
drag, startPoint x: 824, startPoint y: 274, endPoint x: 937, endPoint y: 284, distance: 113.8
click at [937, 284] on tr "6 Renegociação 10/11/2025 R$ 2.170,35 Agendado Ver detalhe" at bounding box center [756, 271] width 1203 height 31
drag, startPoint x: 681, startPoint y: 310, endPoint x: 1009, endPoint y: 310, distance: 327.6
click at [1005, 310] on tr "7 Renegociação 10/12/2025 R$ 2.401,75 Agendado Ver detalhe" at bounding box center [756, 301] width 1203 height 31
click at [1204, 306] on link "Ver detalhe" at bounding box center [1220, 300] width 43 height 11
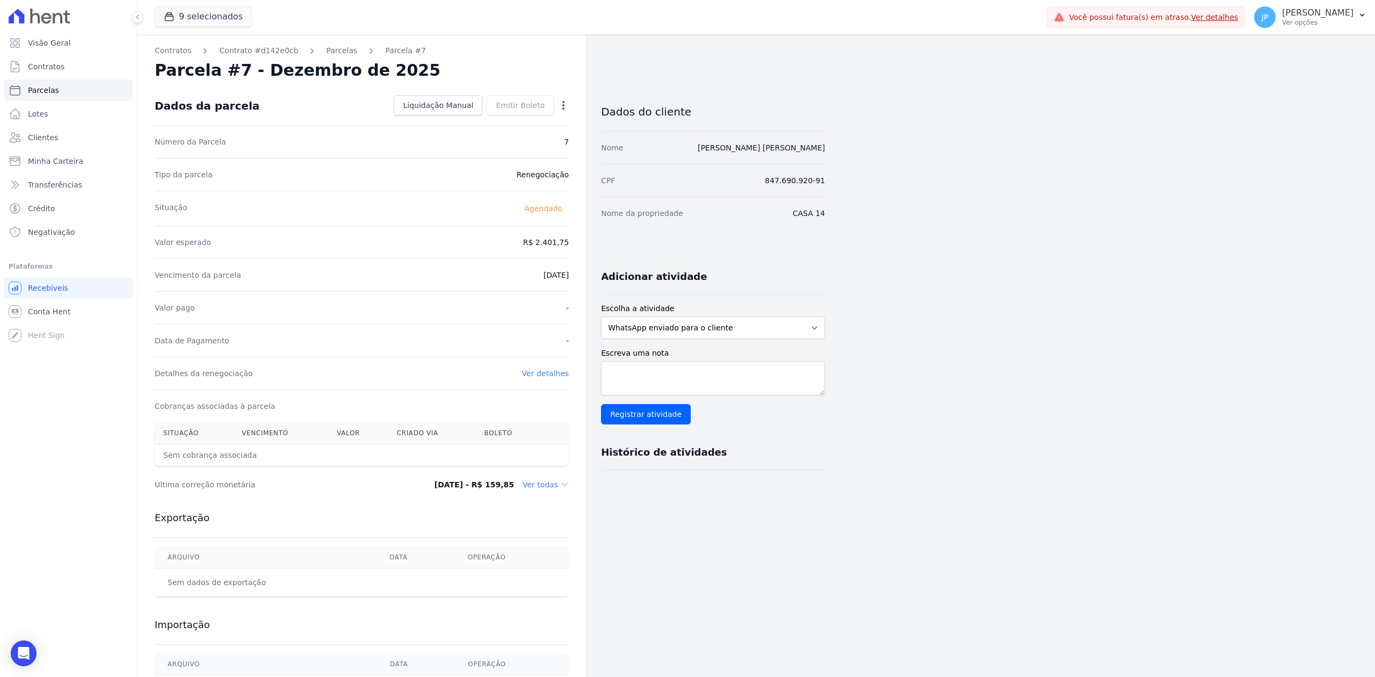
click at [559, 111] on div "Open options" at bounding box center [563, 106] width 11 height 13
drag, startPoint x: 562, startPoint y: 106, endPoint x: 560, endPoint y: 99, distance: 7.8
click at [561, 100] on icon "button" at bounding box center [563, 105] width 11 height 11
click at [531, 119] on link "Alterar" at bounding box center [517, 119] width 95 height 19
click at [535, 250] on input "2401.75" at bounding box center [517, 241] width 103 height 23
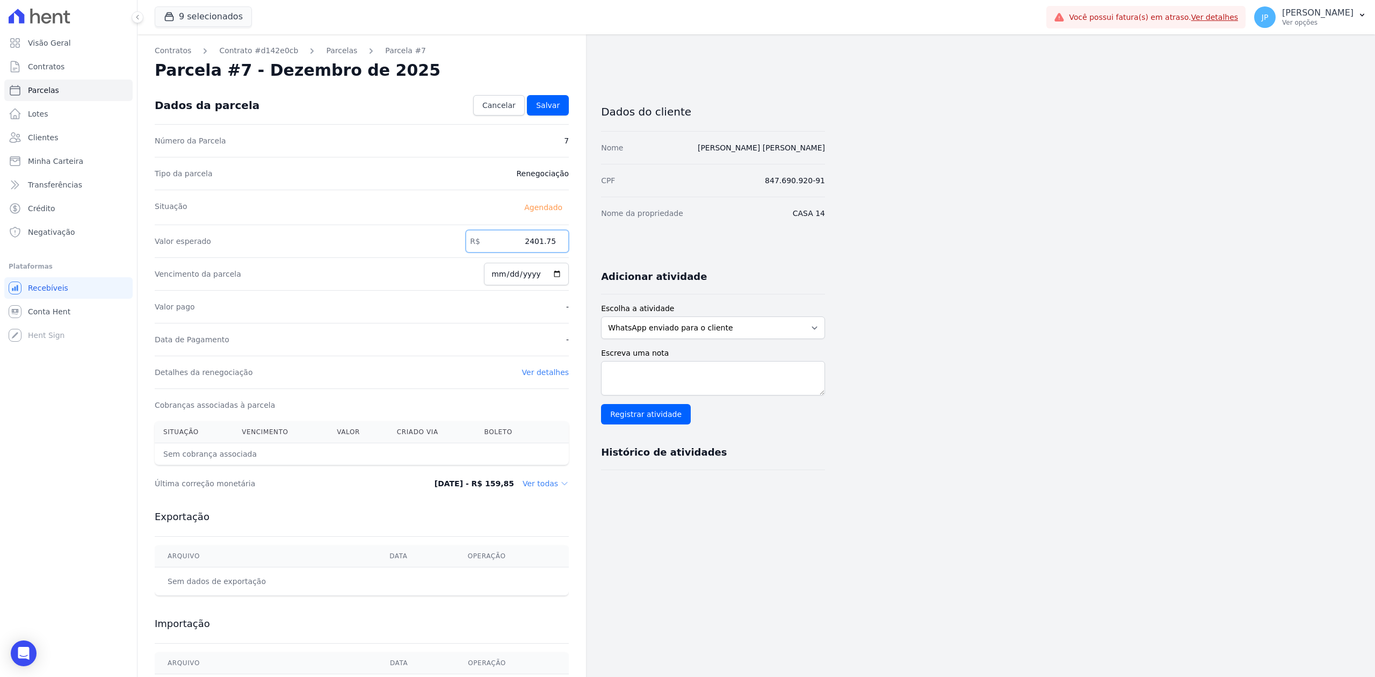
click at [535, 250] on input "2401.75" at bounding box center [517, 241] width 103 height 23
type input "2170.35"
click at [561, 110] on link "Salvar" at bounding box center [548, 105] width 42 height 20
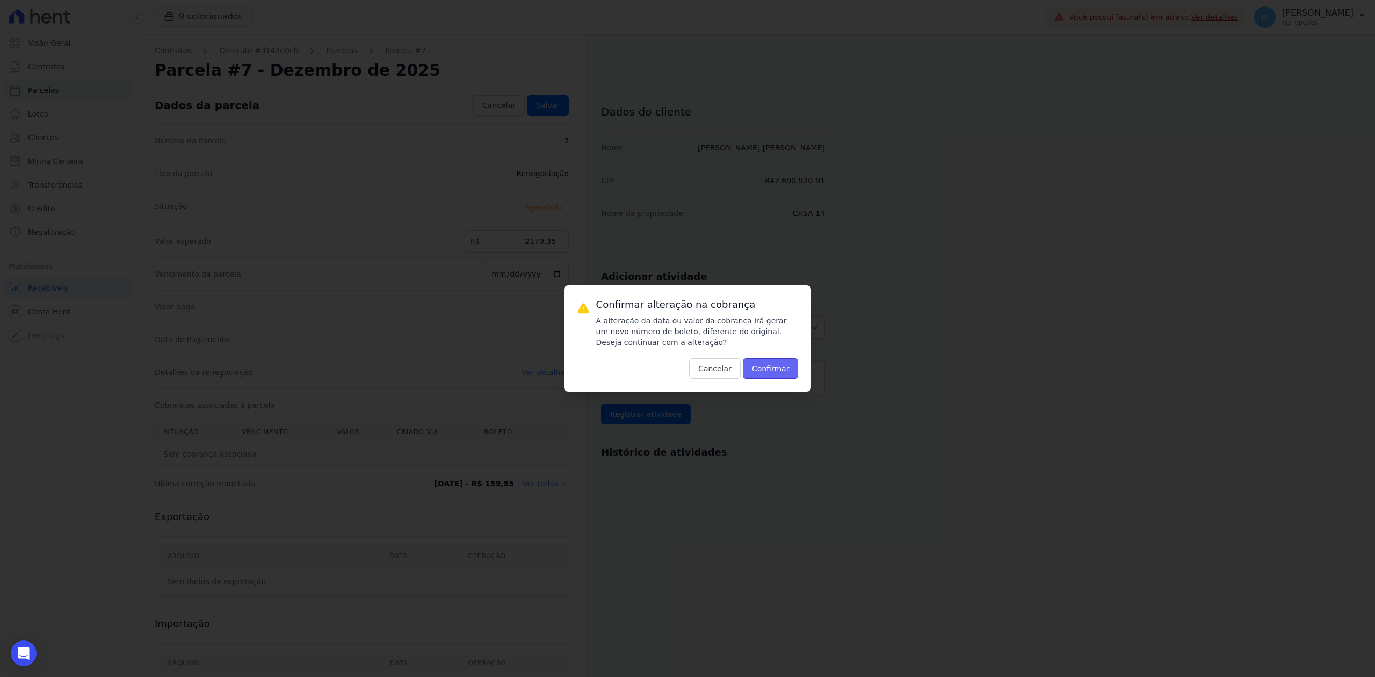
click at [766, 362] on button "Confirmar" at bounding box center [771, 368] width 56 height 20
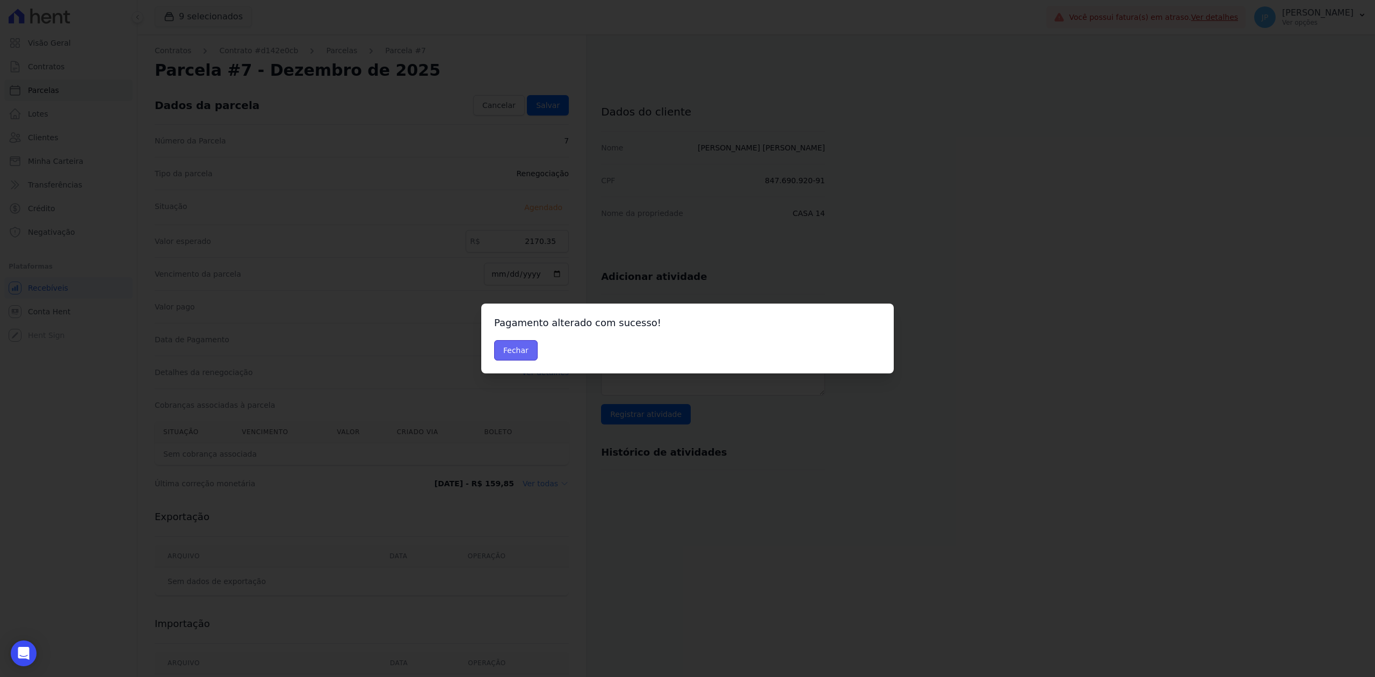
click at [510, 345] on button "Fechar" at bounding box center [516, 350] width 44 height 20
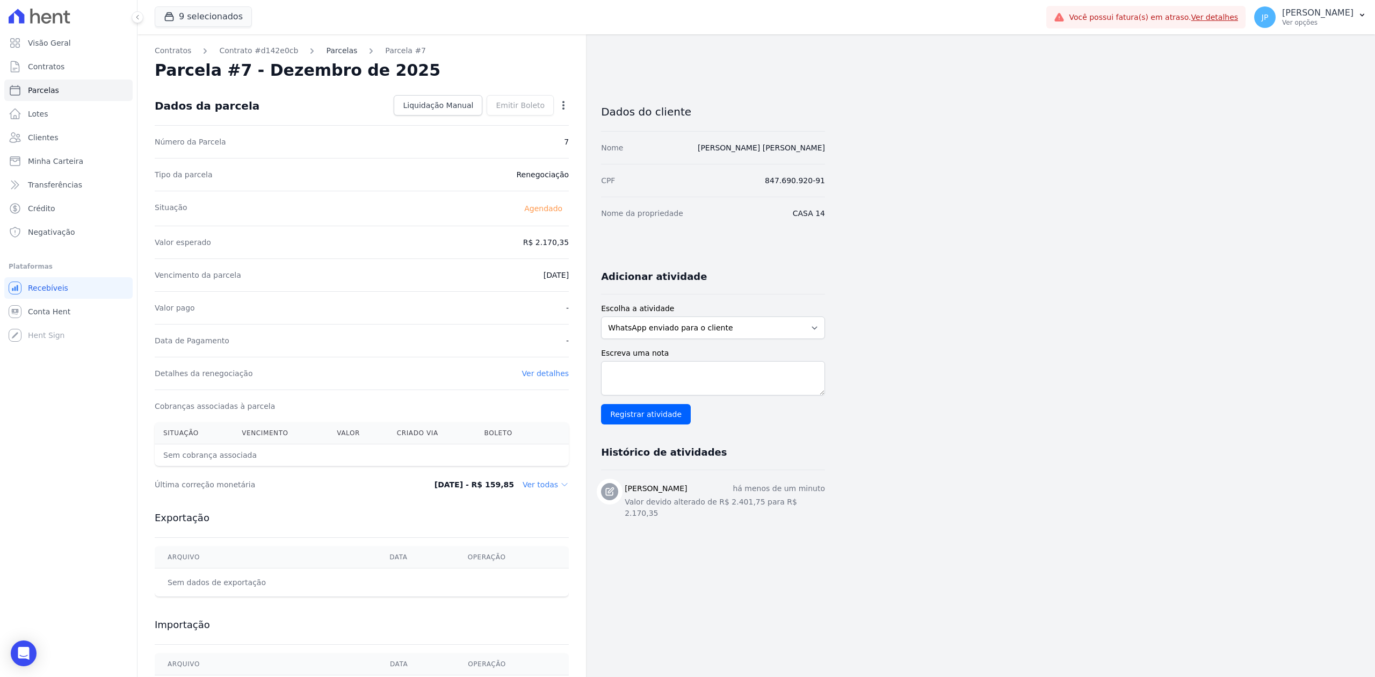
click at [328, 50] on link "Parcelas" at bounding box center [341, 50] width 31 height 11
